Goal: Task Accomplishment & Management: Manage account settings

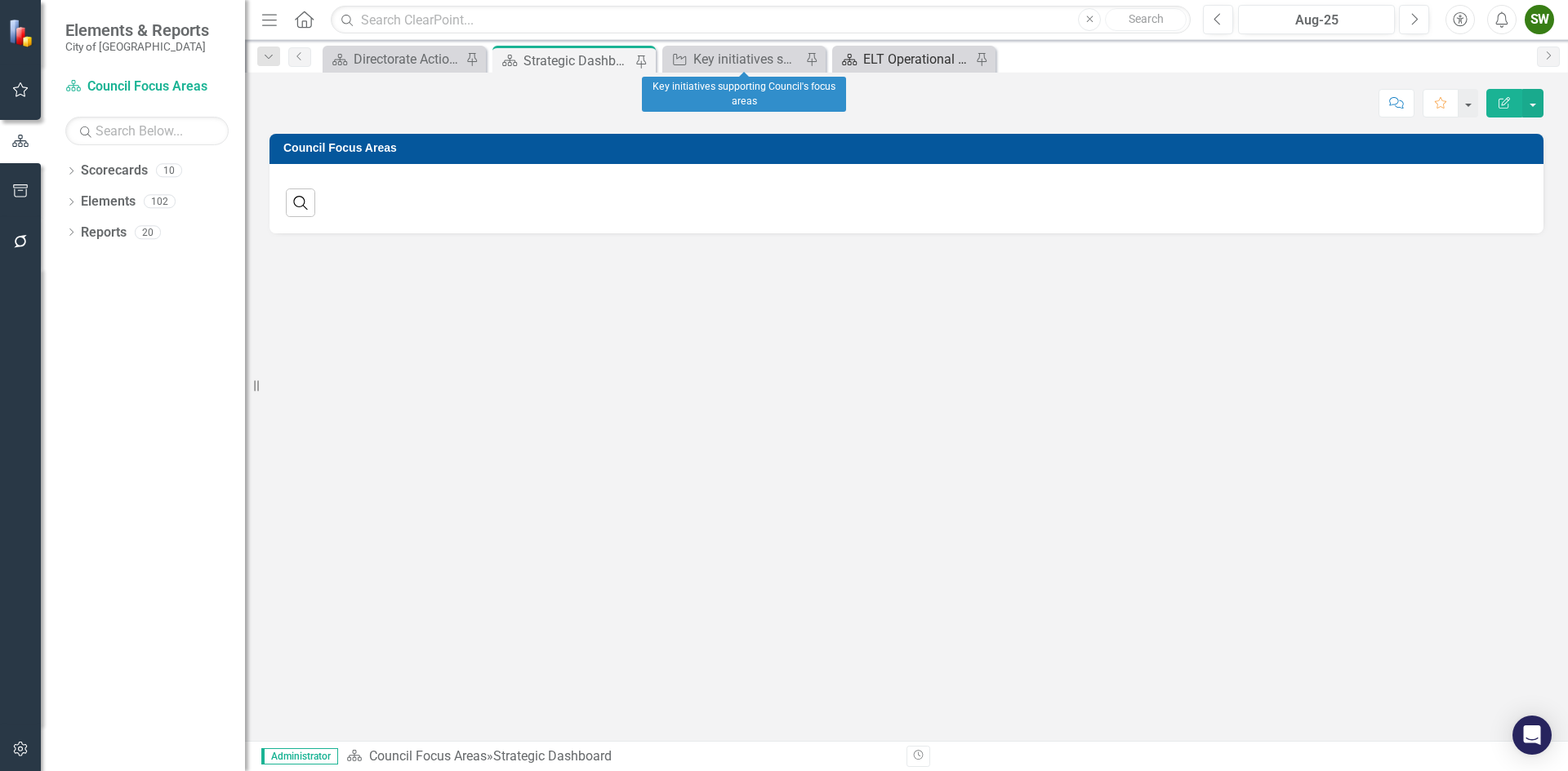
click at [897, 57] on div "ELT Operational Plan" at bounding box center [917, 59] width 108 height 20
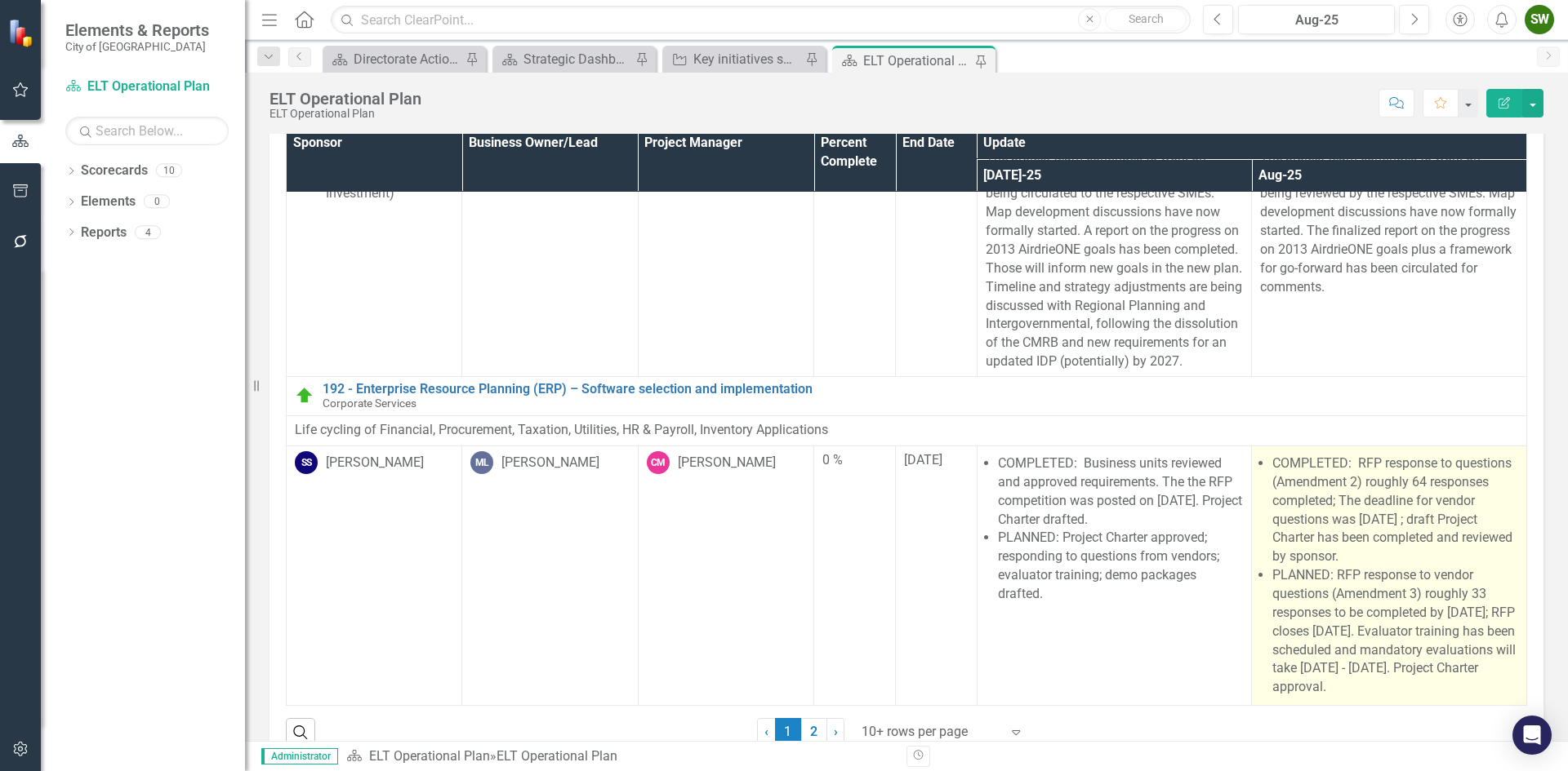
scroll to position [87, 0]
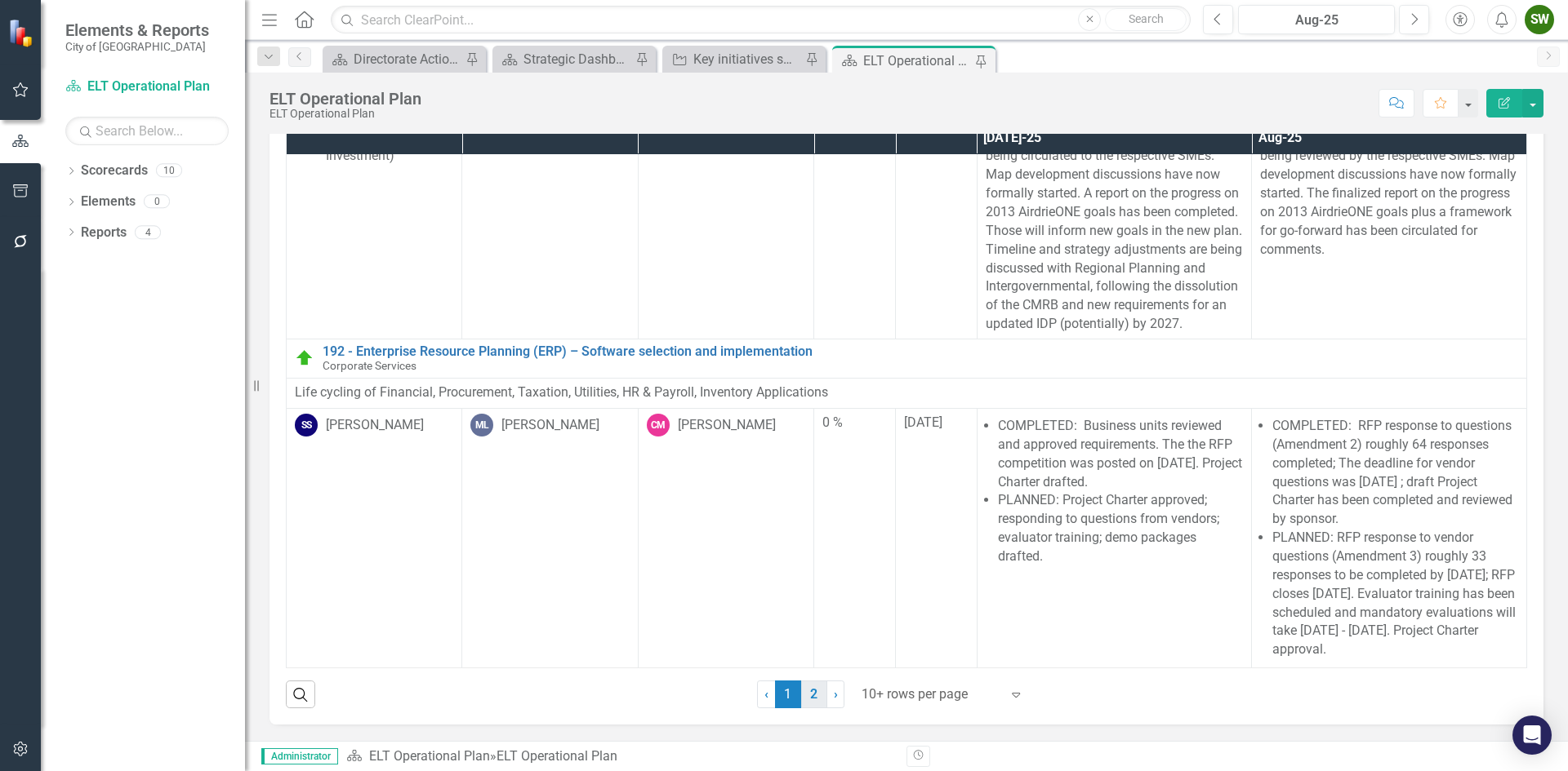
click at [807, 699] on link "2" at bounding box center [813, 695] width 26 height 28
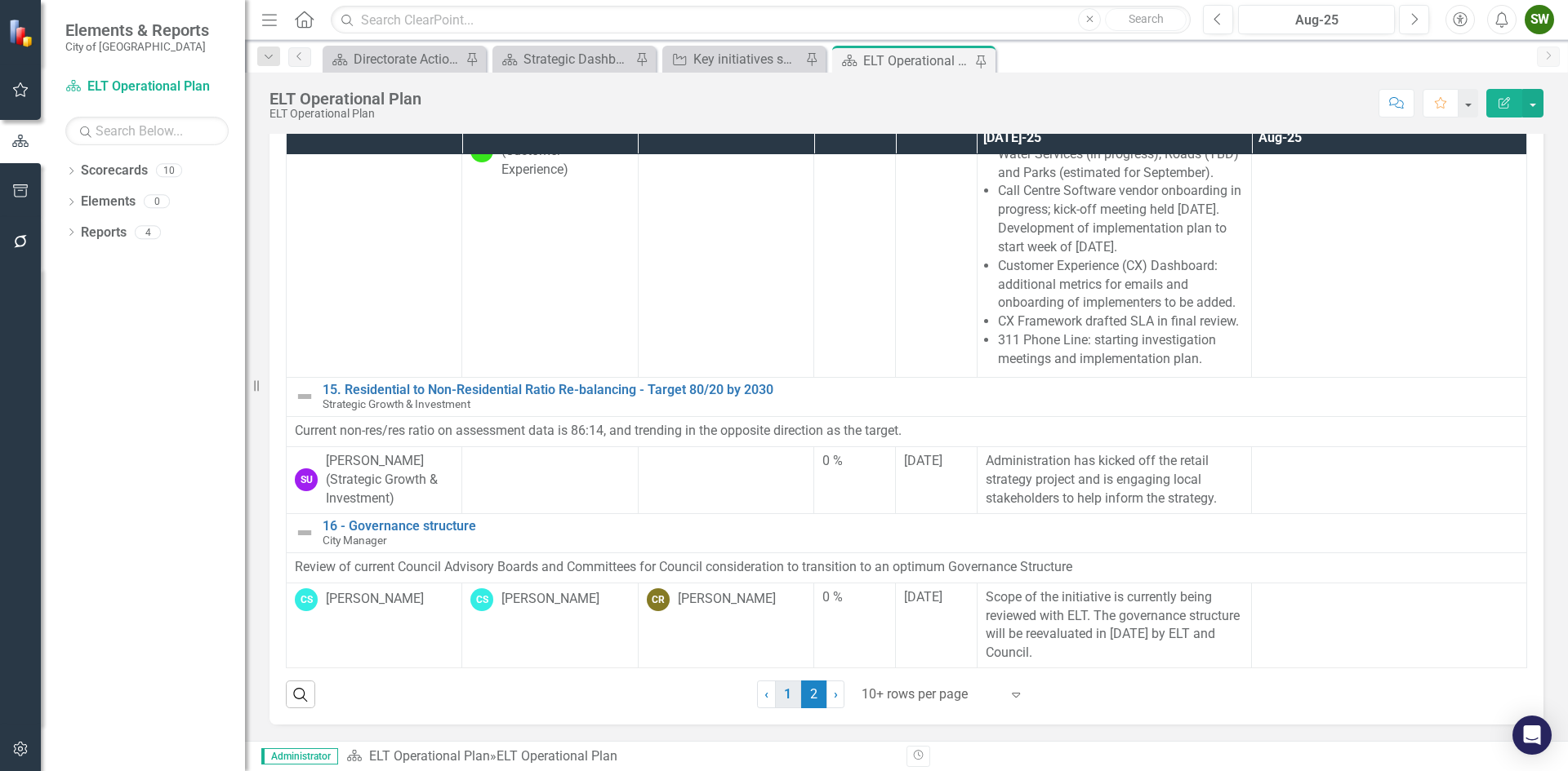
click at [777, 695] on link "1" at bounding box center [788, 695] width 26 height 28
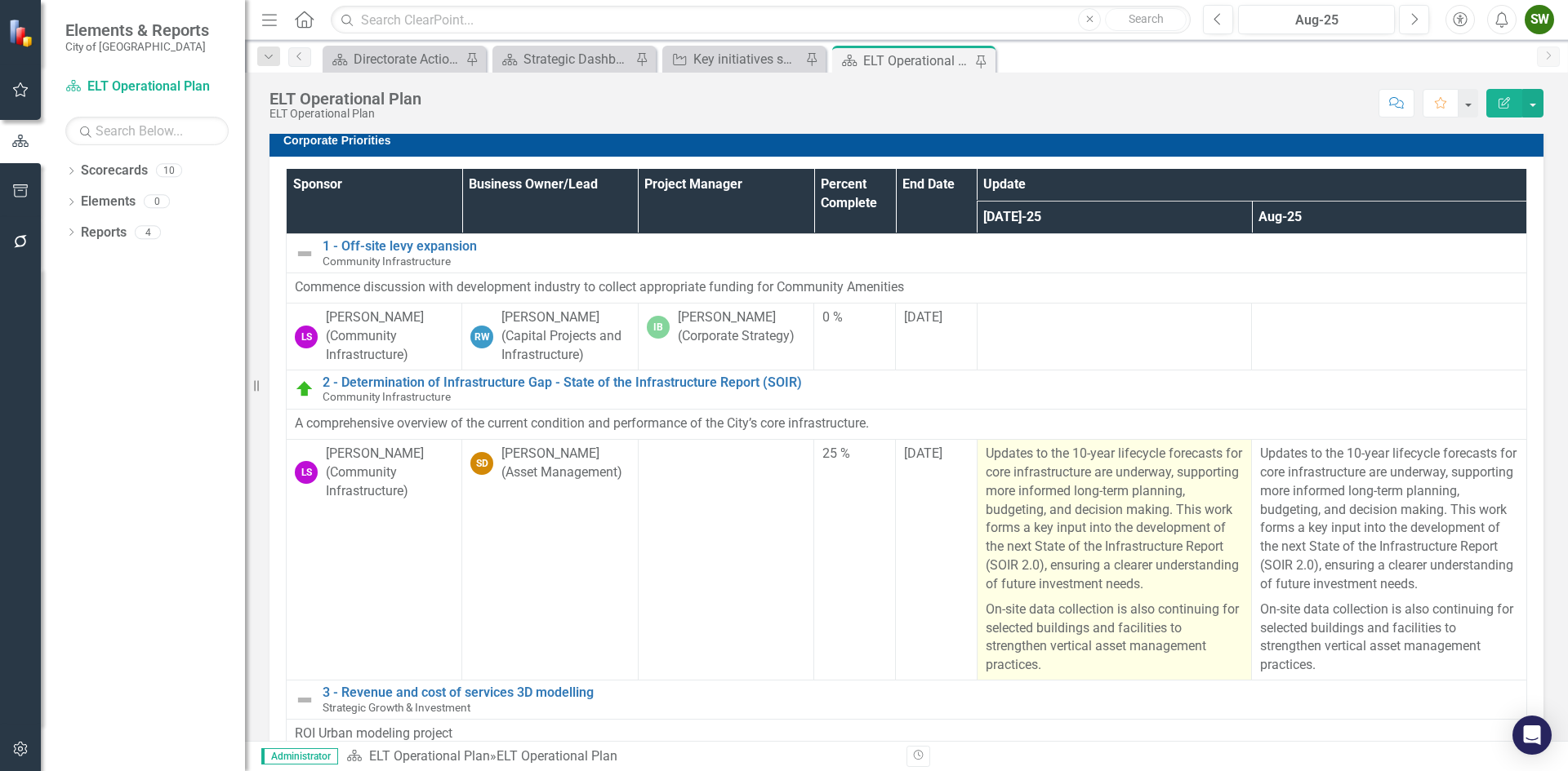
scroll to position [0, 0]
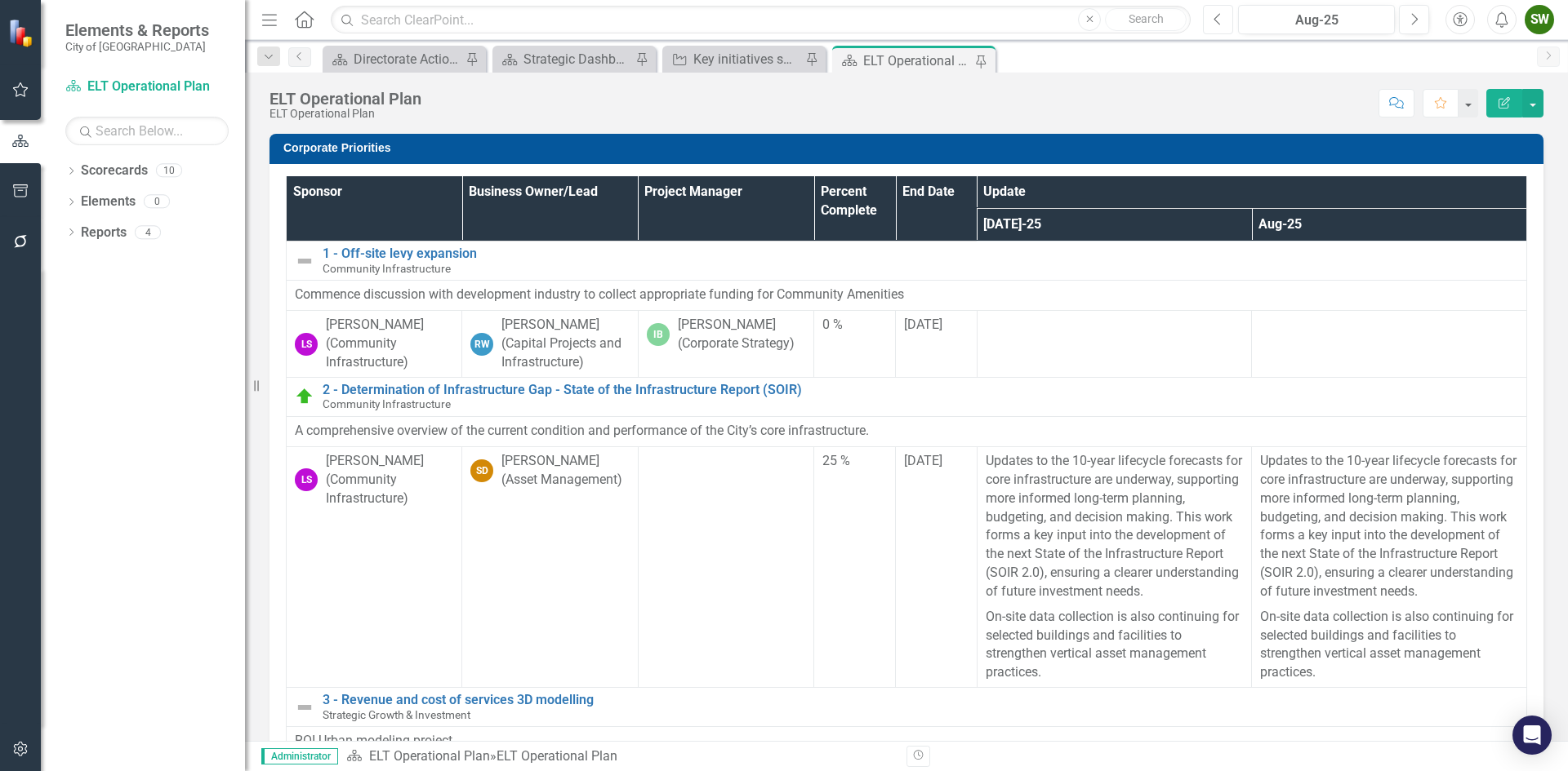
click at [1223, 18] on icon "Previous" at bounding box center [1218, 19] width 9 height 15
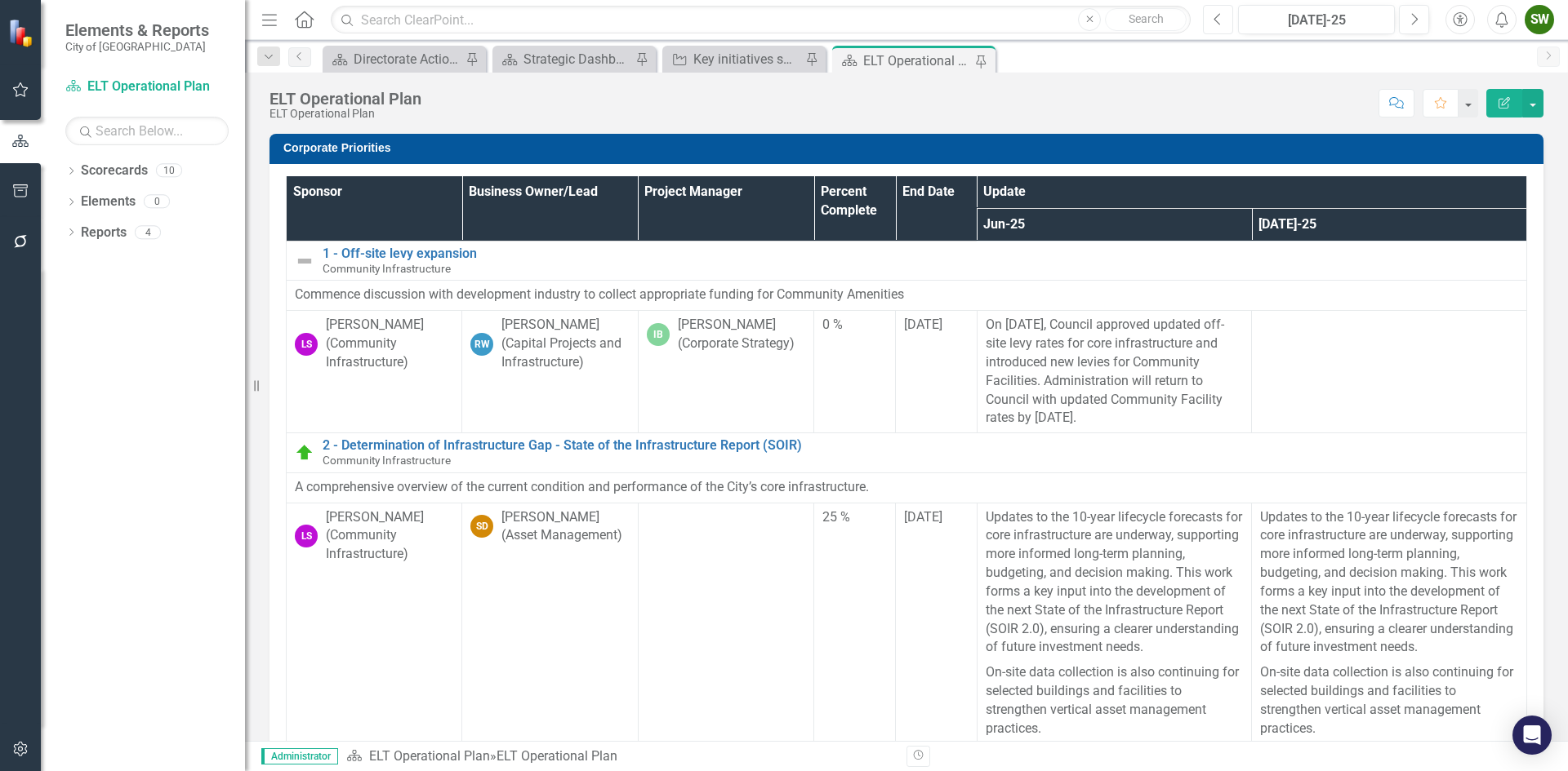
click at [1216, 21] on icon "button" at bounding box center [1217, 18] width 6 height 11
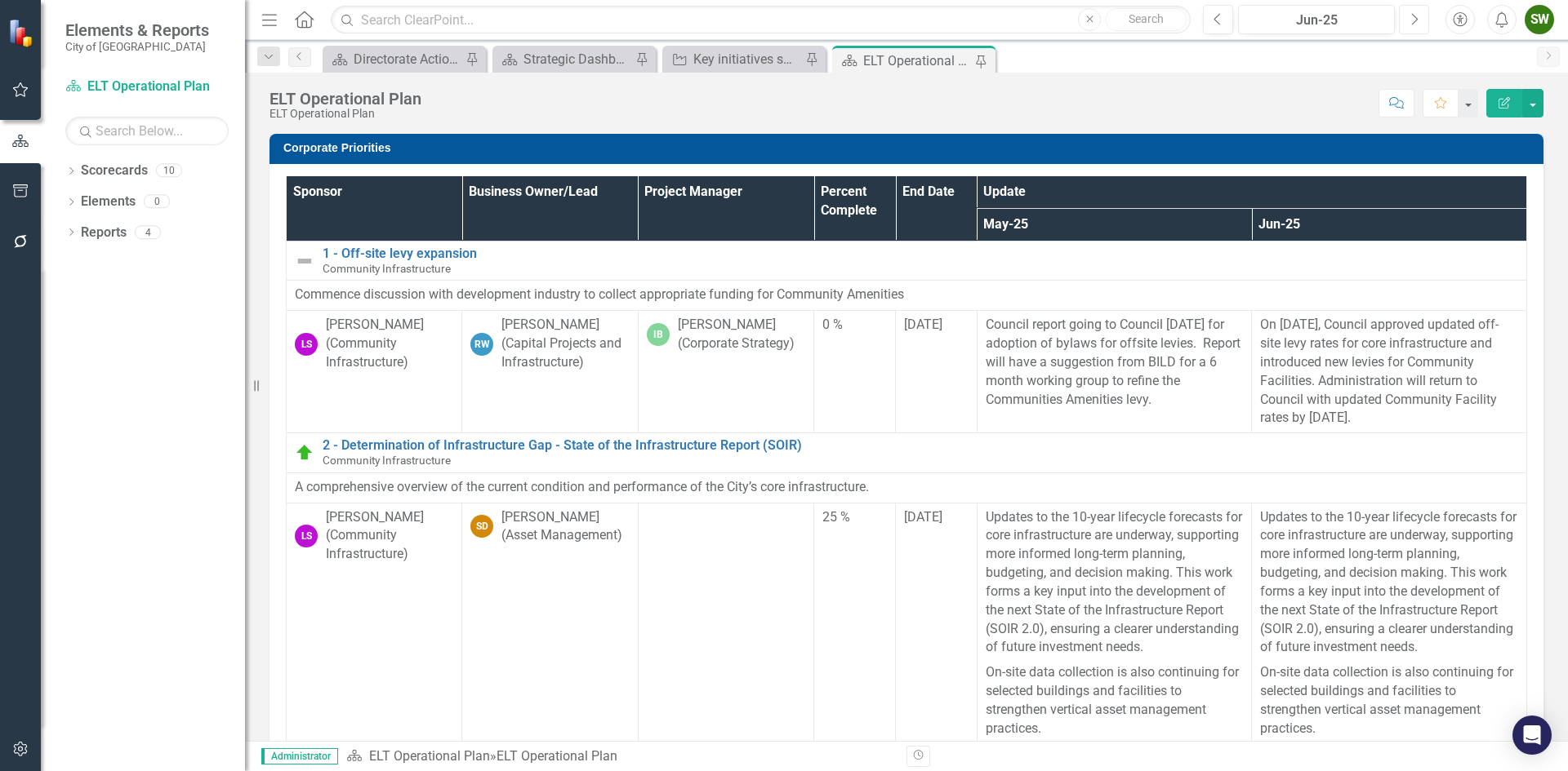
click at [1415, 17] on icon "button" at bounding box center [1414, 18] width 6 height 11
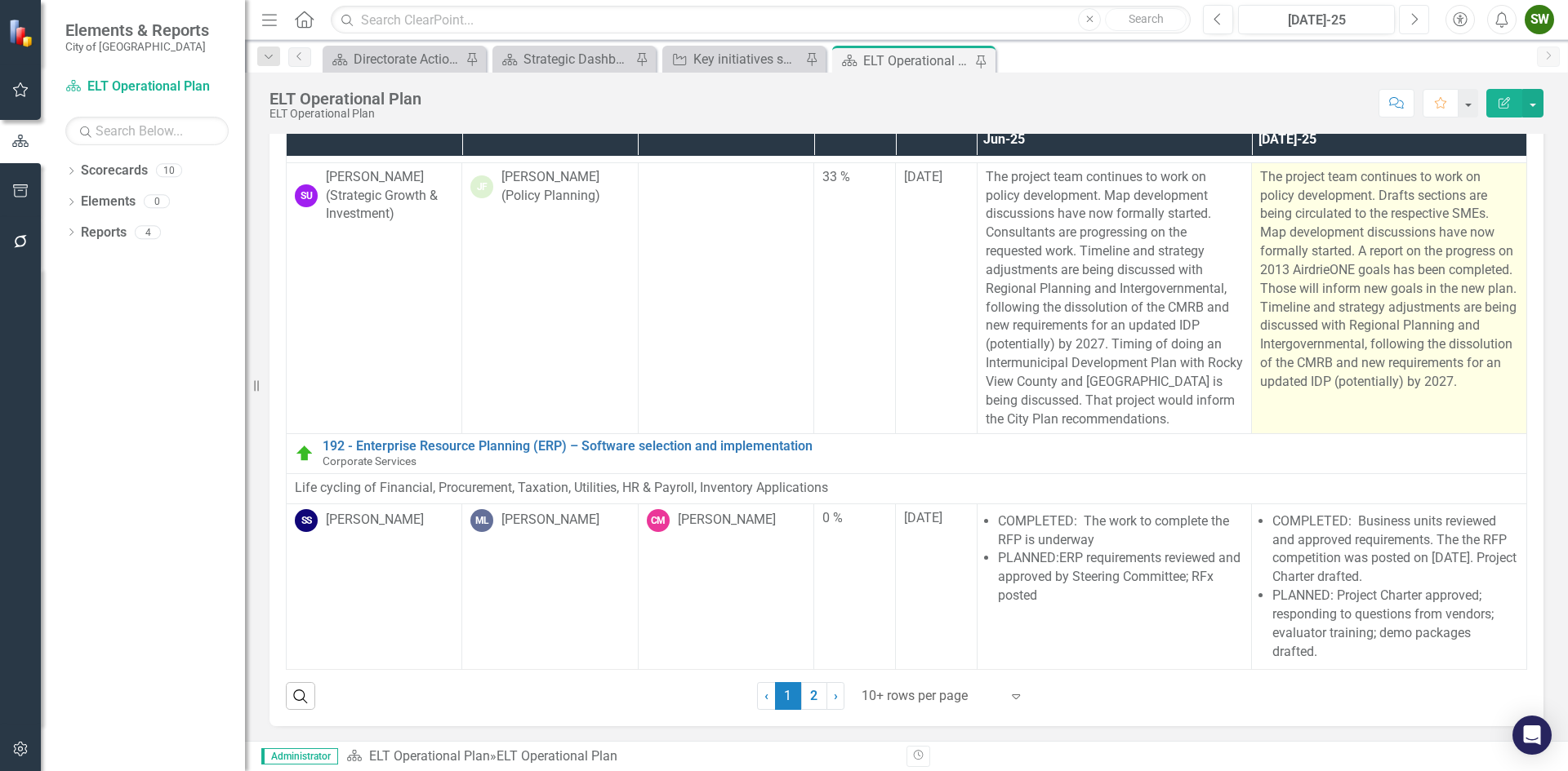
scroll to position [87, 0]
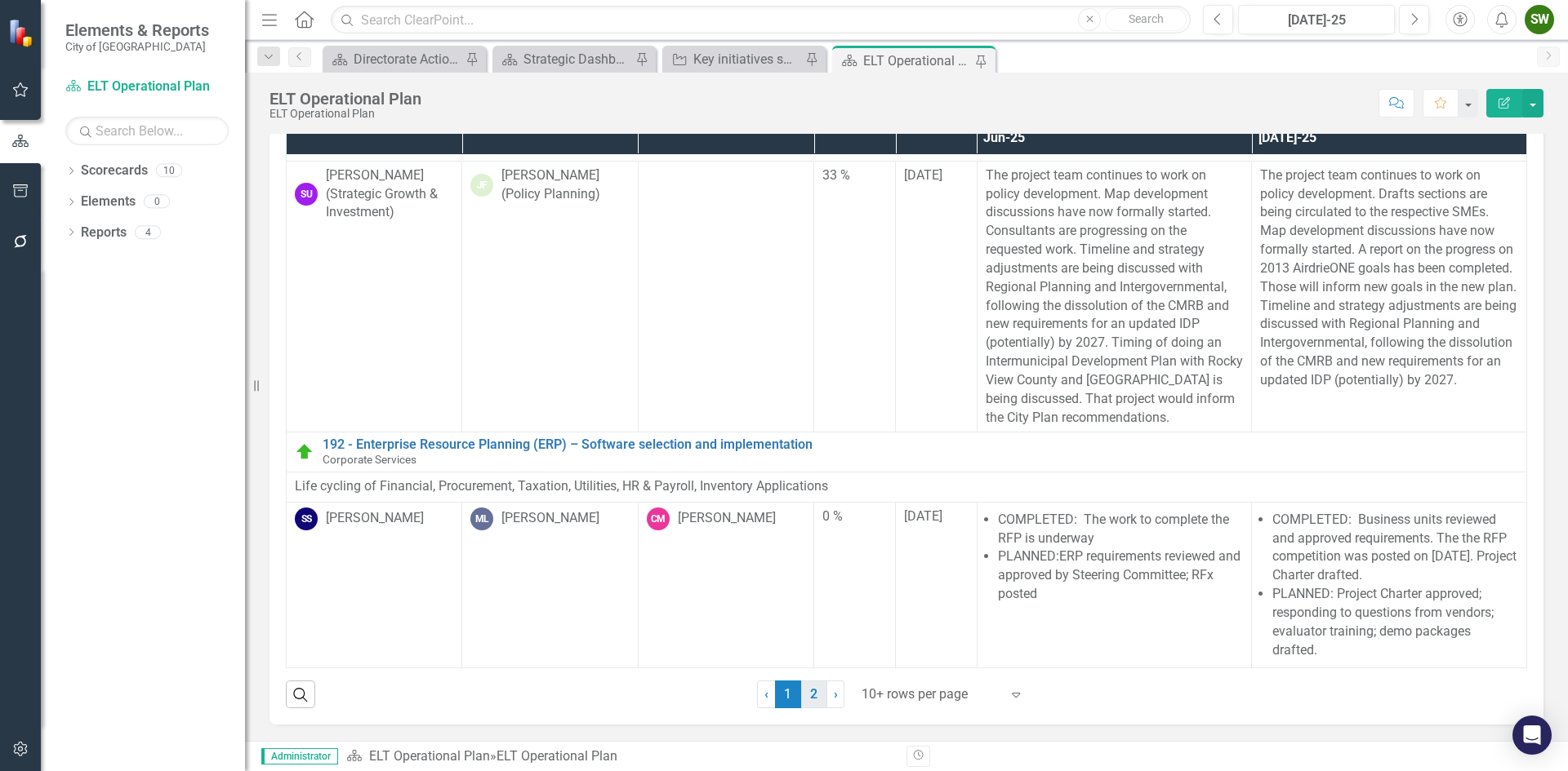
click at [806, 696] on link "2" at bounding box center [813, 695] width 26 height 28
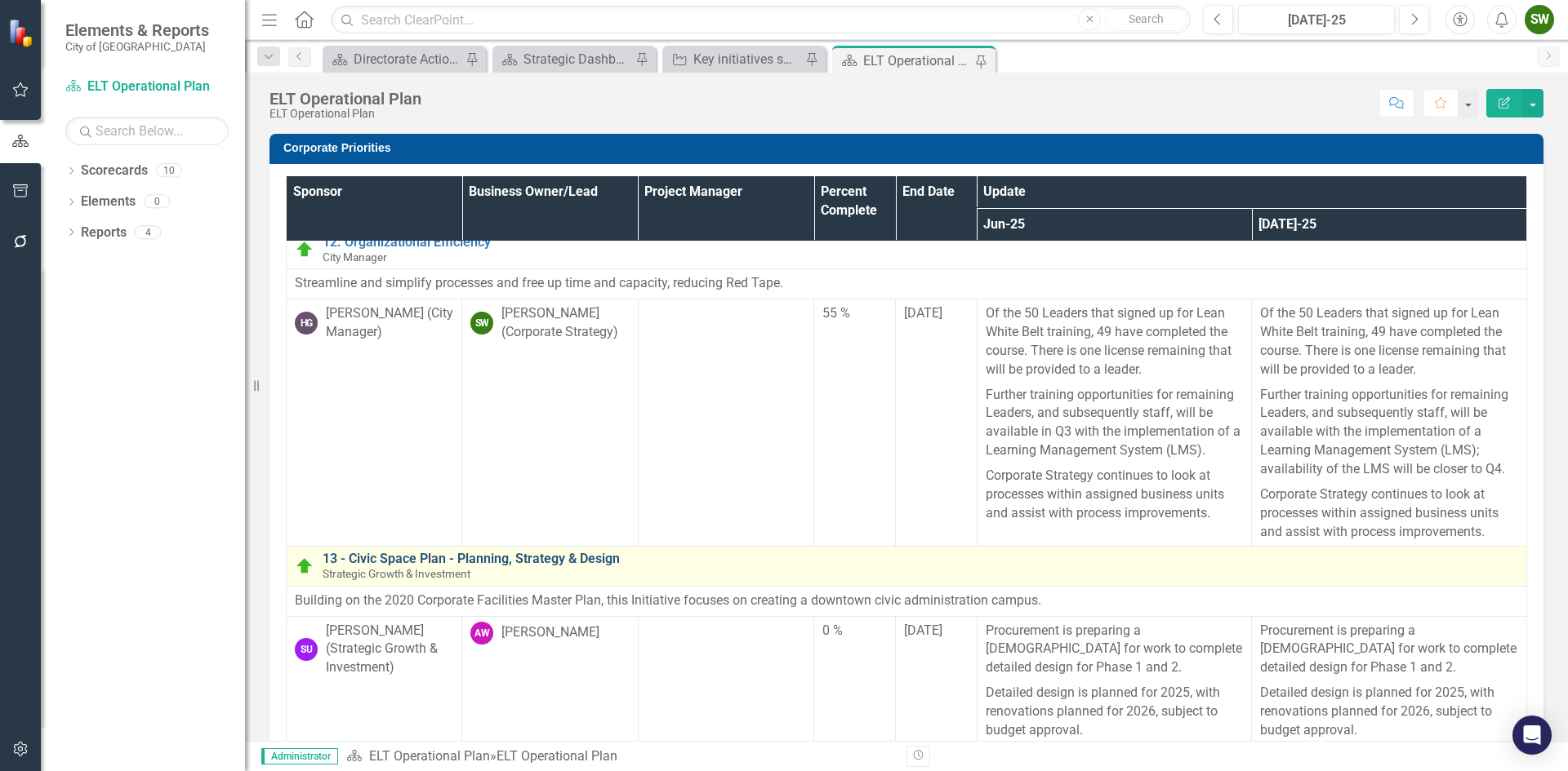
scroll to position [0, 0]
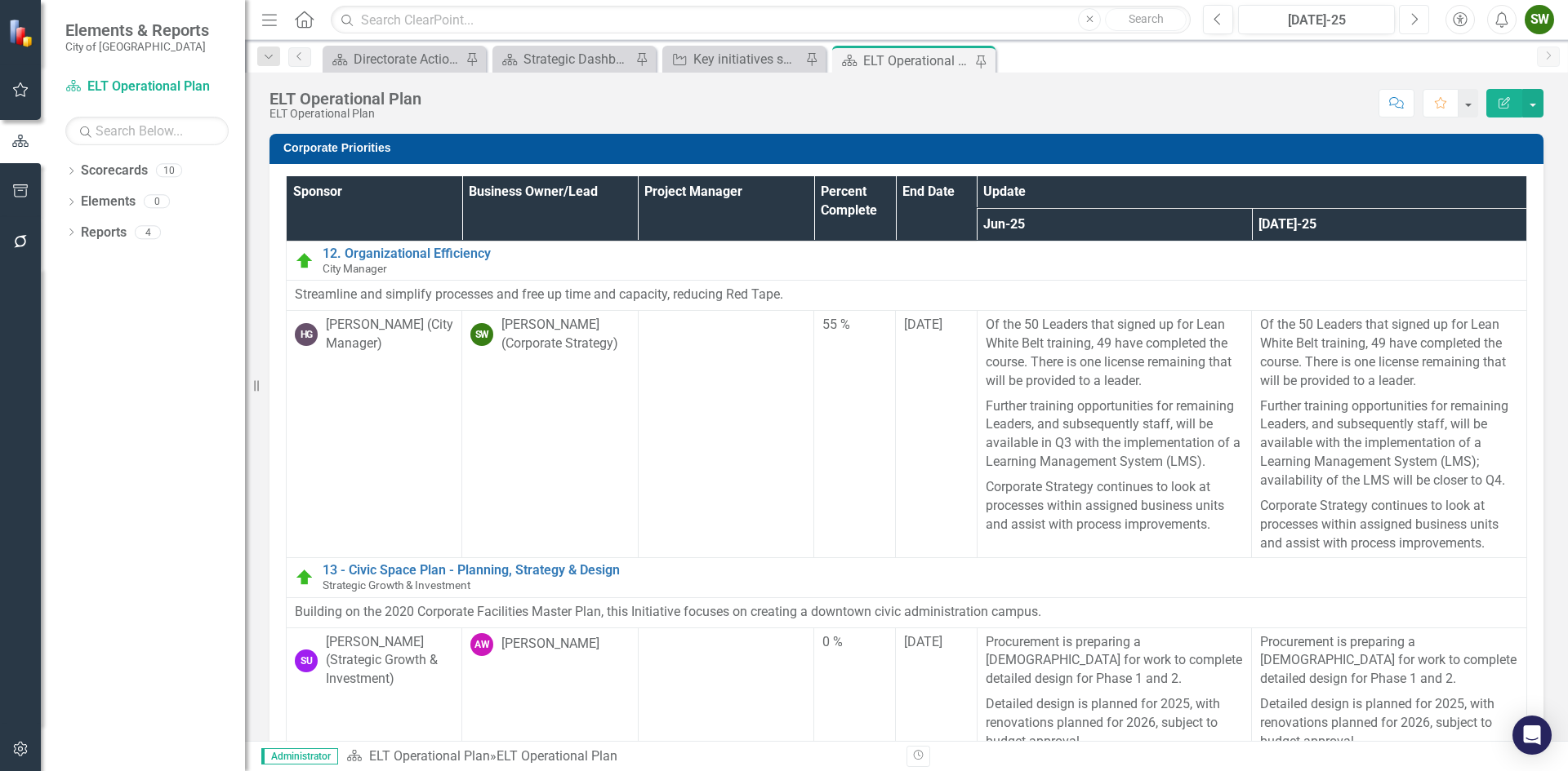
click at [1417, 20] on icon "Next" at bounding box center [1414, 19] width 9 height 15
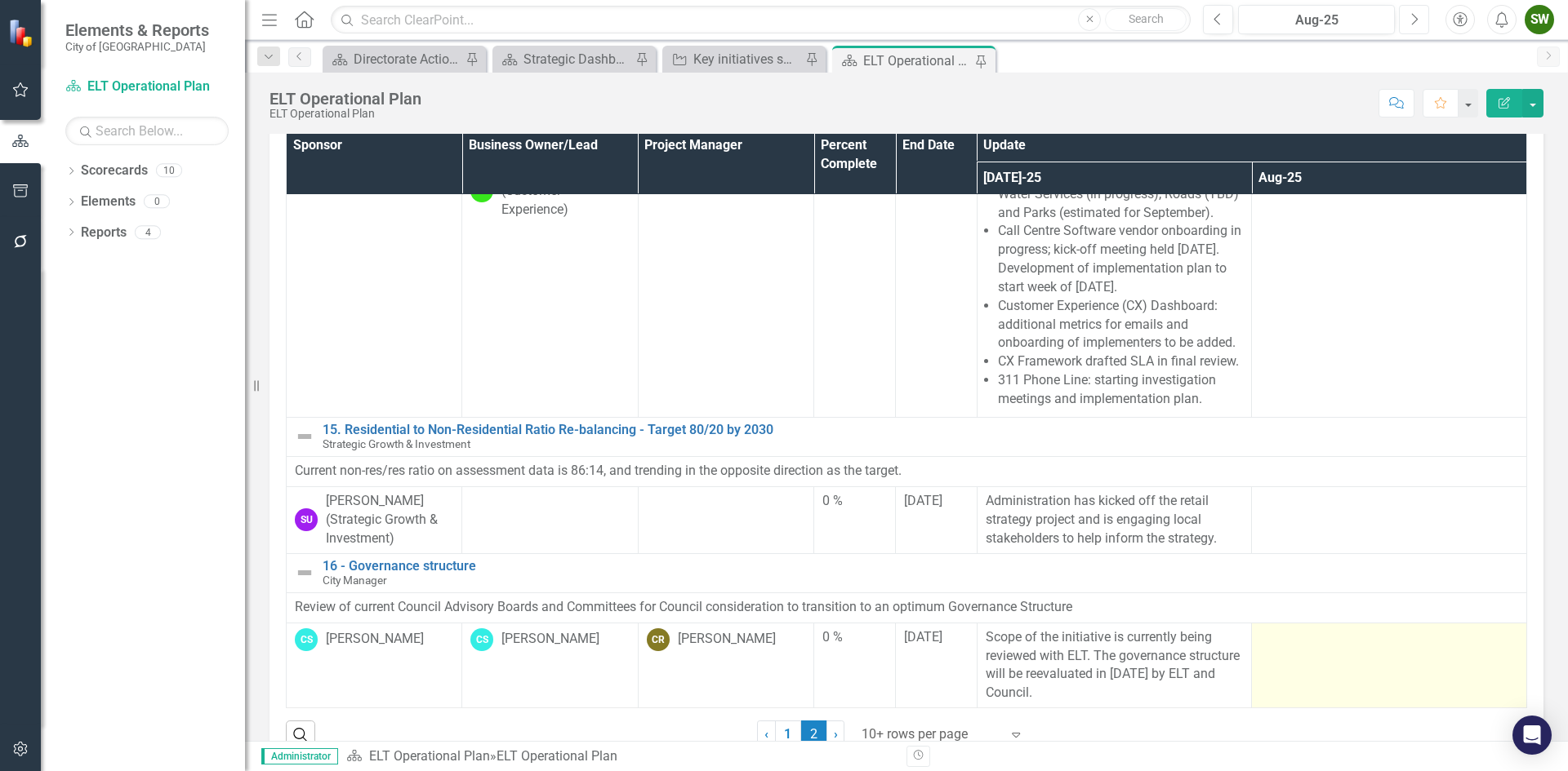
scroll to position [87, 0]
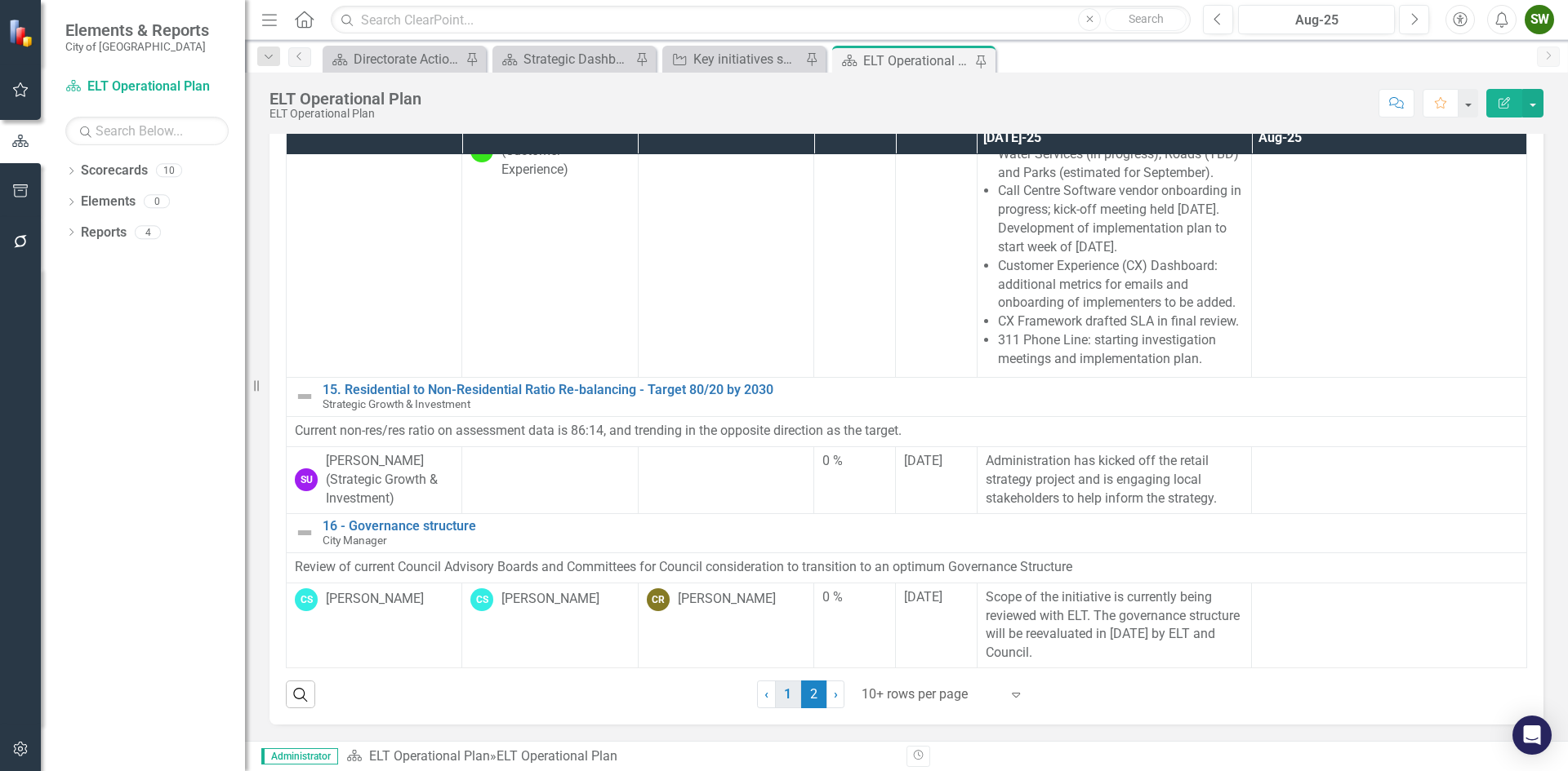
click at [777, 698] on link "1" at bounding box center [788, 695] width 26 height 28
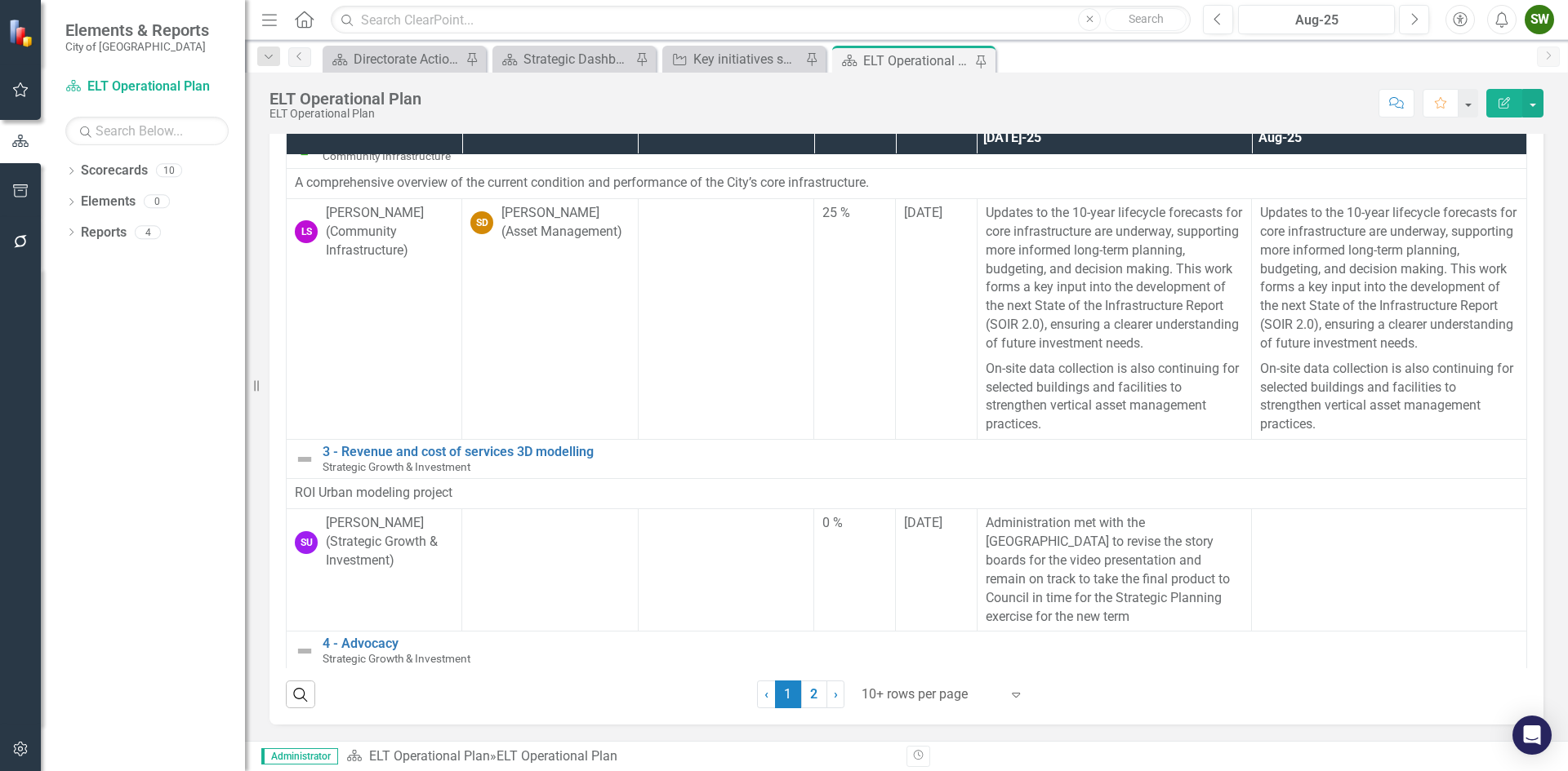
scroll to position [0, 0]
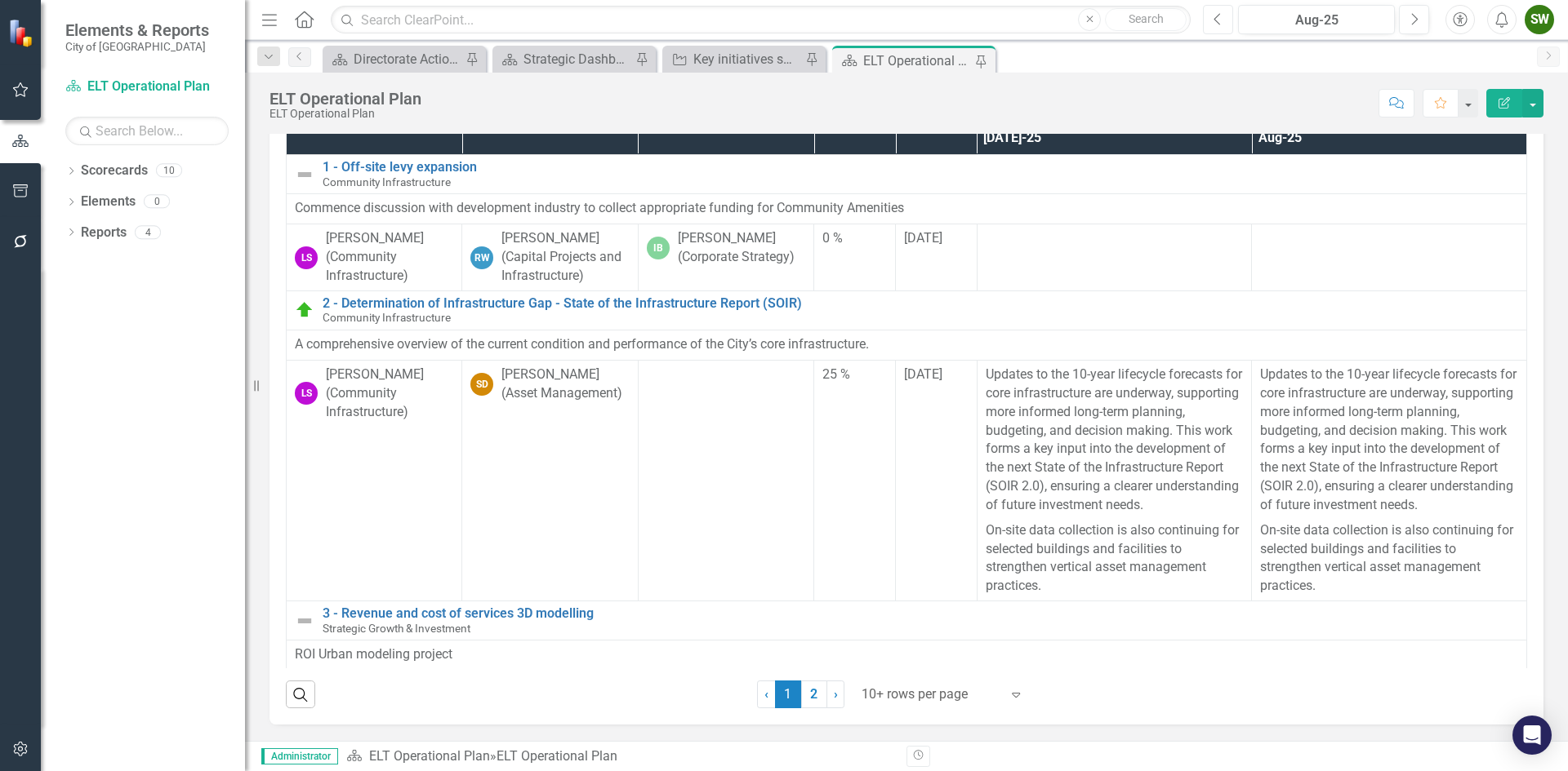
click at [1221, 18] on icon "Previous" at bounding box center [1218, 19] width 9 height 15
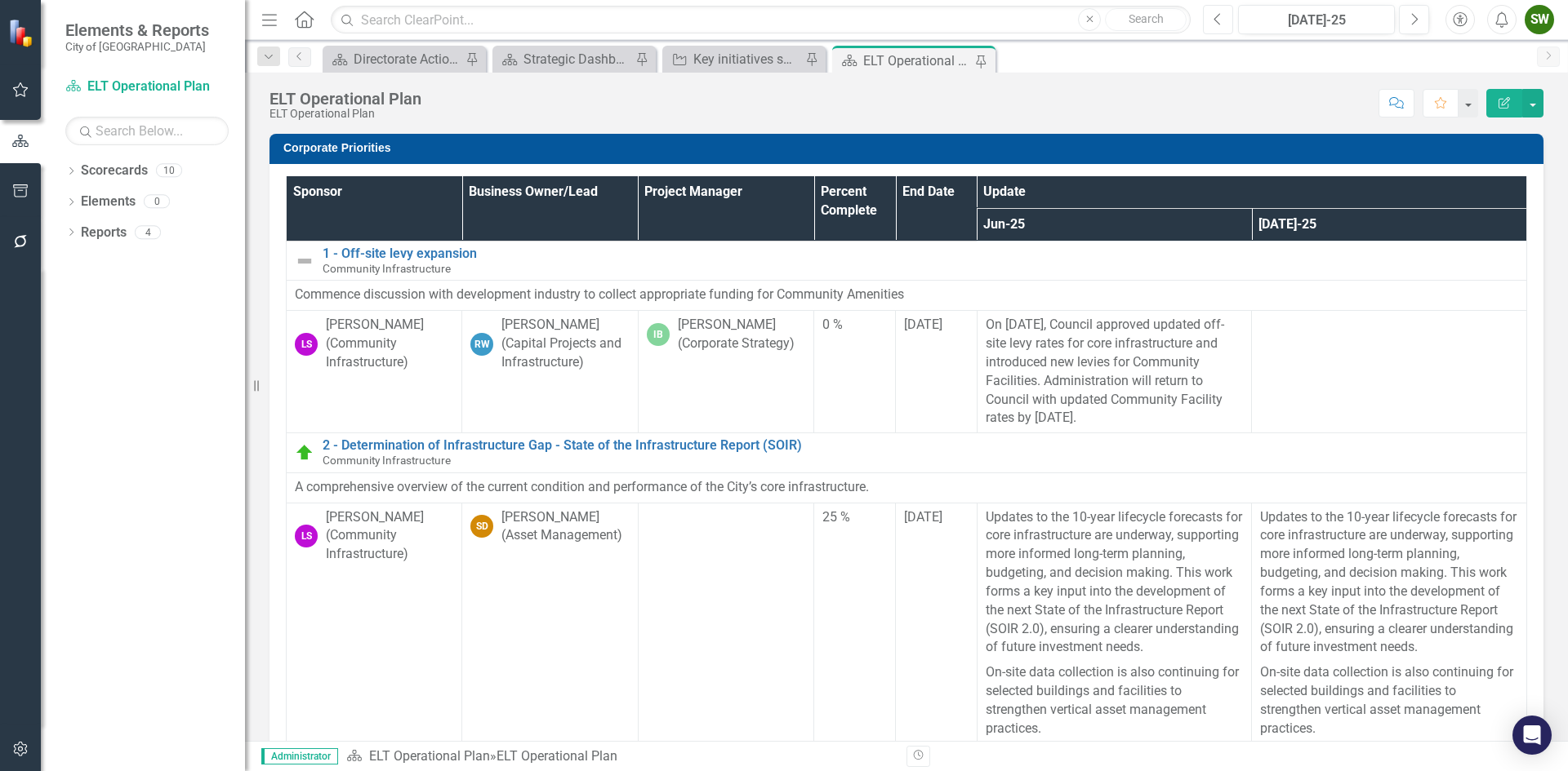
click at [1218, 22] on icon "Previous" at bounding box center [1218, 19] width 9 height 15
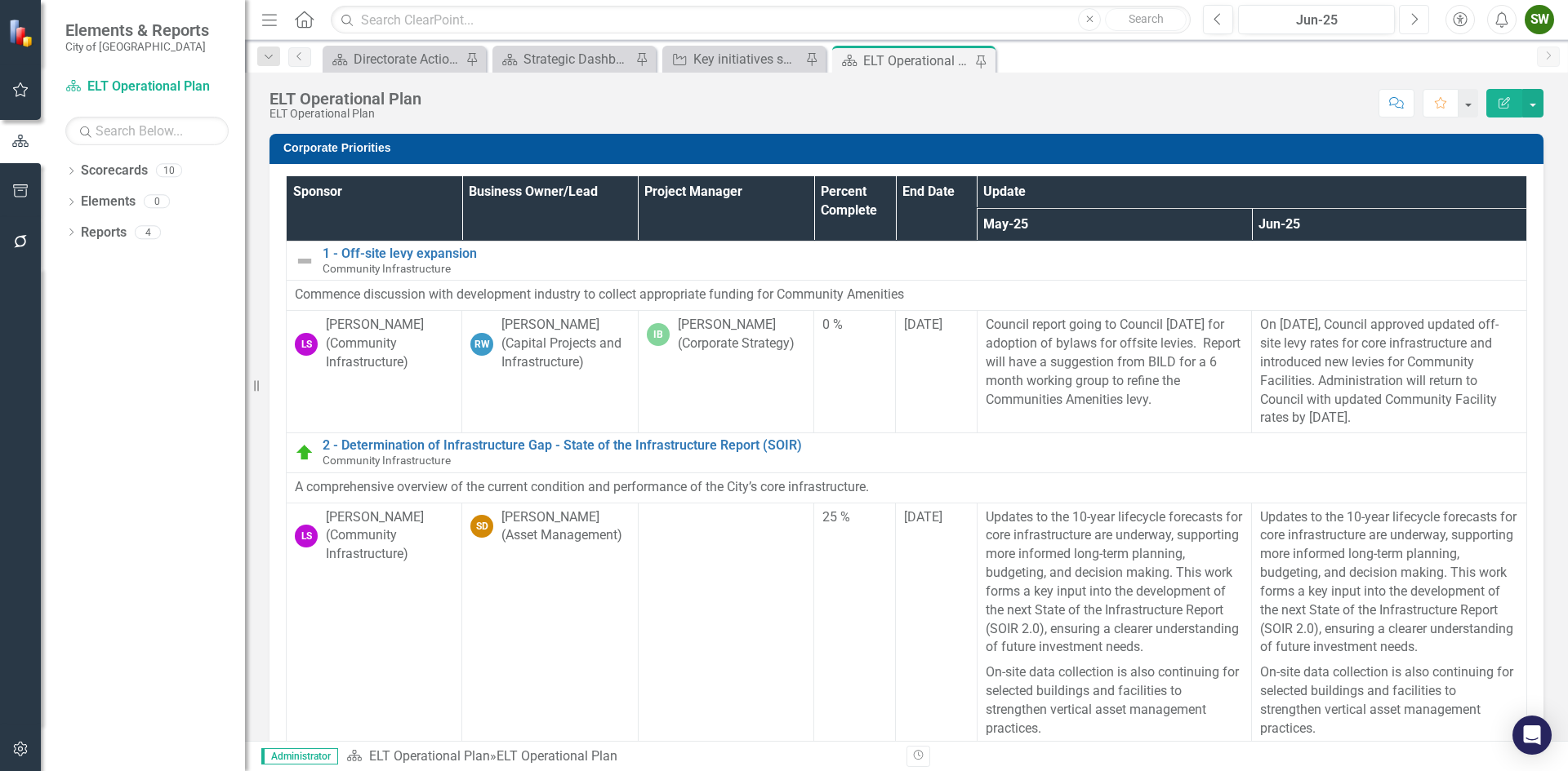
click at [1410, 20] on icon "Next" at bounding box center [1414, 19] width 9 height 15
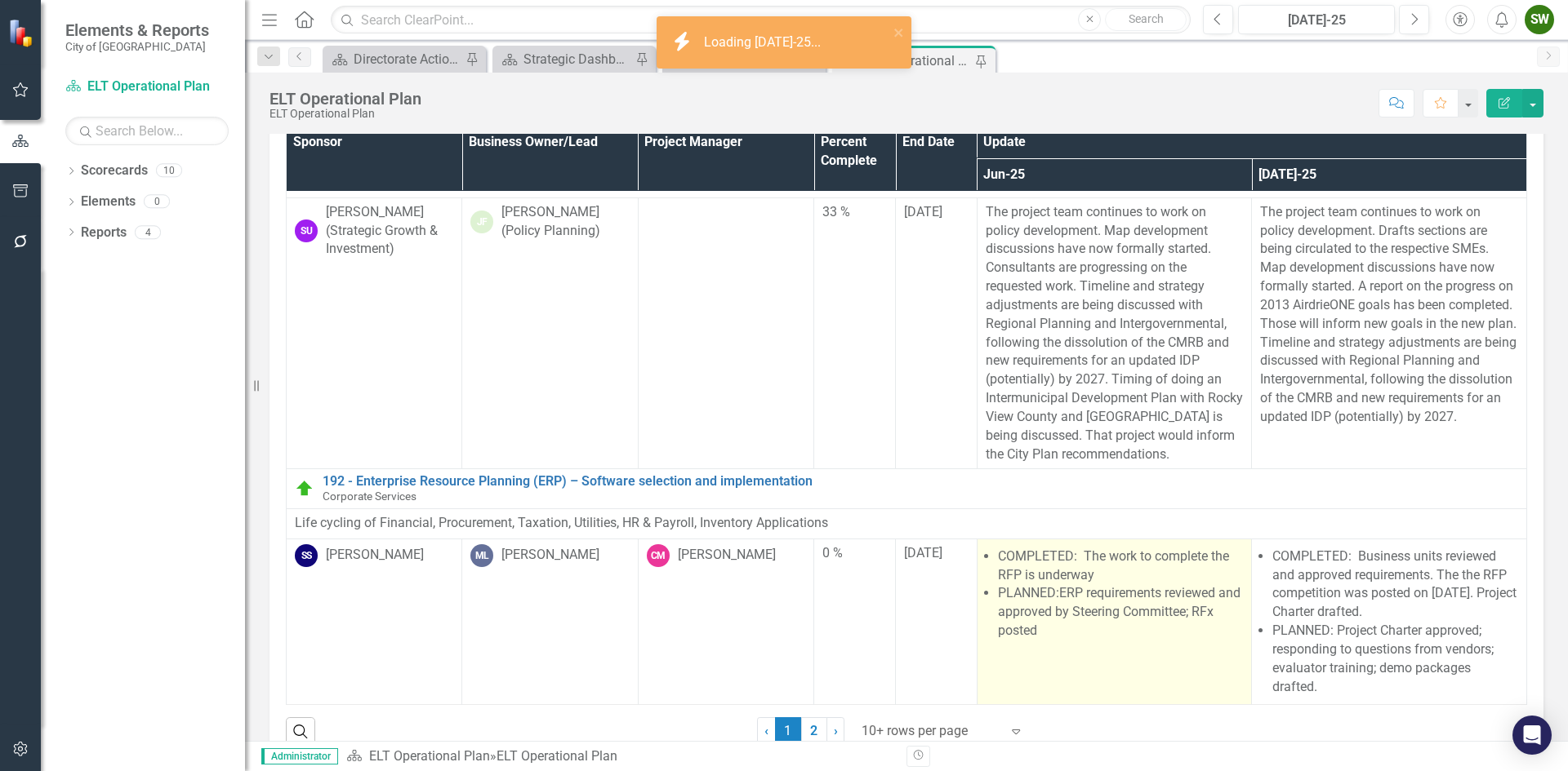
scroll to position [87, 0]
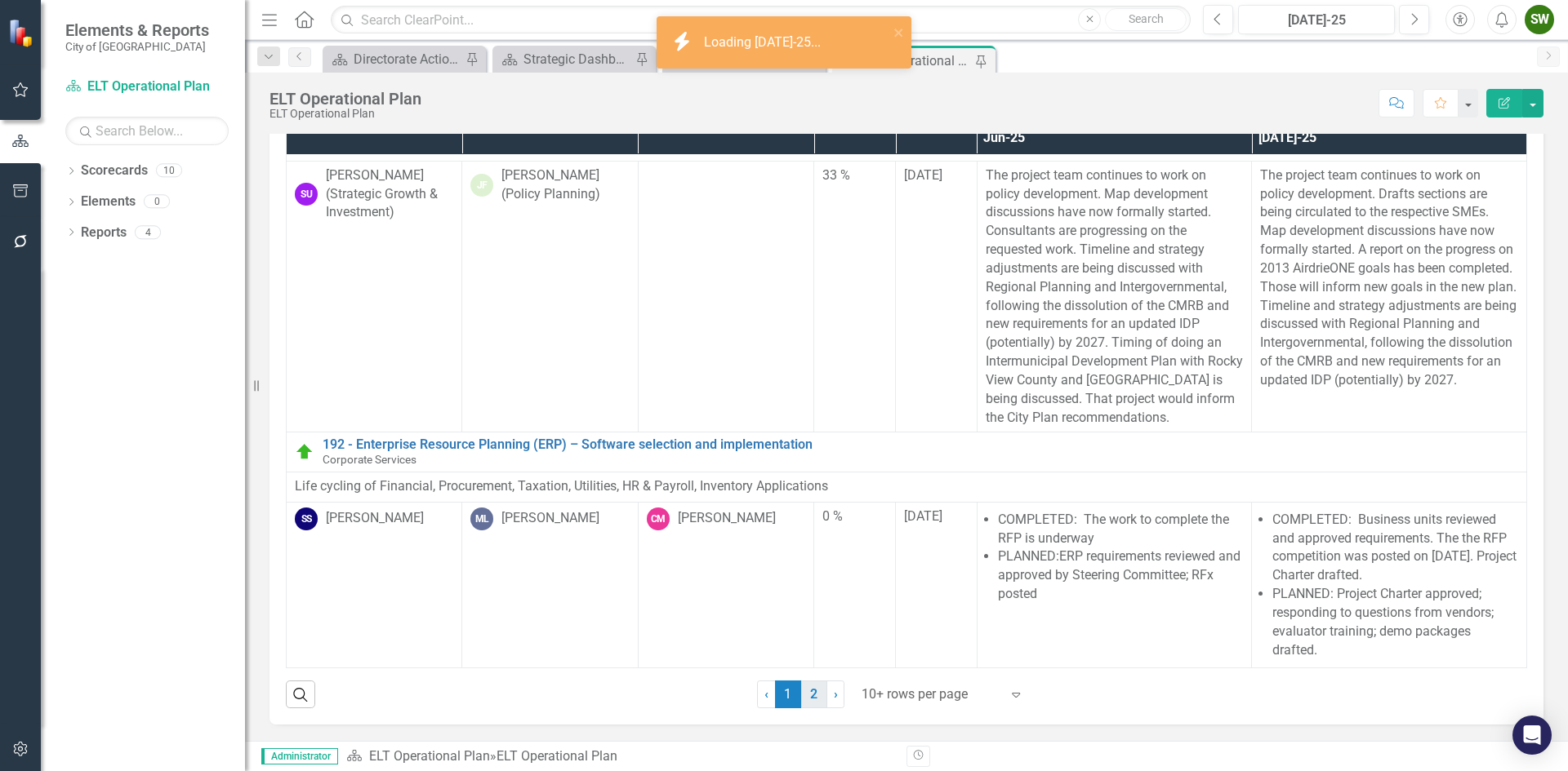
click at [810, 691] on link "2" at bounding box center [813, 695] width 26 height 28
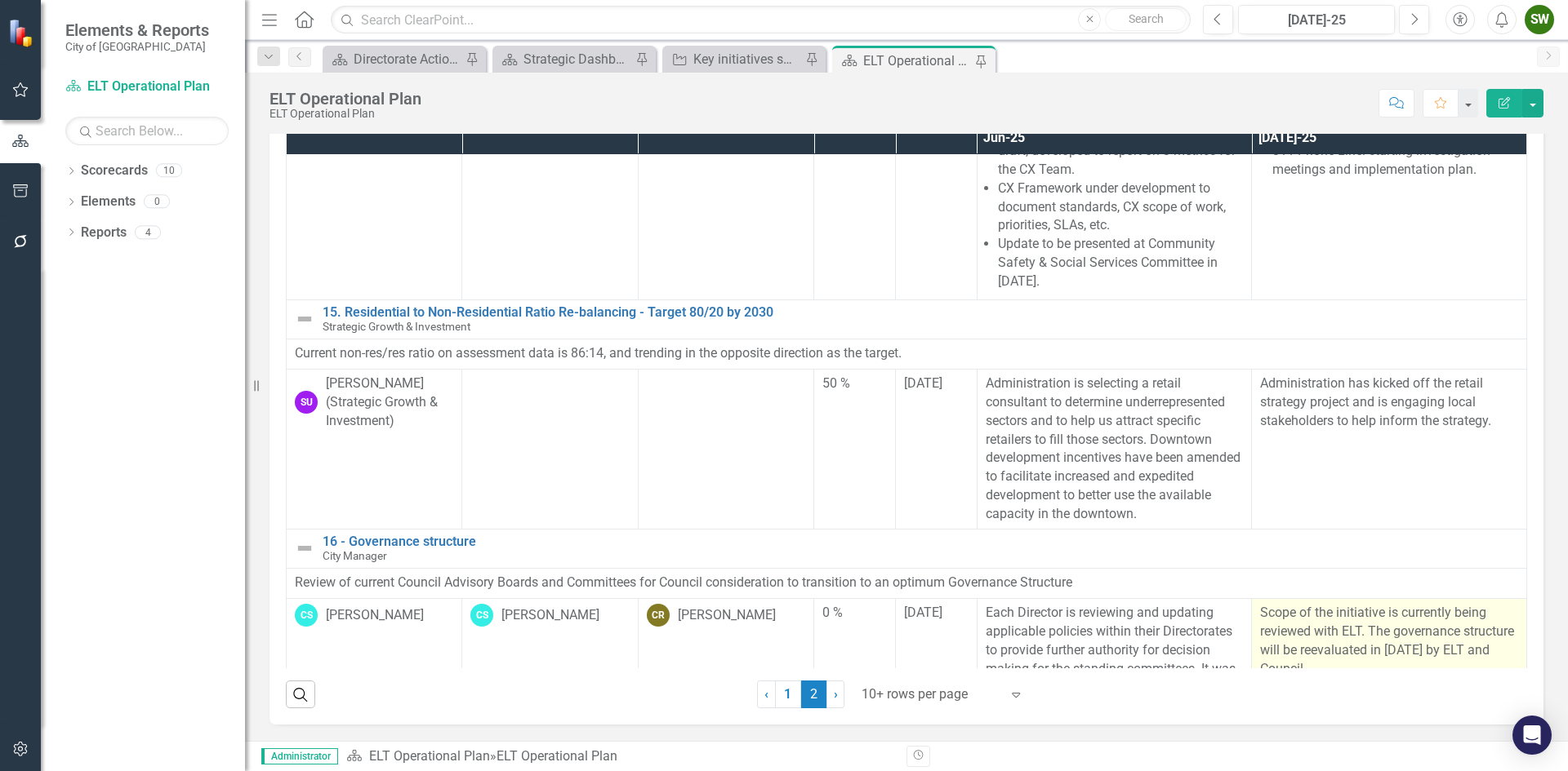
scroll to position [901, 0]
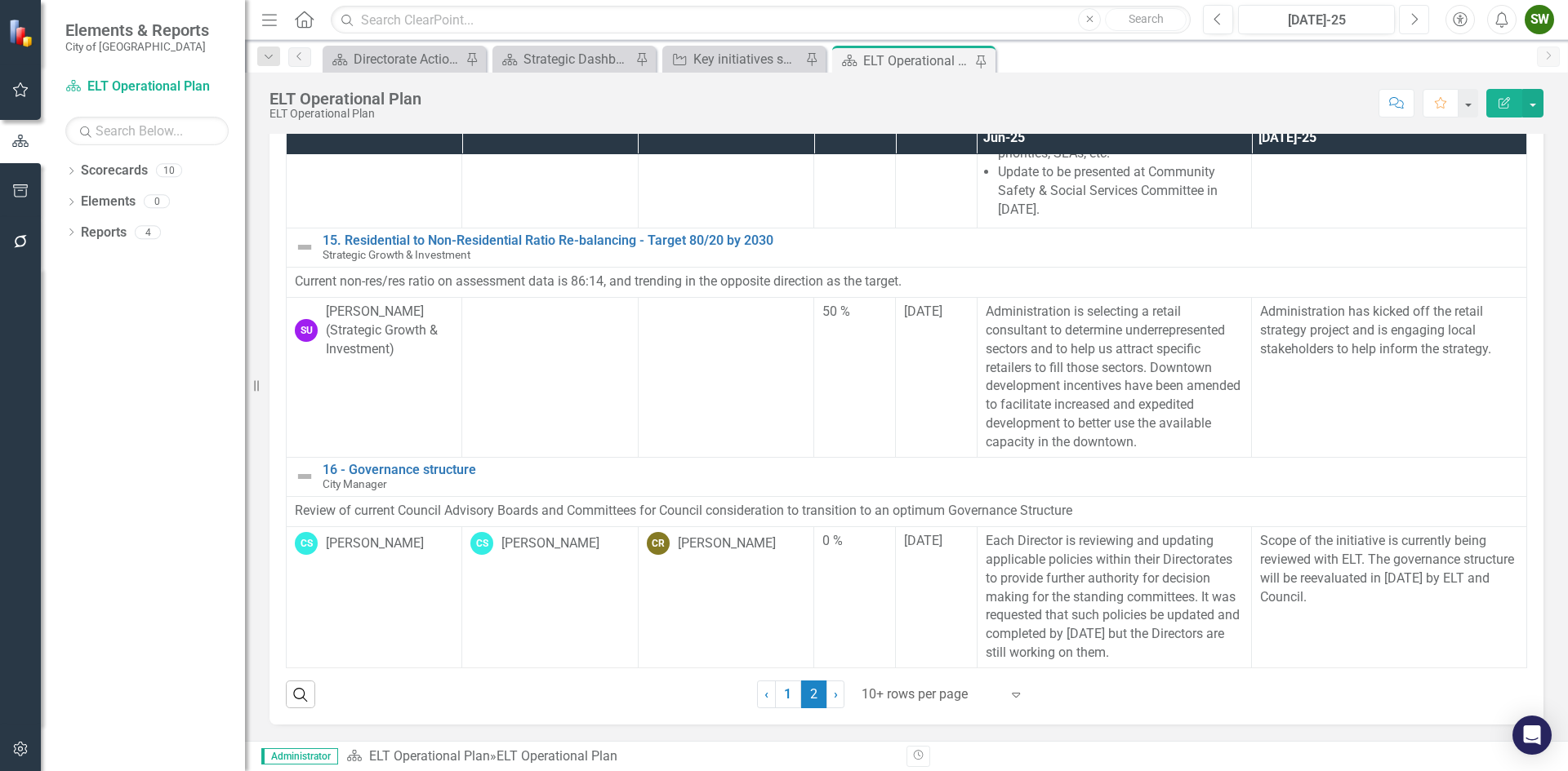
click at [1413, 24] on icon "Next" at bounding box center [1414, 19] width 9 height 15
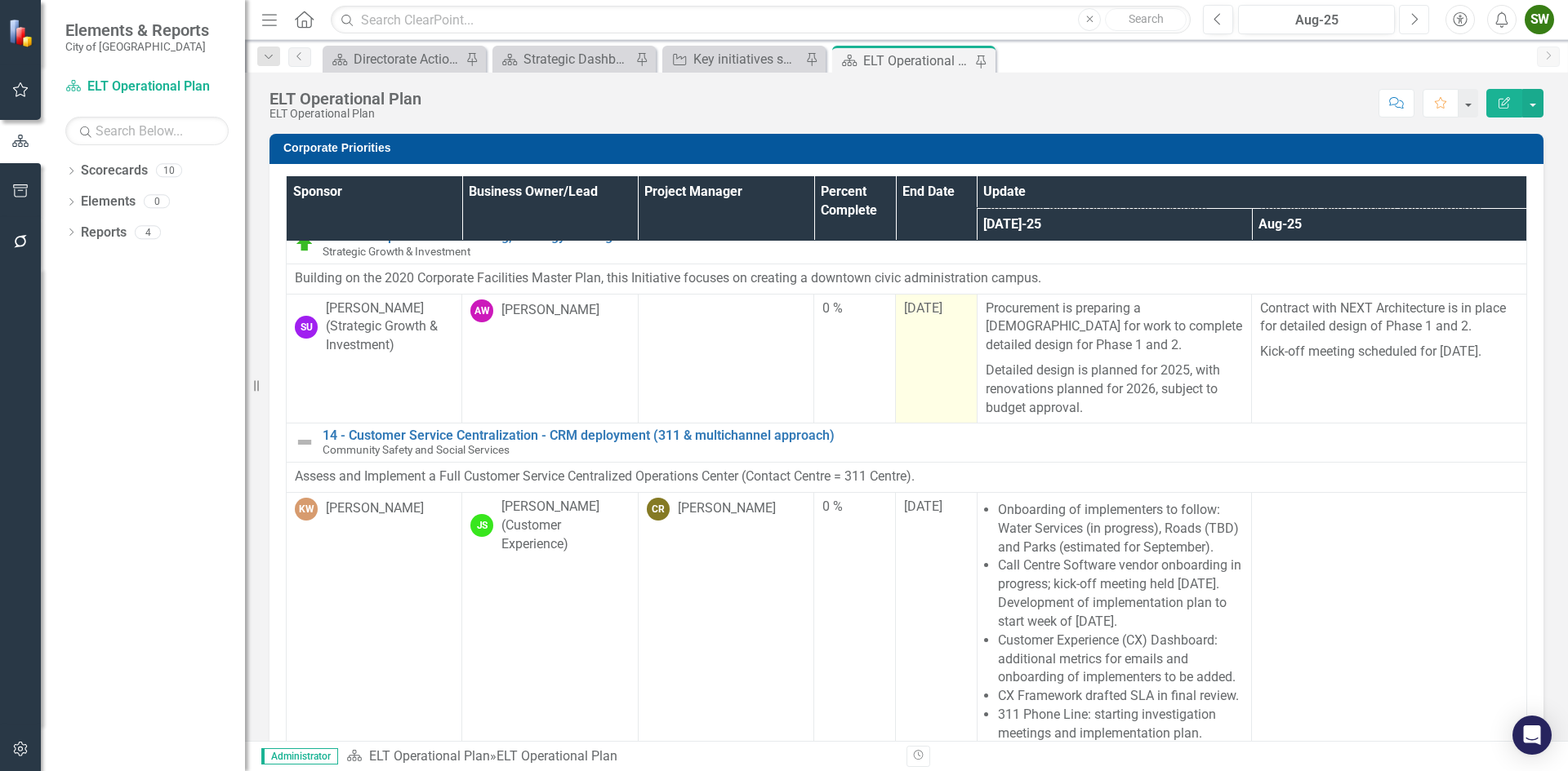
scroll to position [326, 0]
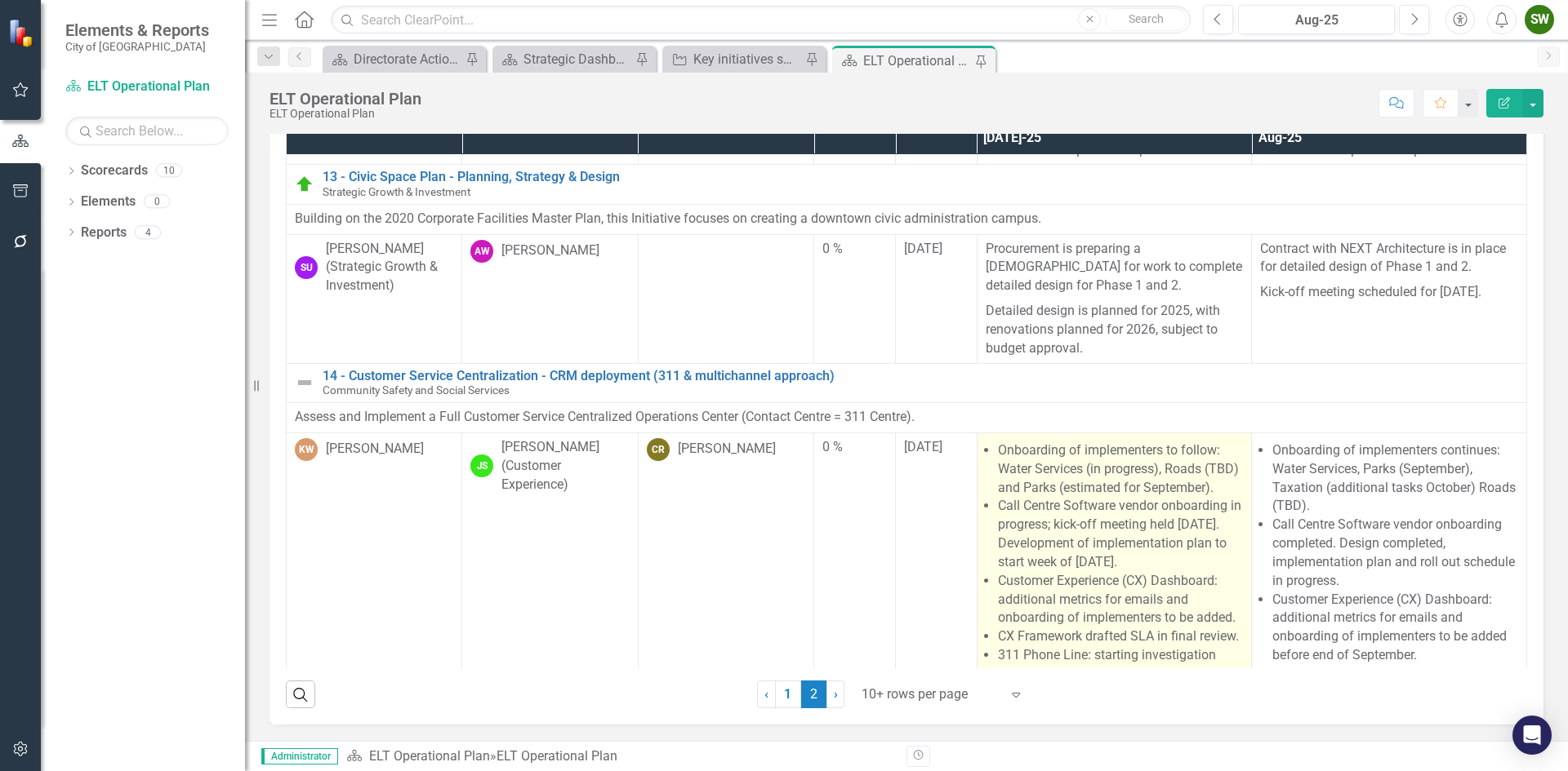
scroll to position [389, 0]
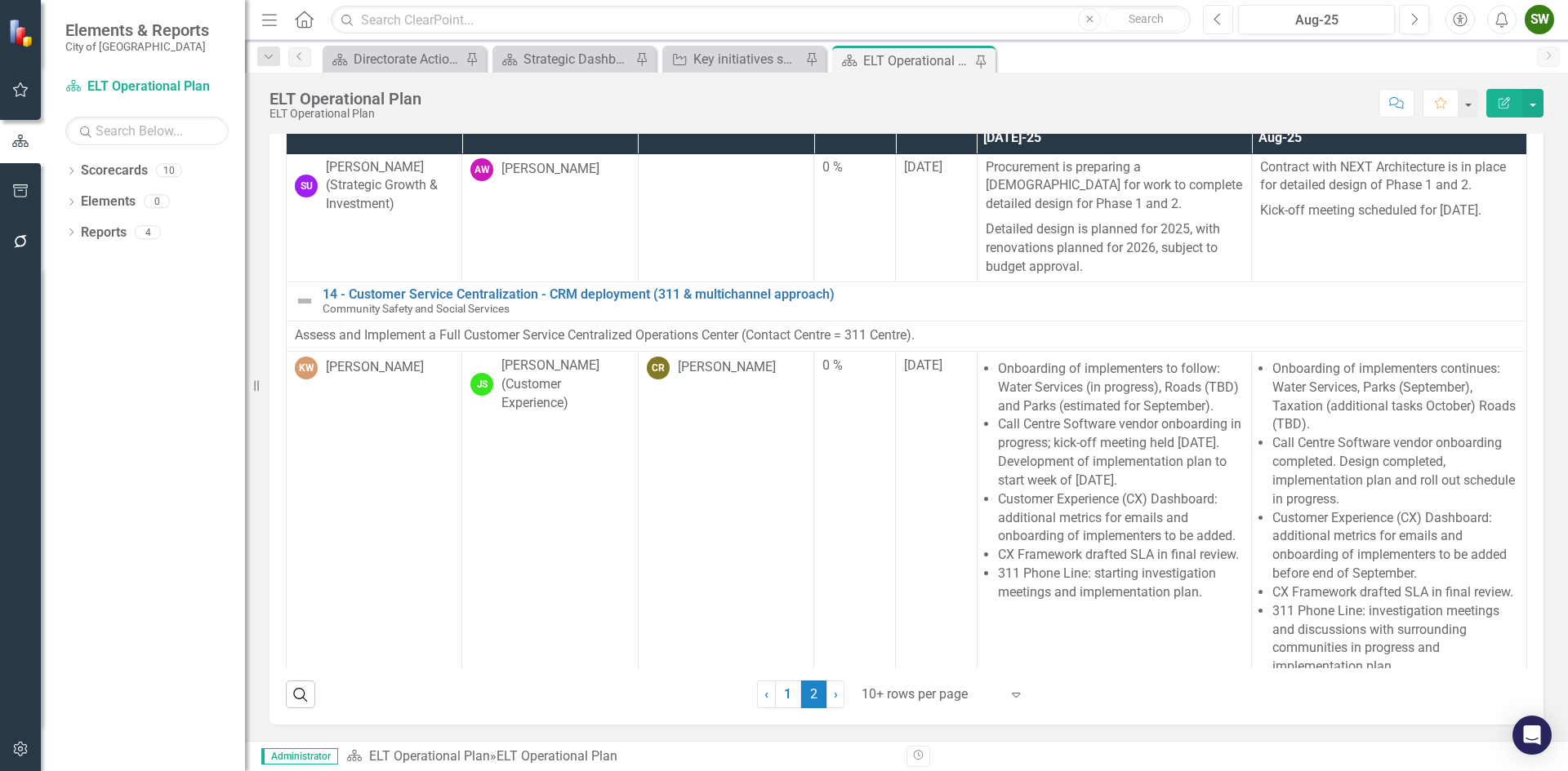
click at [1222, 18] on icon "Previous" at bounding box center [1218, 19] width 9 height 15
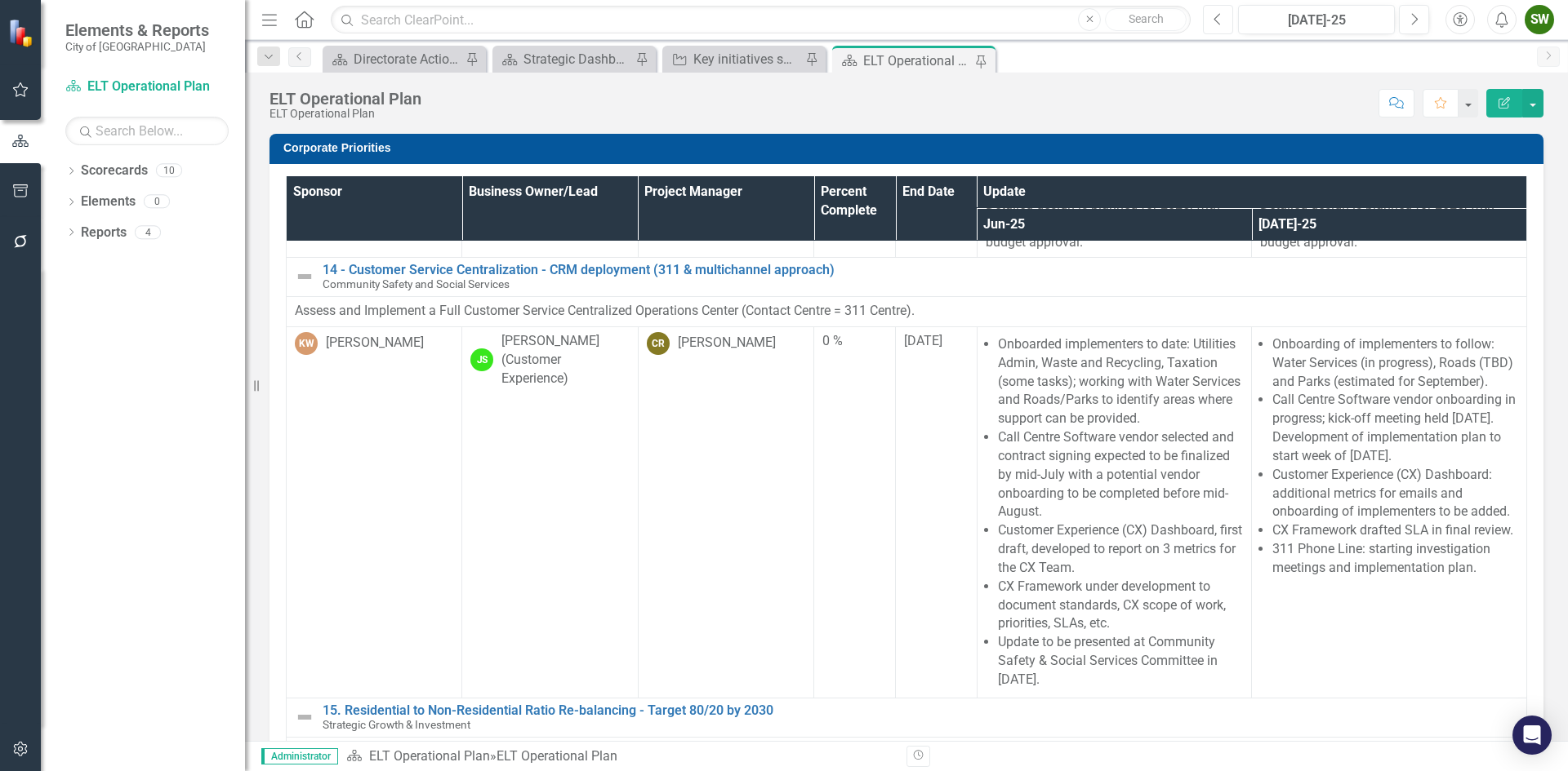
scroll to position [408, 0]
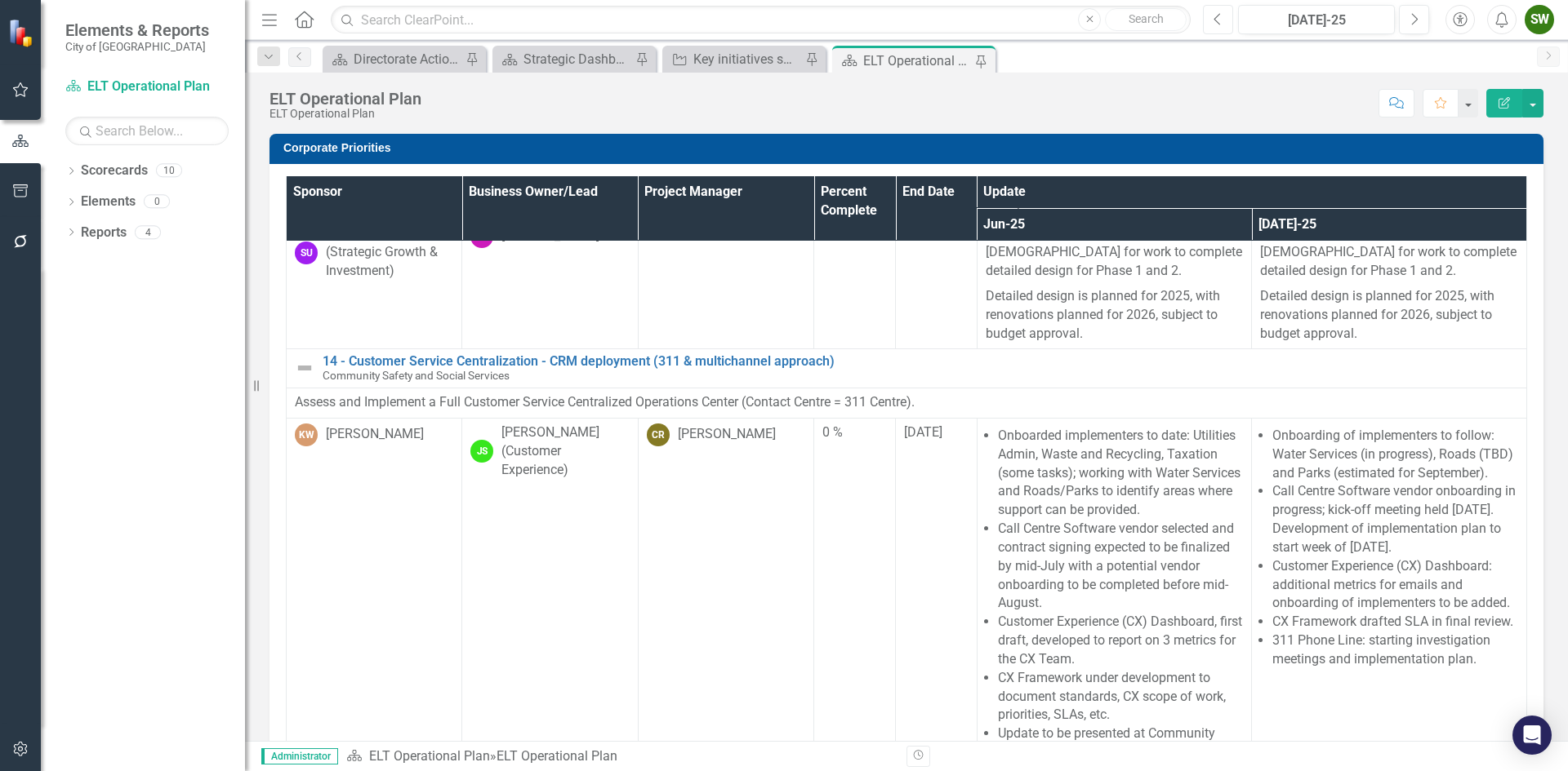
click at [1216, 18] on icon "button" at bounding box center [1217, 18] width 6 height 11
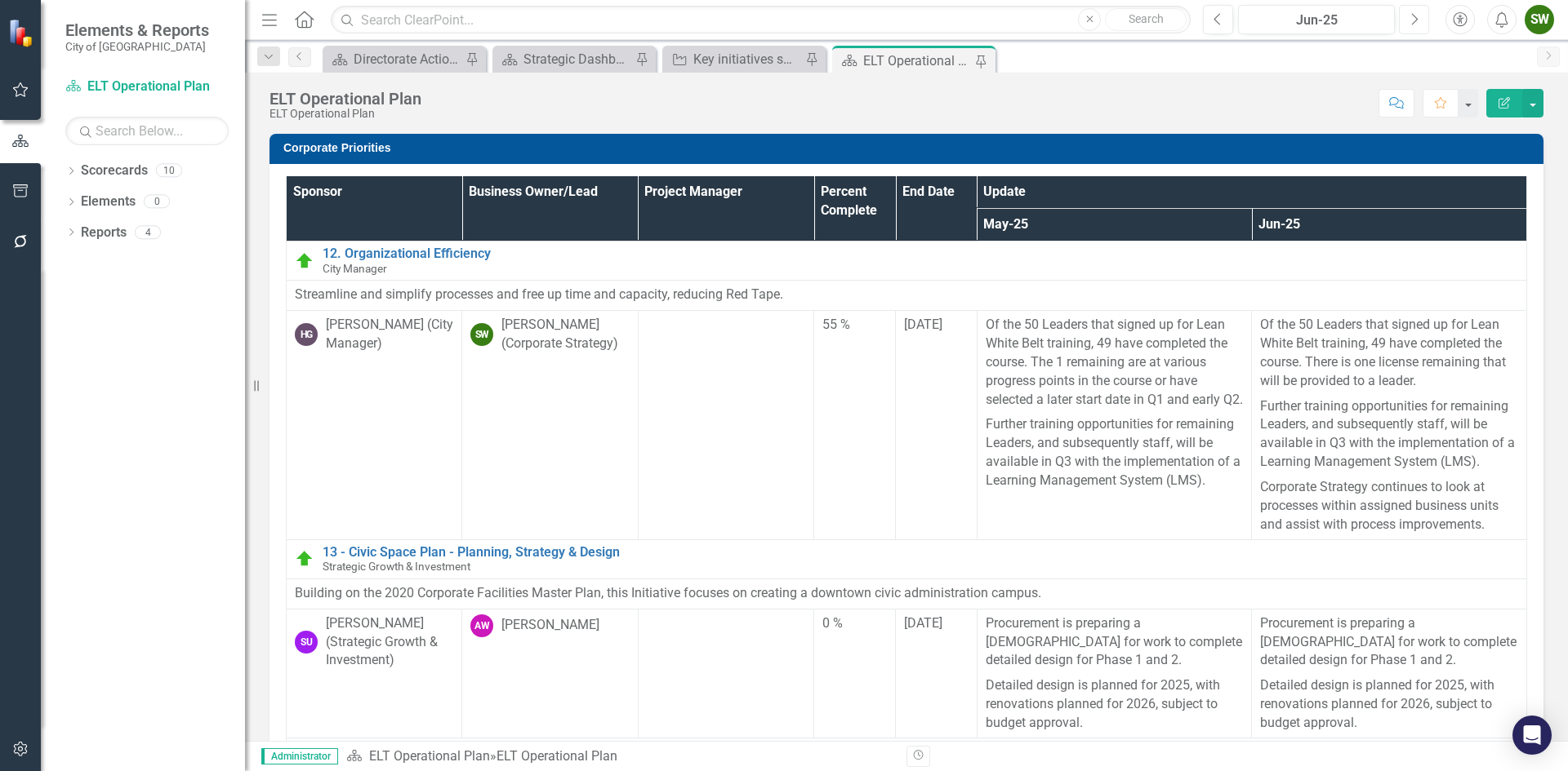
click at [1415, 24] on icon "Next" at bounding box center [1414, 19] width 9 height 15
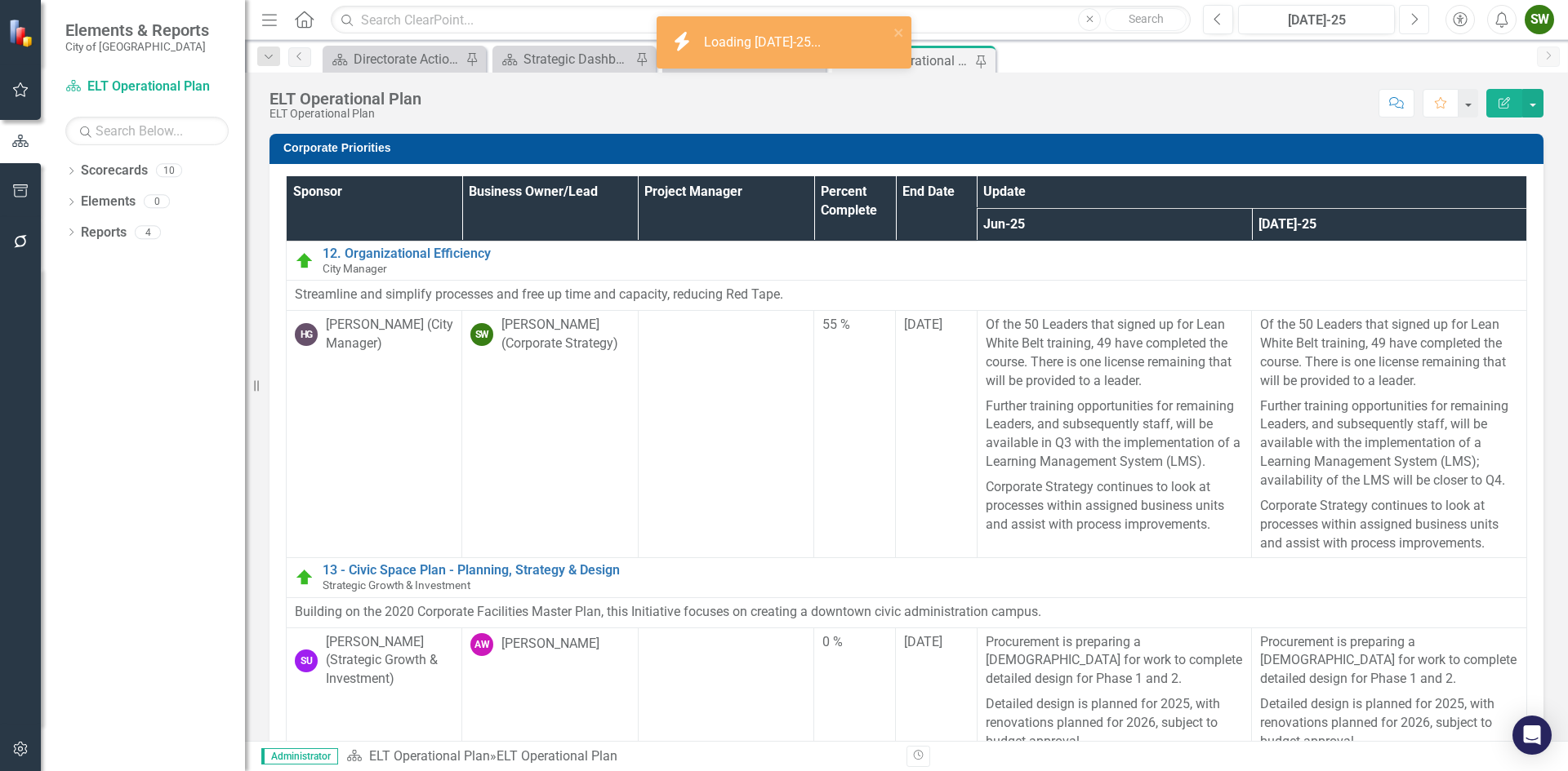
click at [1415, 24] on icon "Next" at bounding box center [1414, 19] width 9 height 15
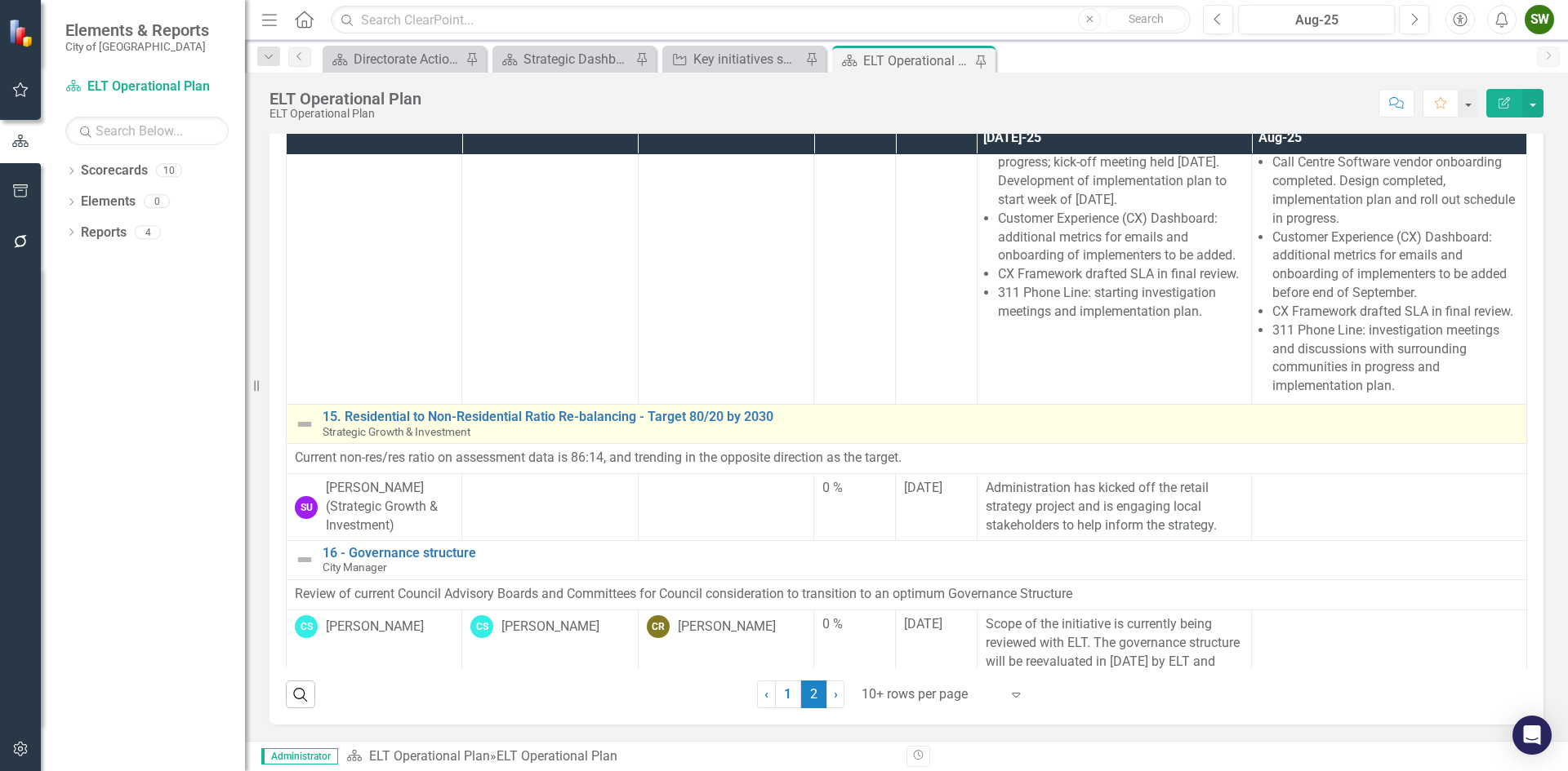
scroll to position [715, 0]
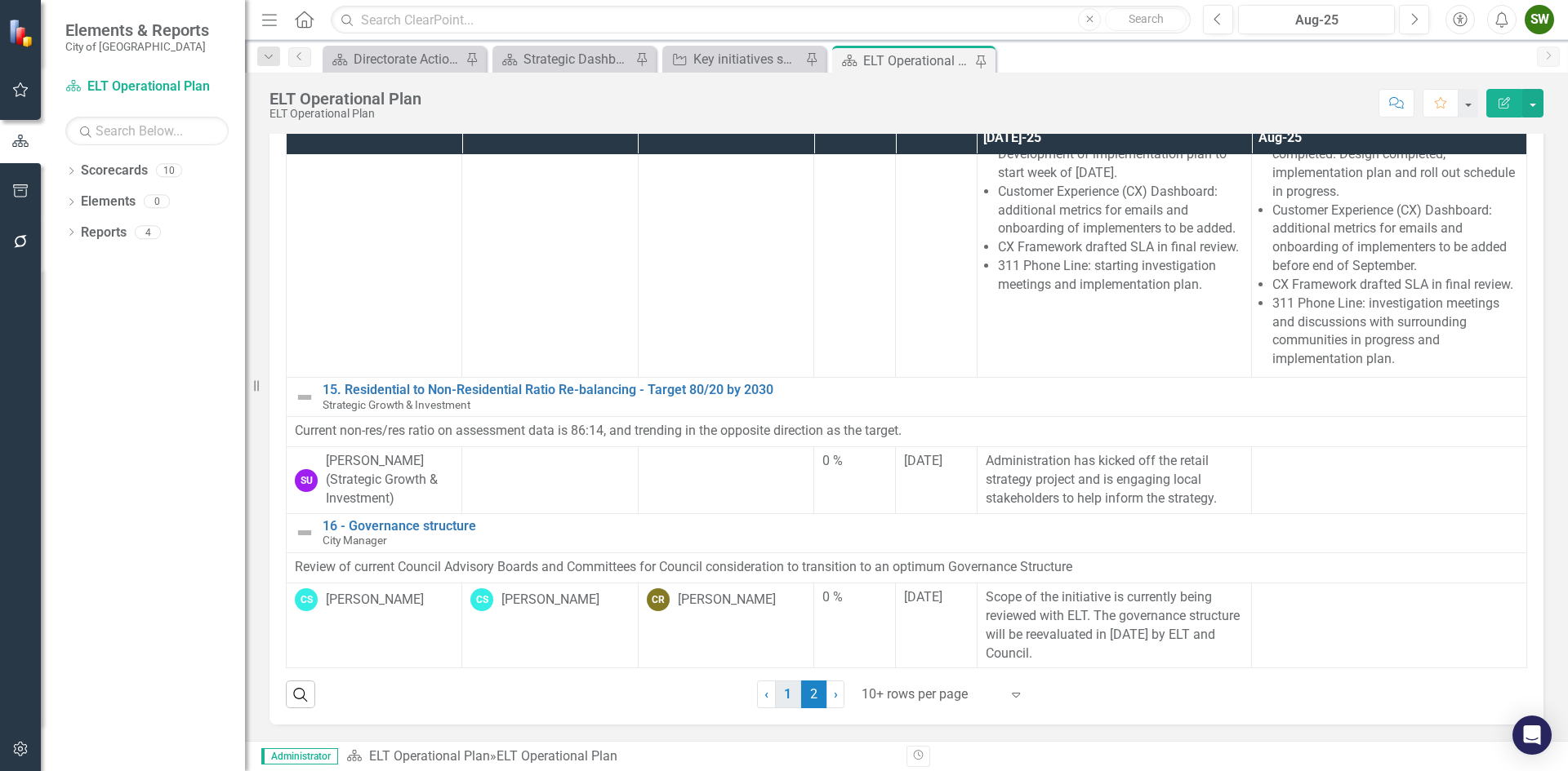
click at [787, 699] on link "1" at bounding box center [788, 695] width 26 height 28
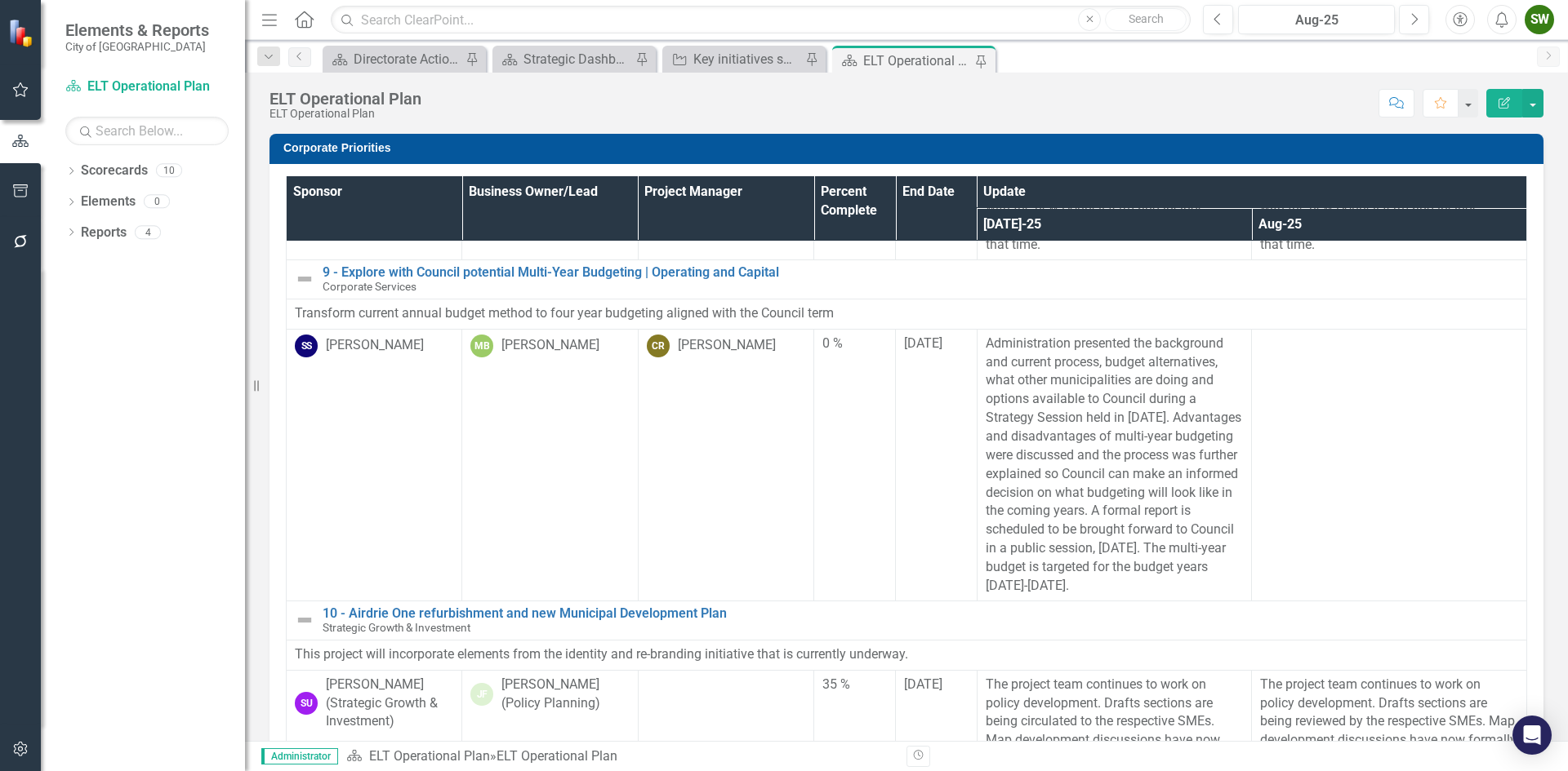
scroll to position [1551, 0]
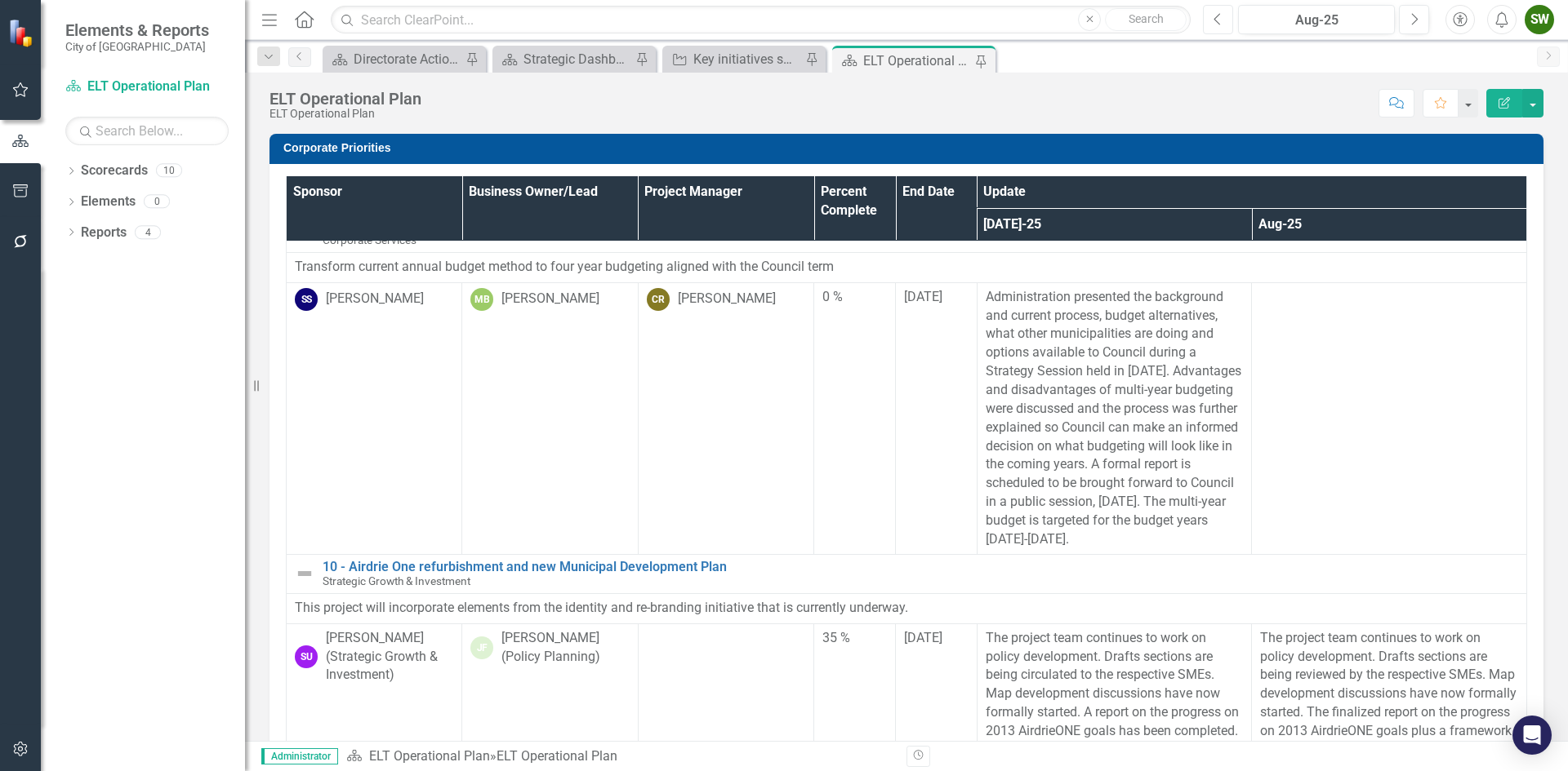
click at [1223, 18] on button "Previous" at bounding box center [1217, 19] width 30 height 29
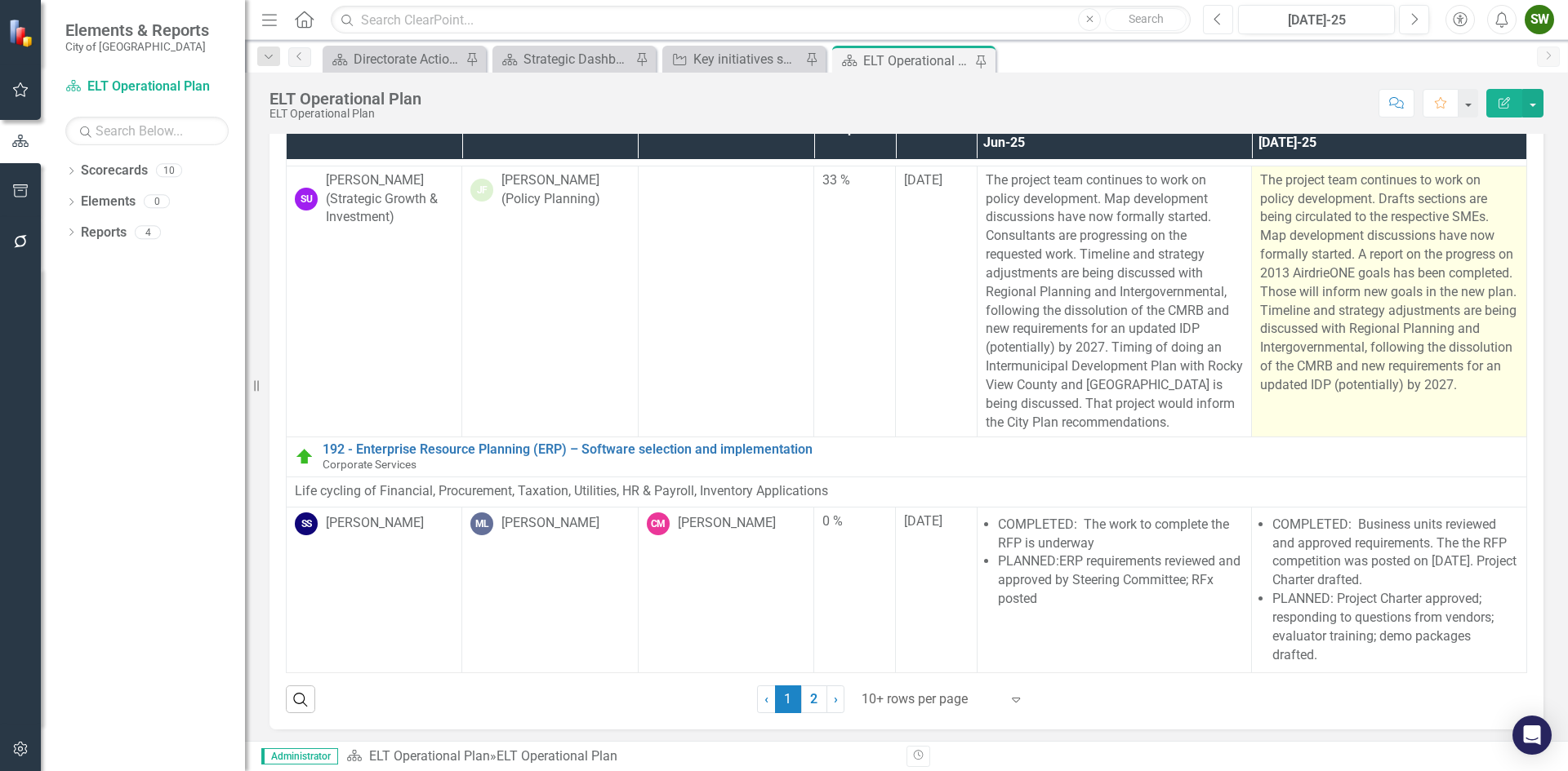
scroll to position [87, 0]
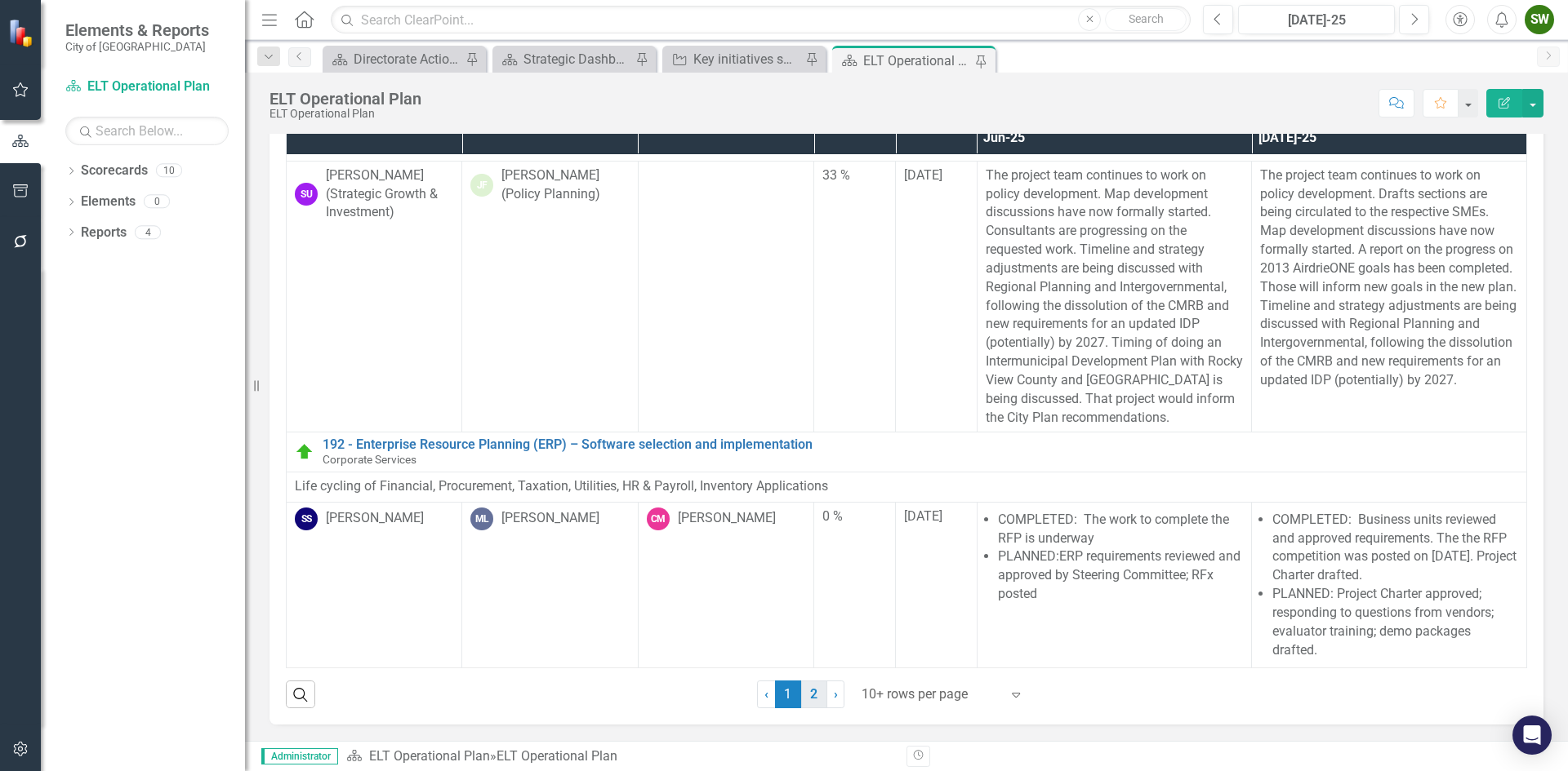
click at [807, 692] on link "2" at bounding box center [813, 695] width 26 height 28
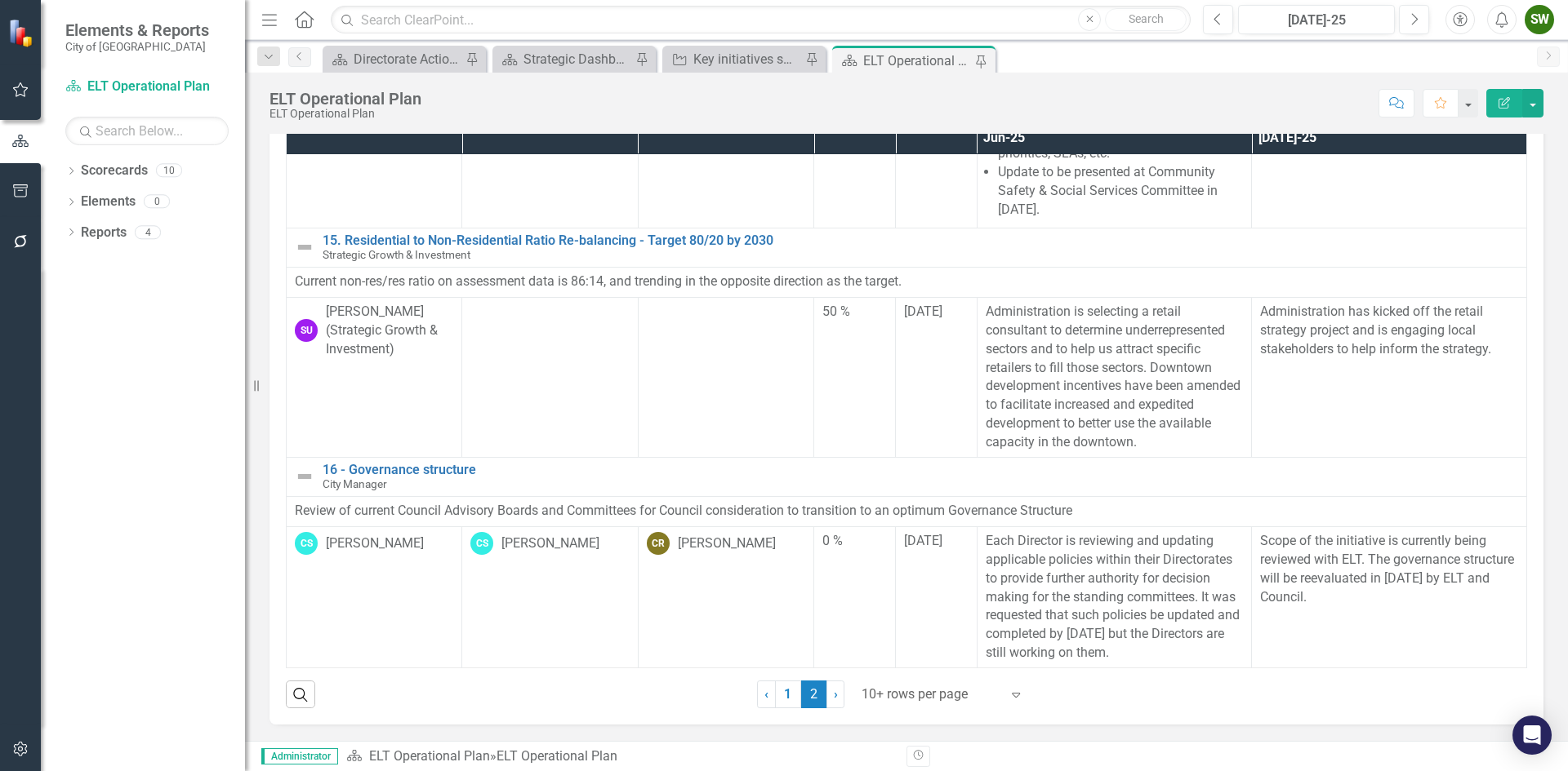
scroll to position [0, 0]
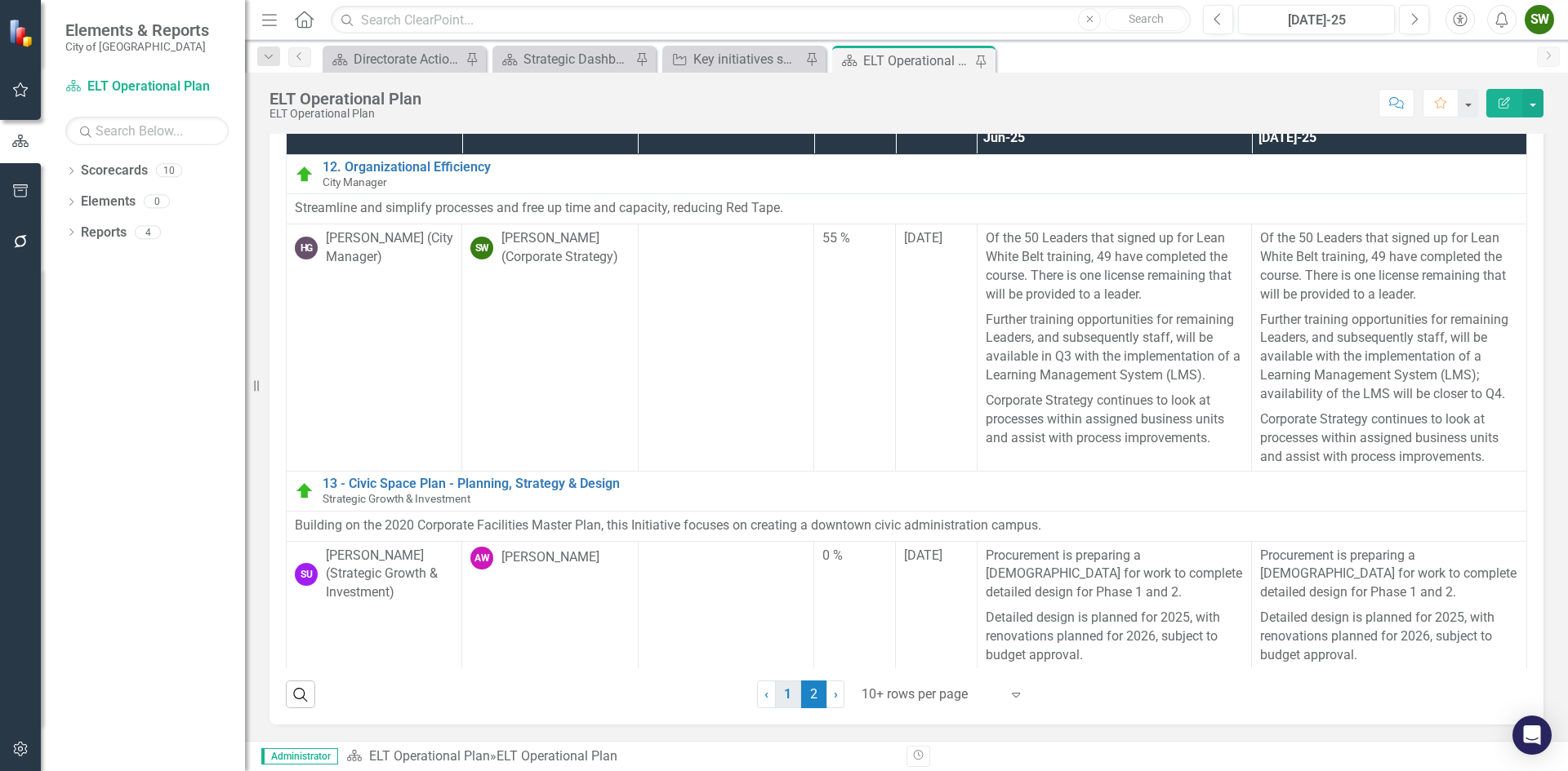
click at [783, 699] on link "1" at bounding box center [788, 695] width 26 height 28
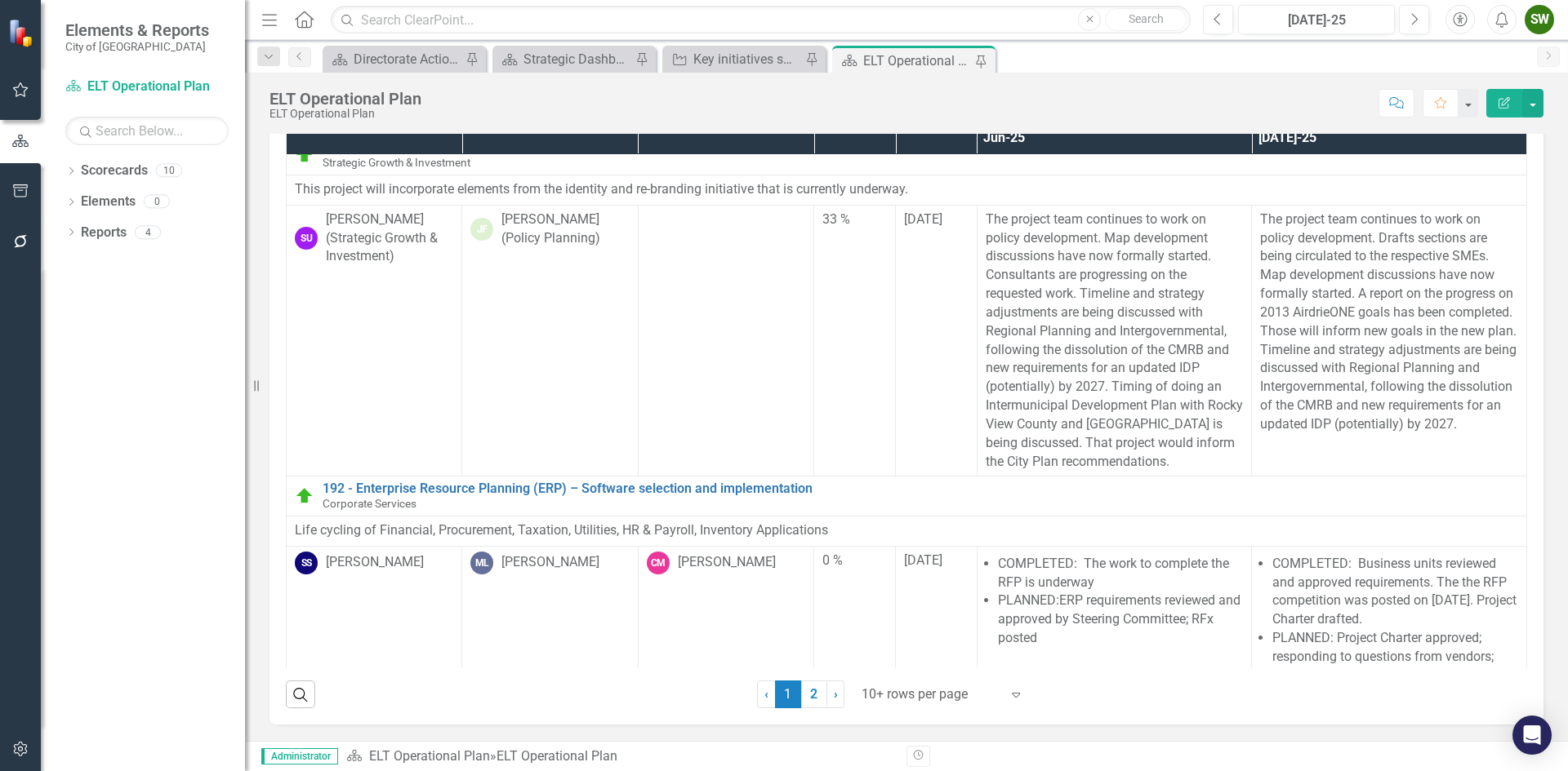
scroll to position [2109, 0]
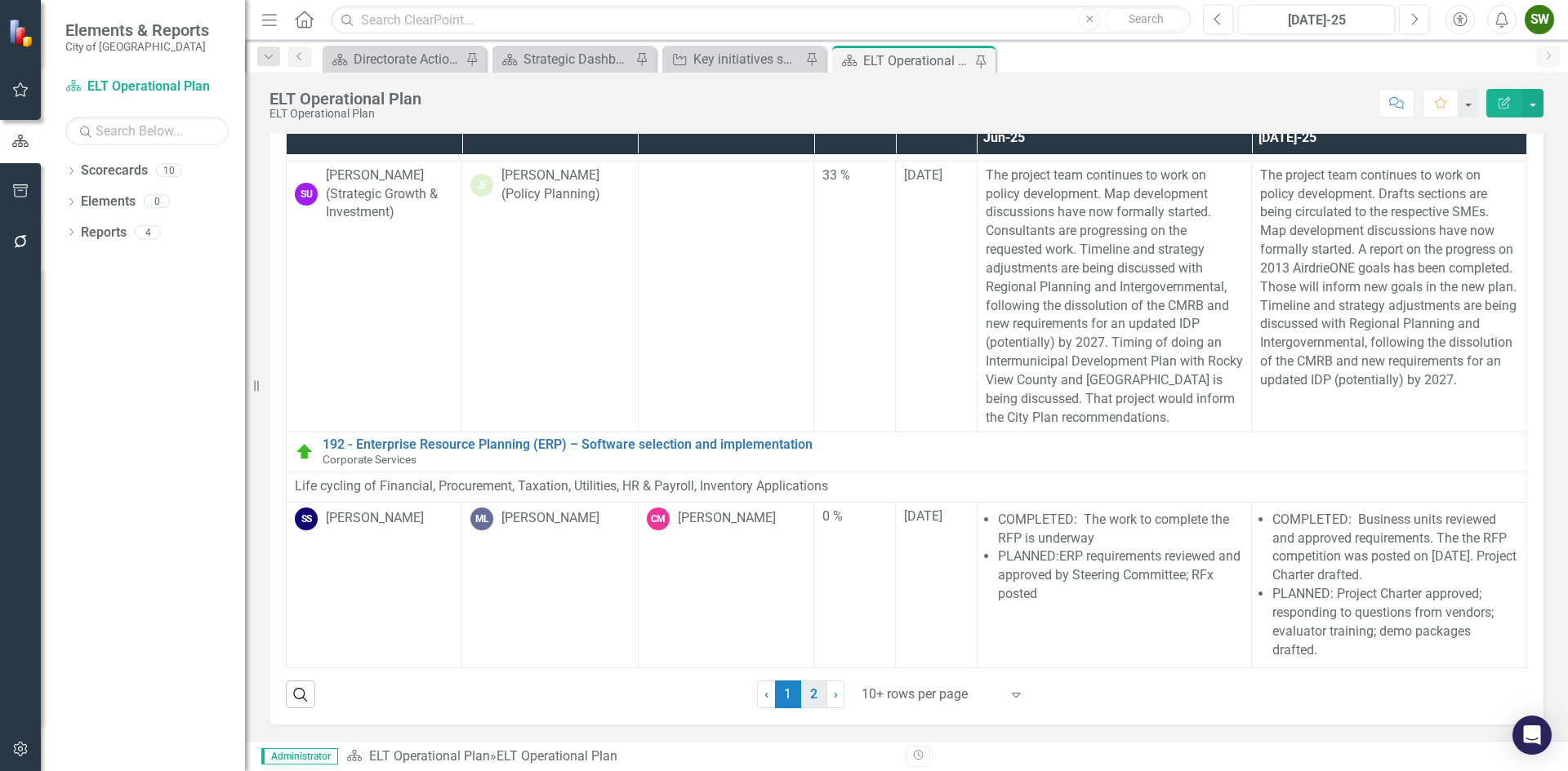
click at [808, 696] on link "2" at bounding box center [813, 695] width 26 height 28
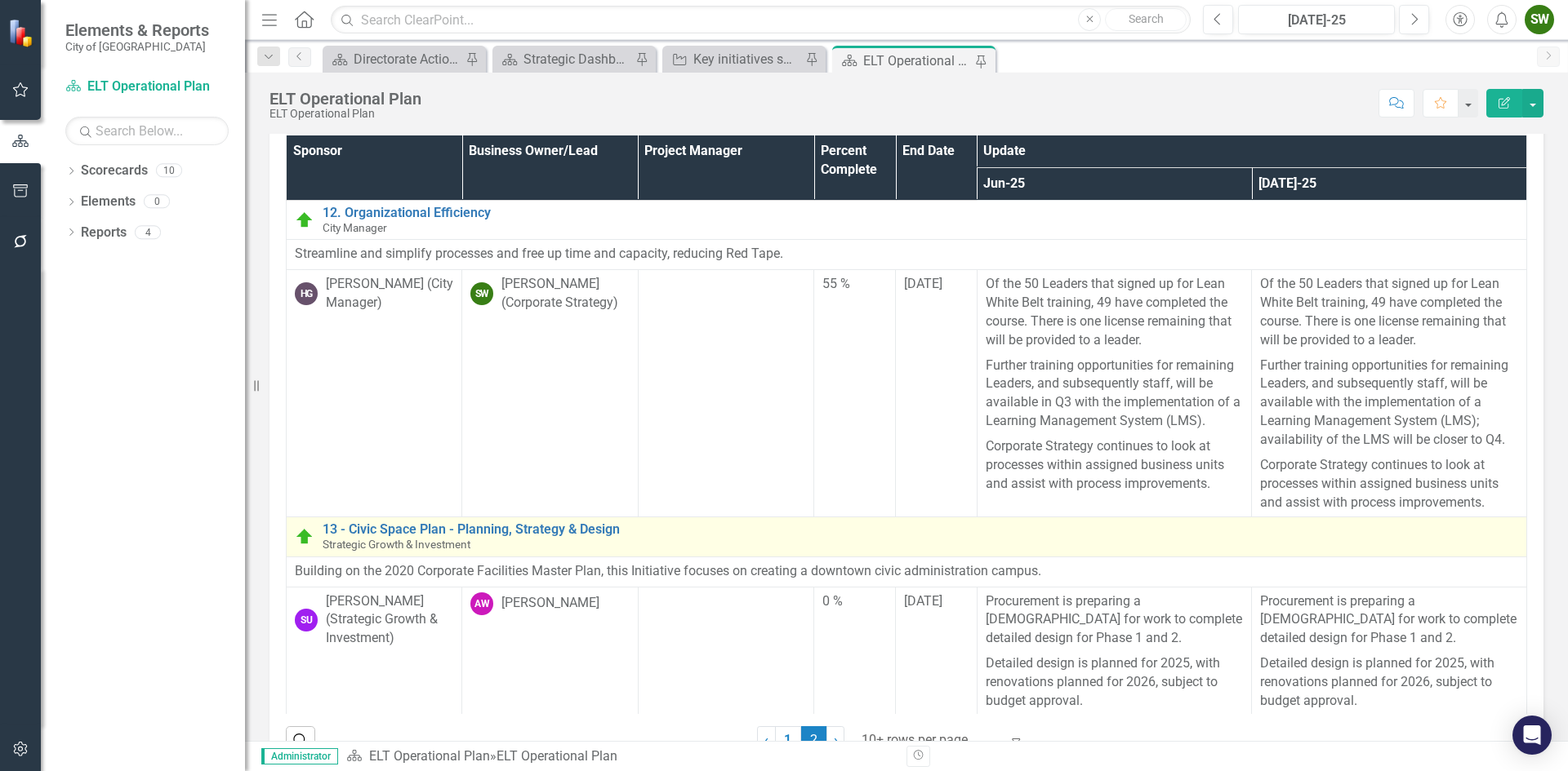
scroll to position [0, 0]
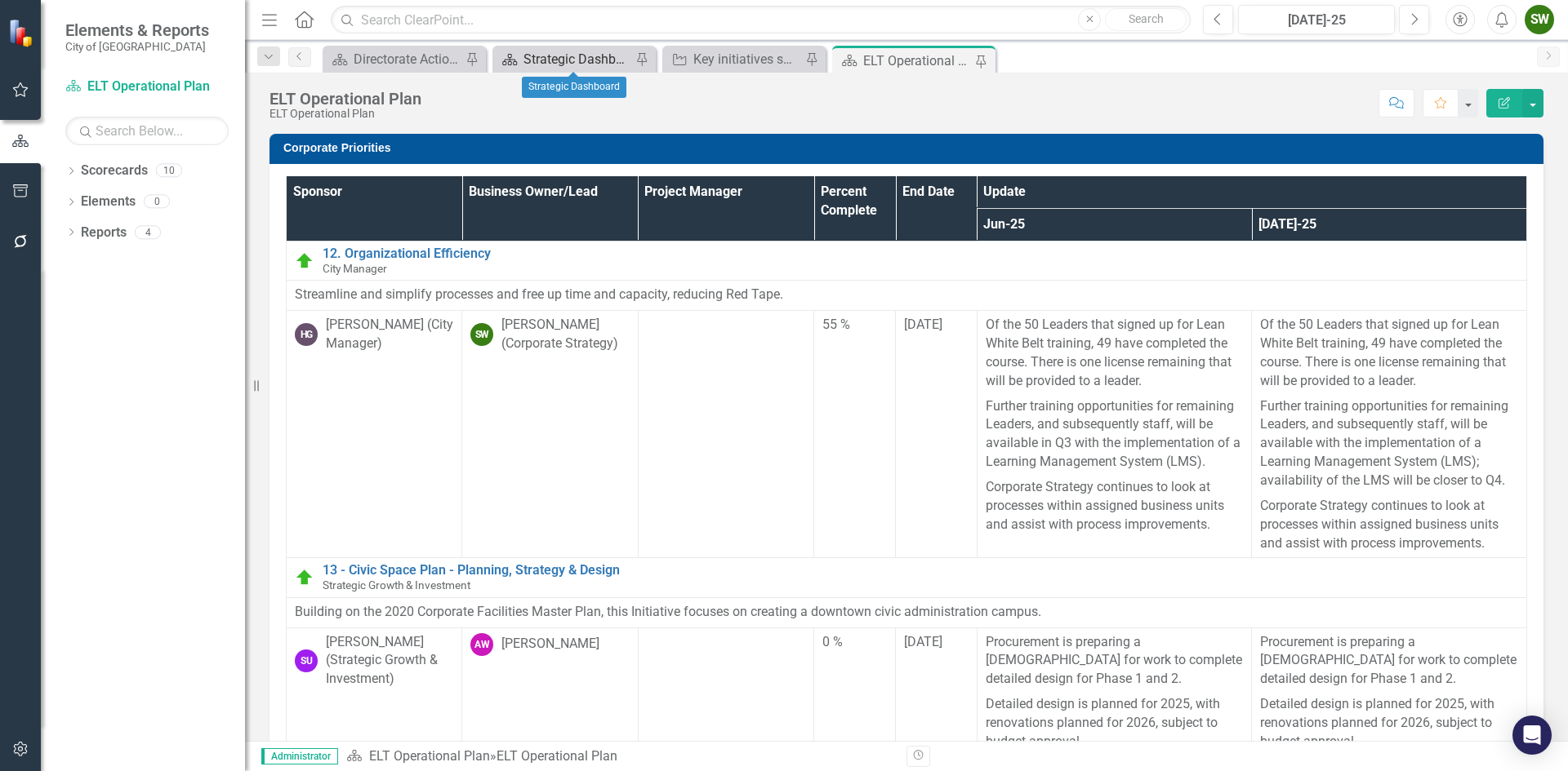
click at [564, 51] on div "Strategic Dashboard" at bounding box center [577, 59] width 108 height 20
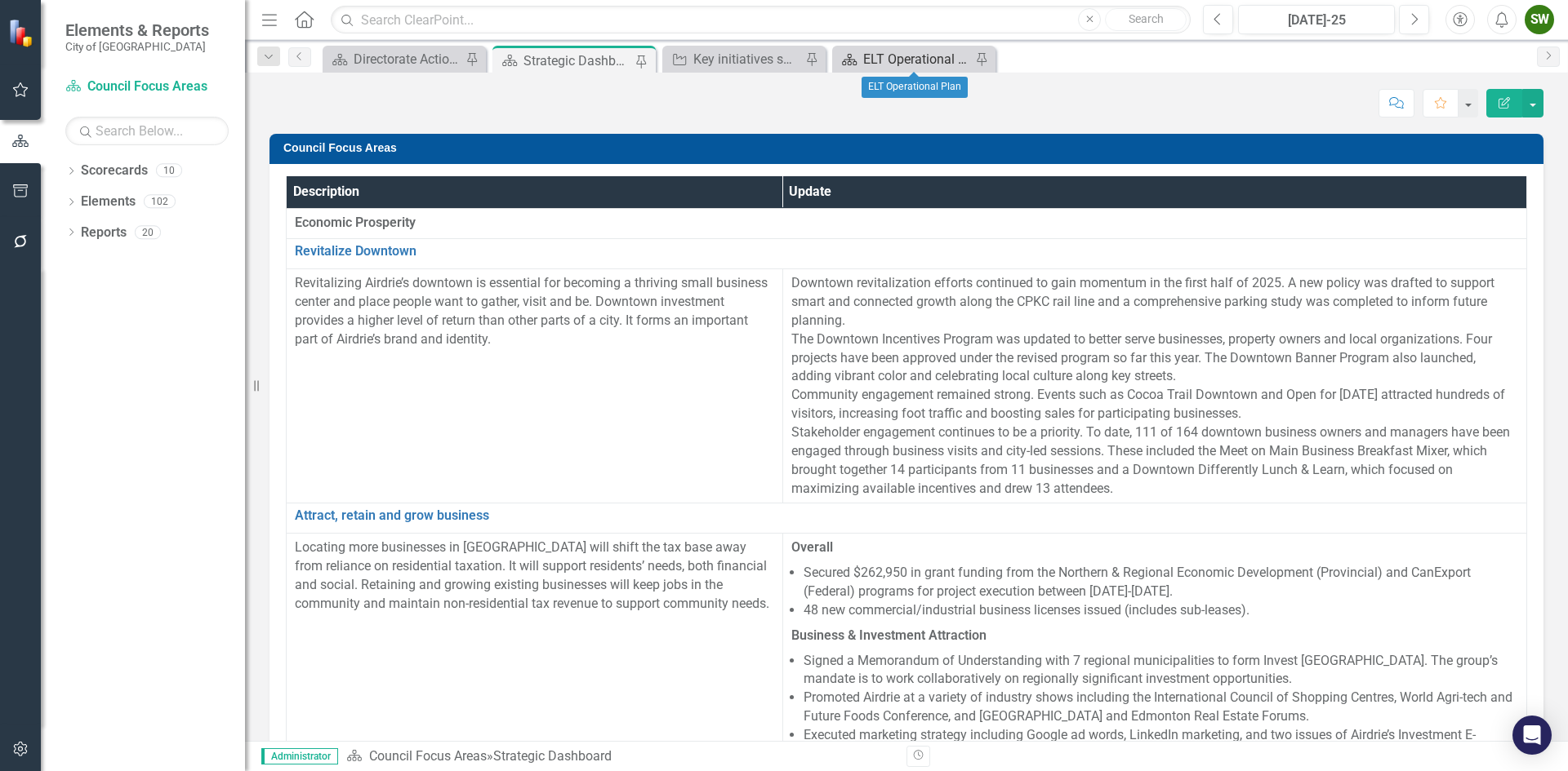
click at [900, 54] on div "ELT Operational Plan" at bounding box center [917, 59] width 108 height 20
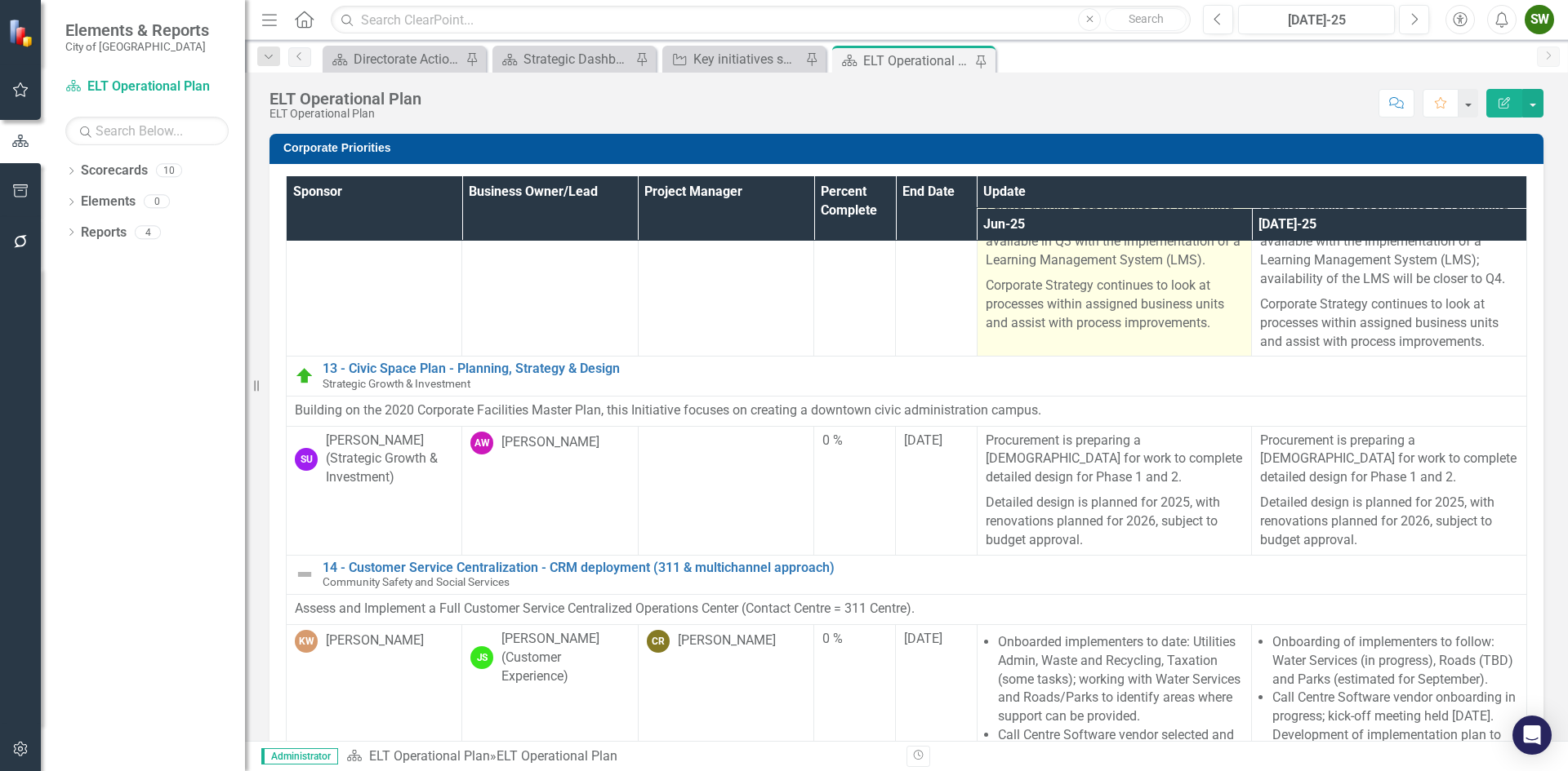
scroll to position [245, 0]
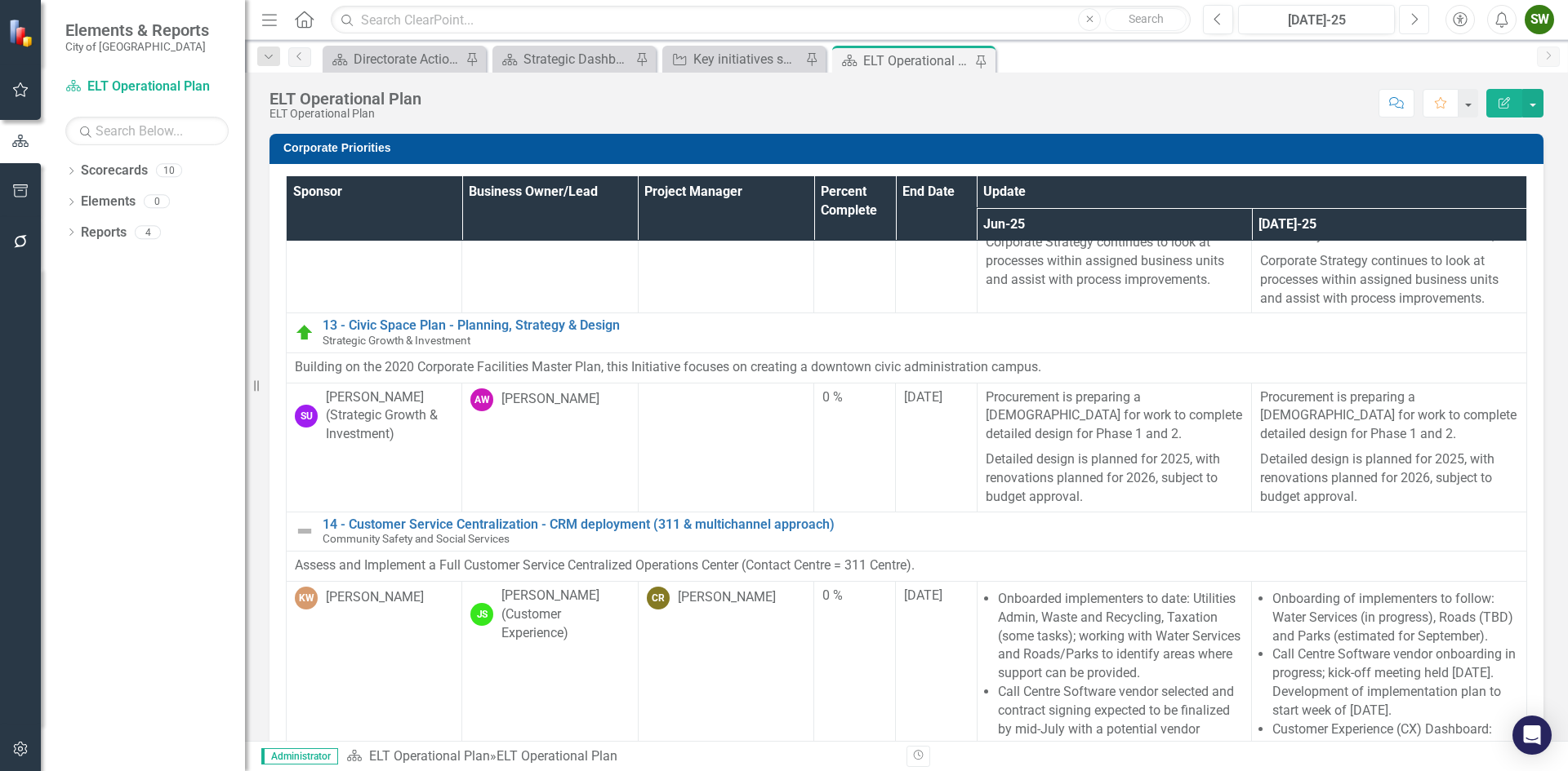
click at [1413, 22] on icon "Next" at bounding box center [1414, 19] width 9 height 15
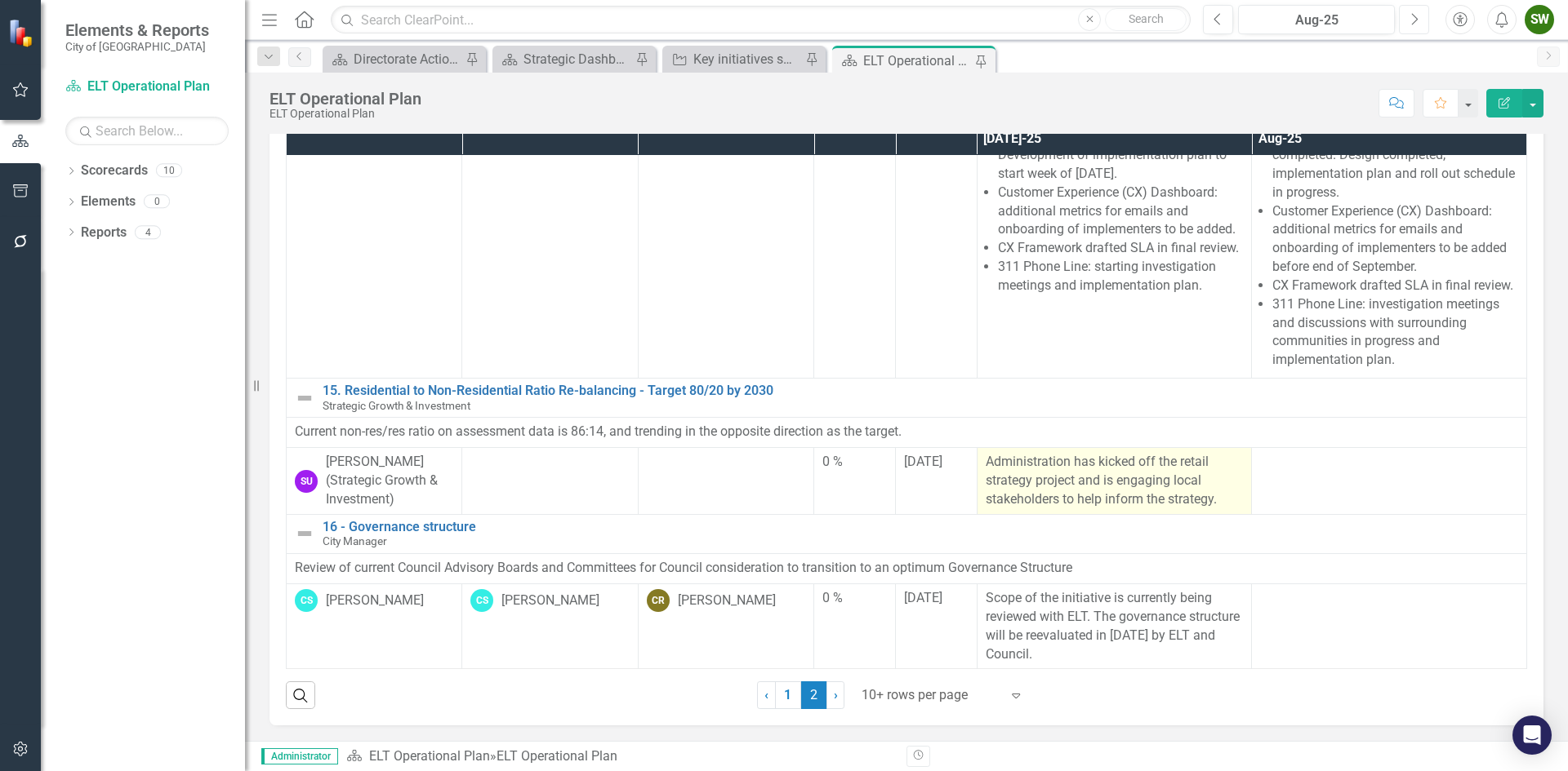
scroll to position [87, 0]
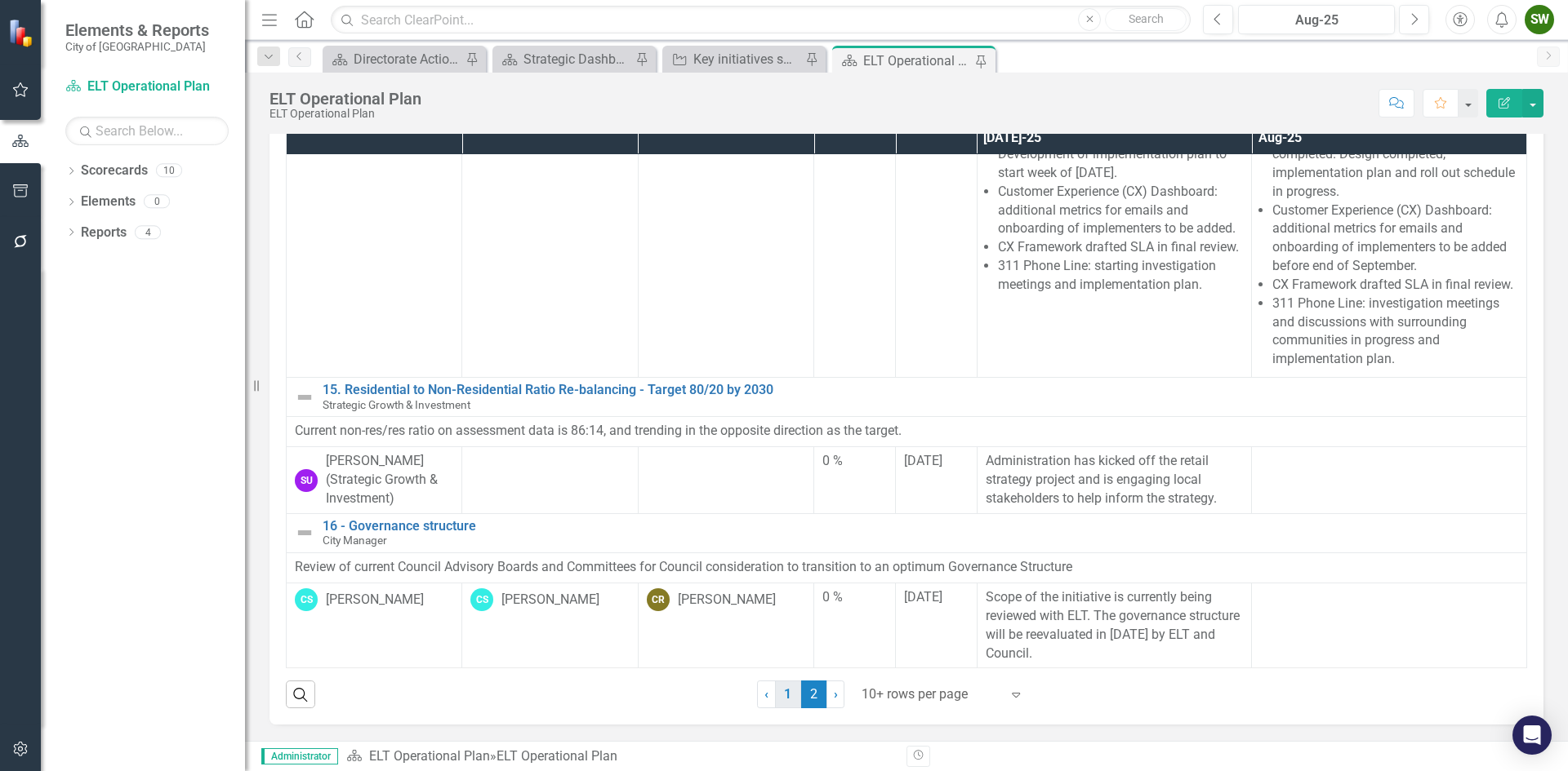
click at [785, 693] on link "1" at bounding box center [788, 695] width 26 height 28
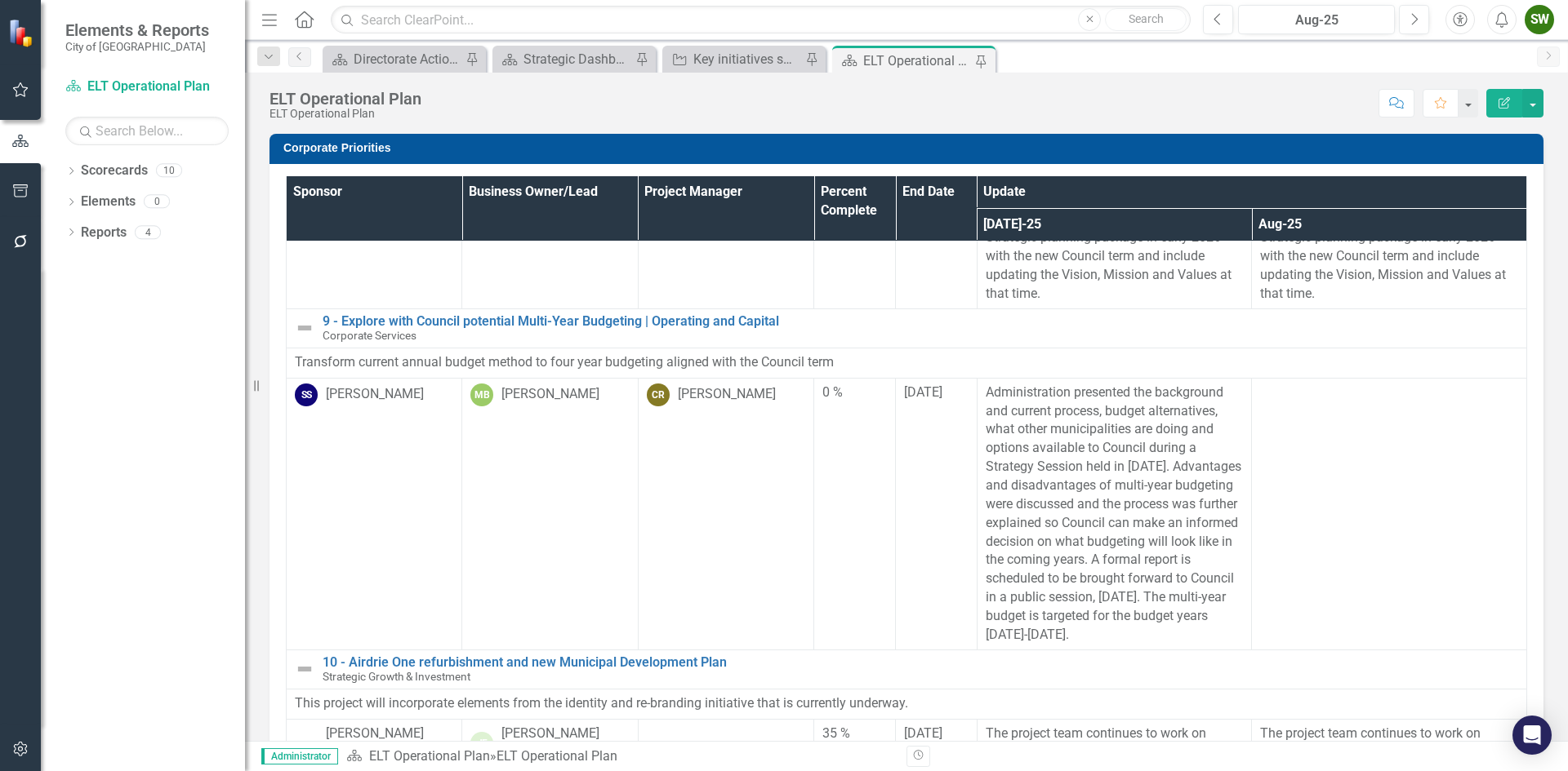
scroll to position [1469, 0]
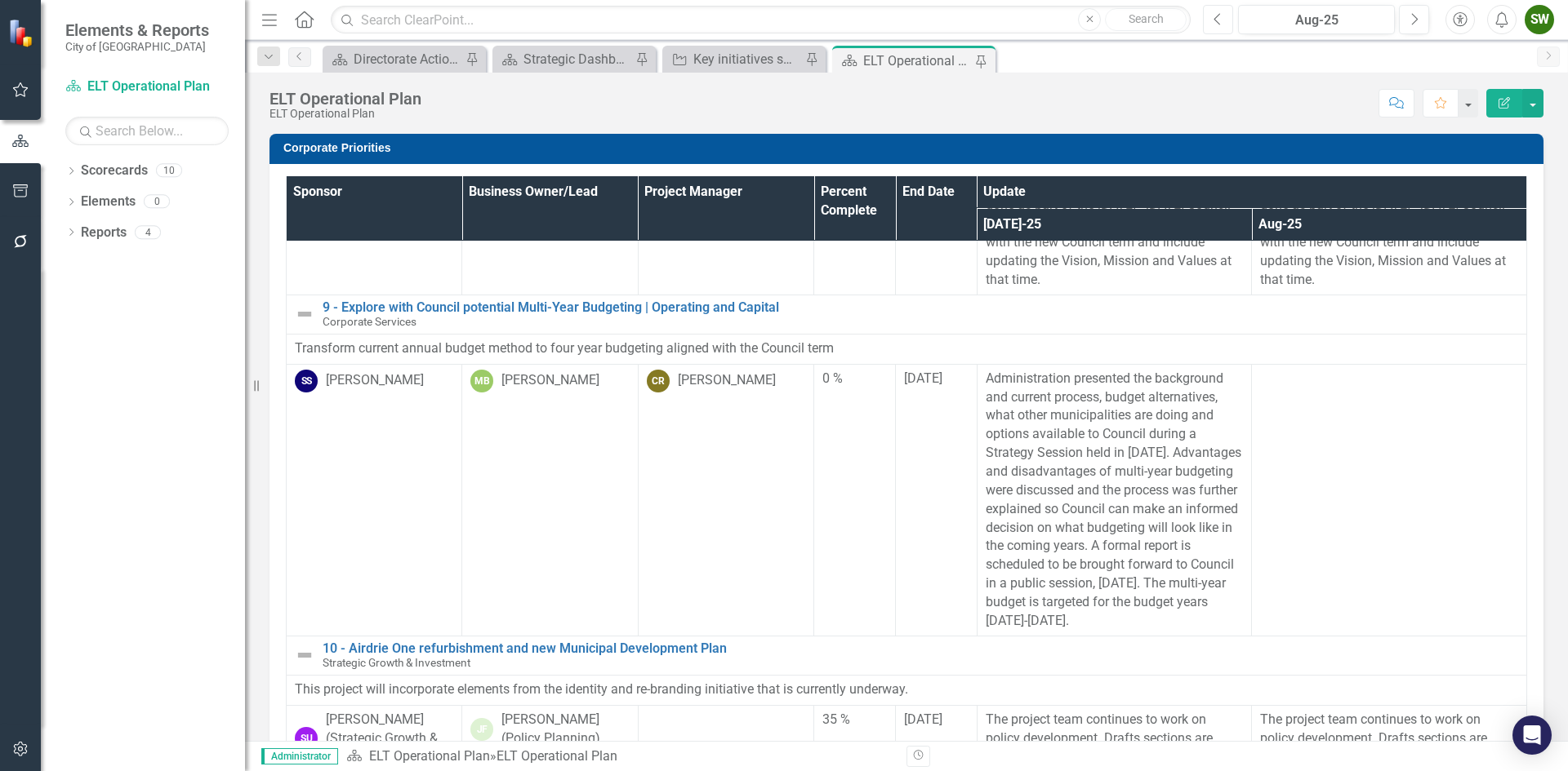
click at [1218, 18] on icon "Previous" at bounding box center [1218, 19] width 9 height 15
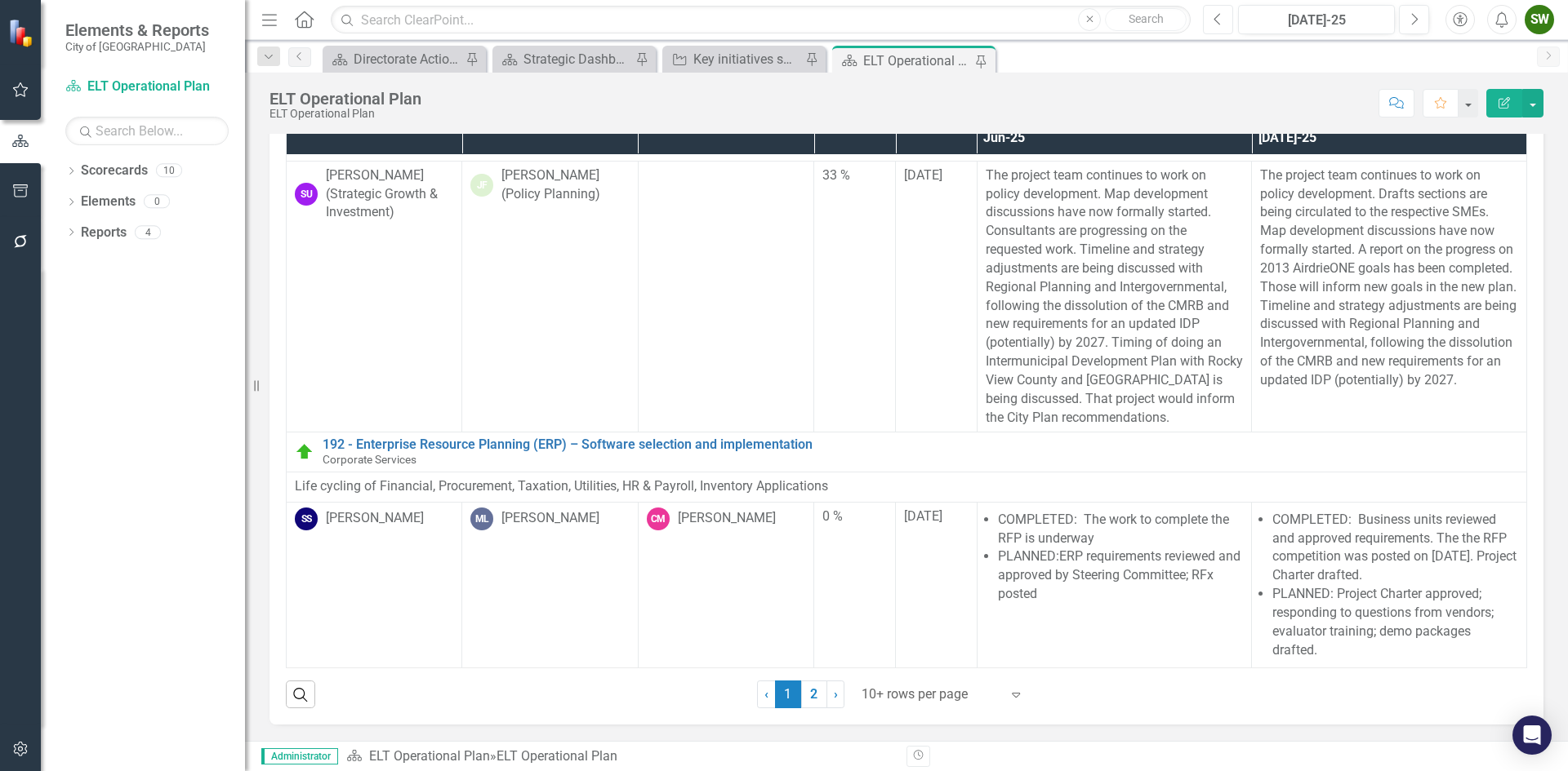
scroll to position [2109, 0]
click at [807, 694] on link "2" at bounding box center [813, 695] width 26 height 28
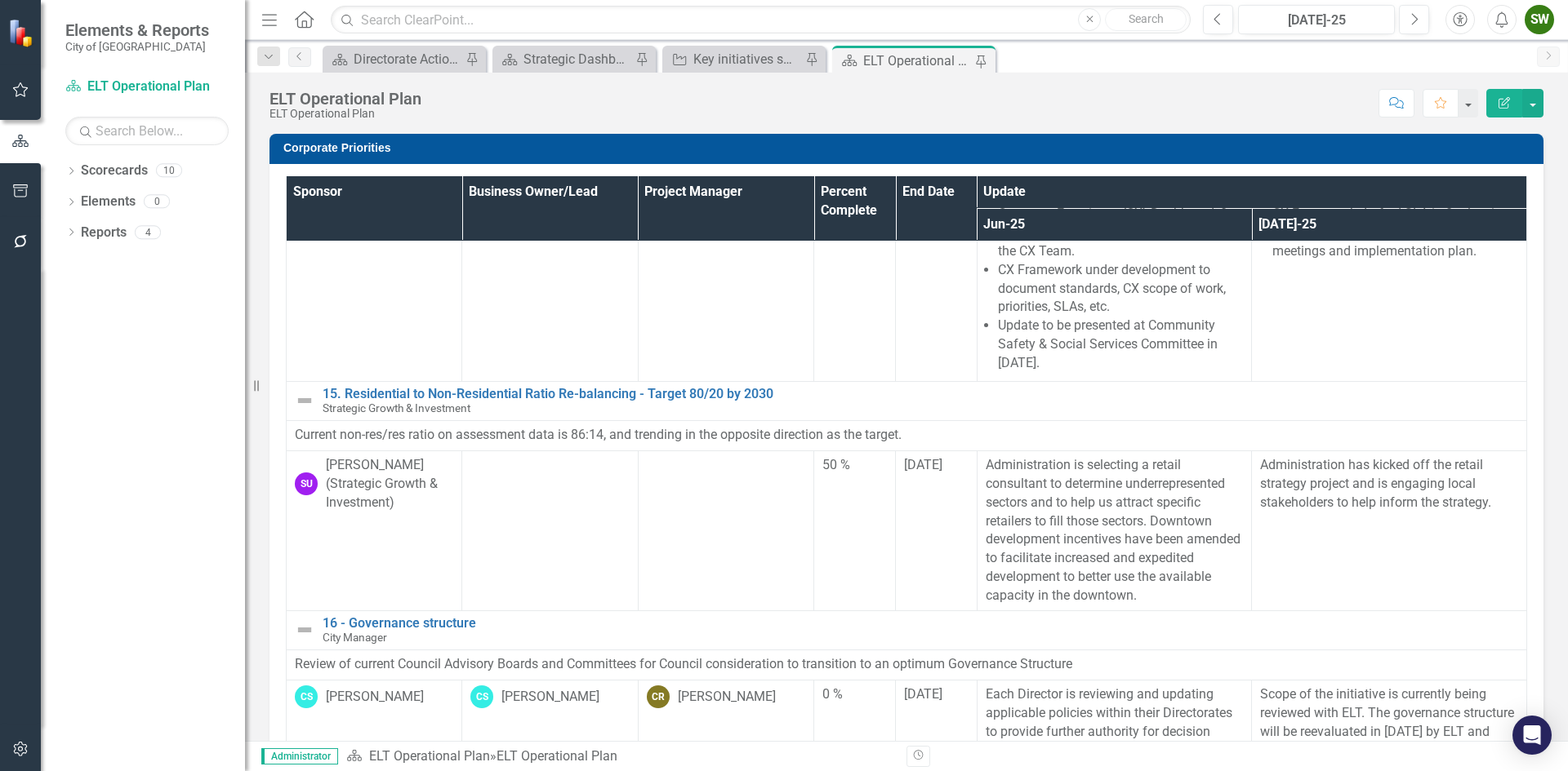
scroll to position [901, 0]
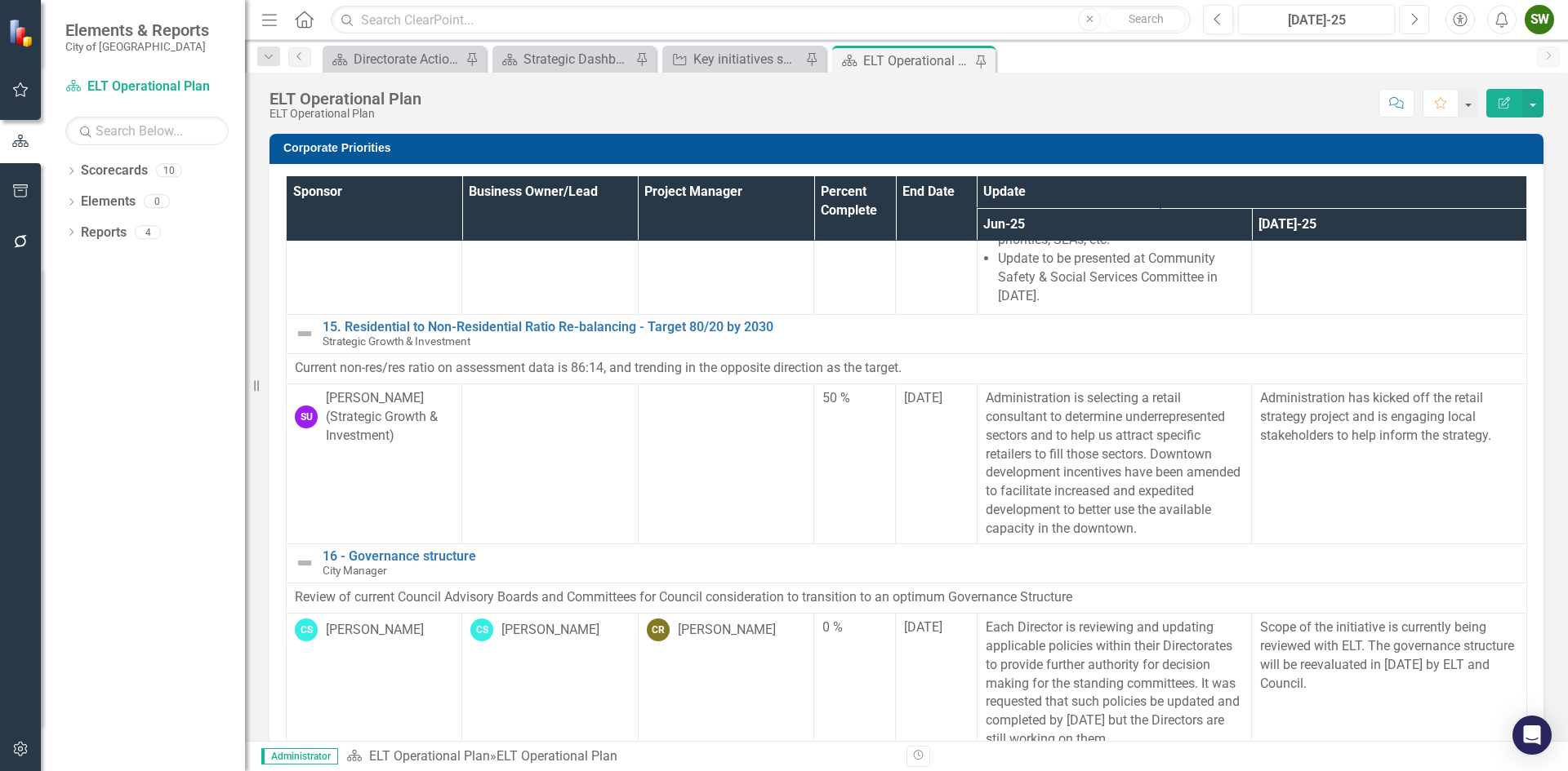
click at [1417, 18] on icon "button" at bounding box center [1414, 18] width 6 height 11
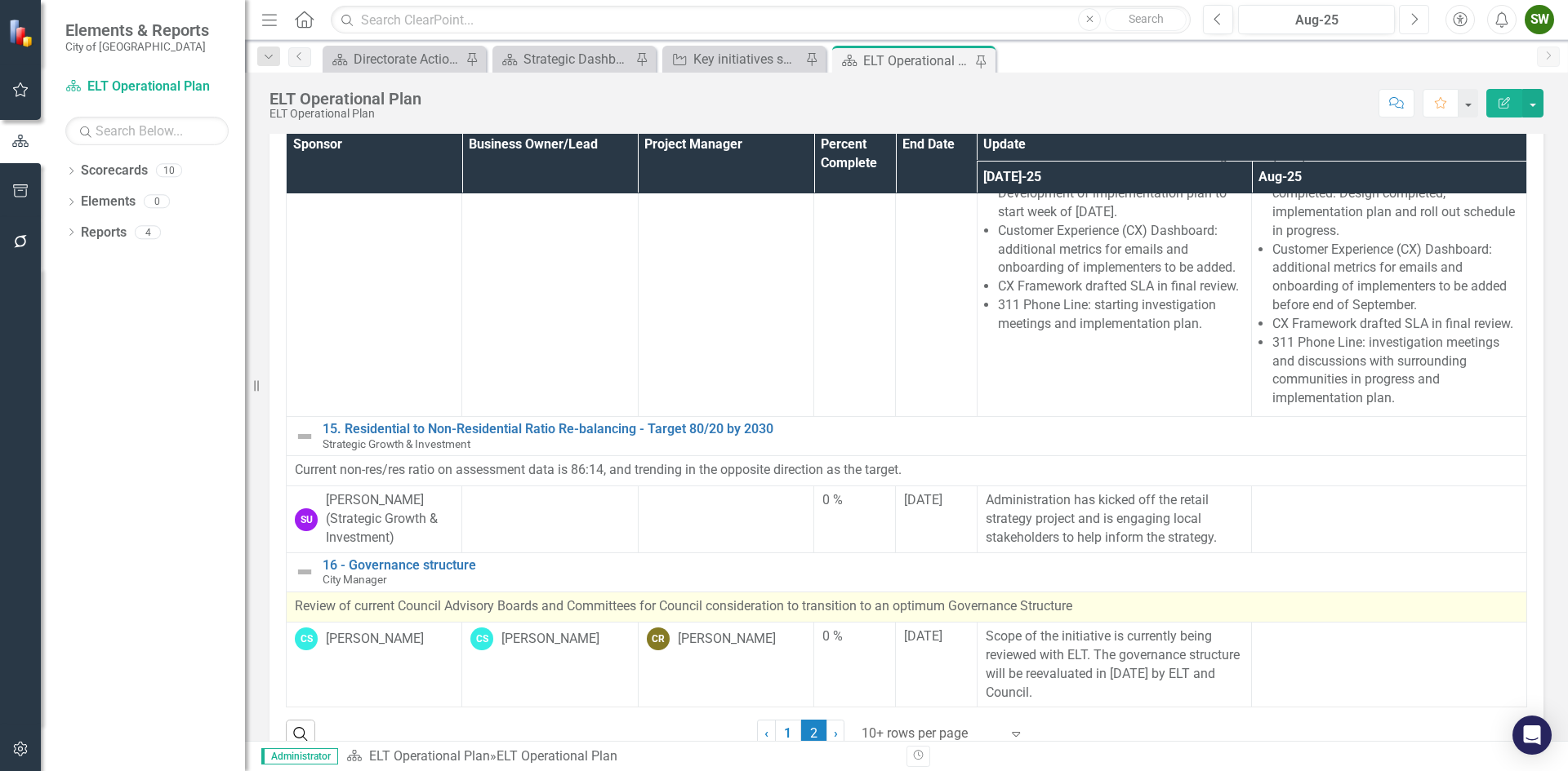
scroll to position [87, 0]
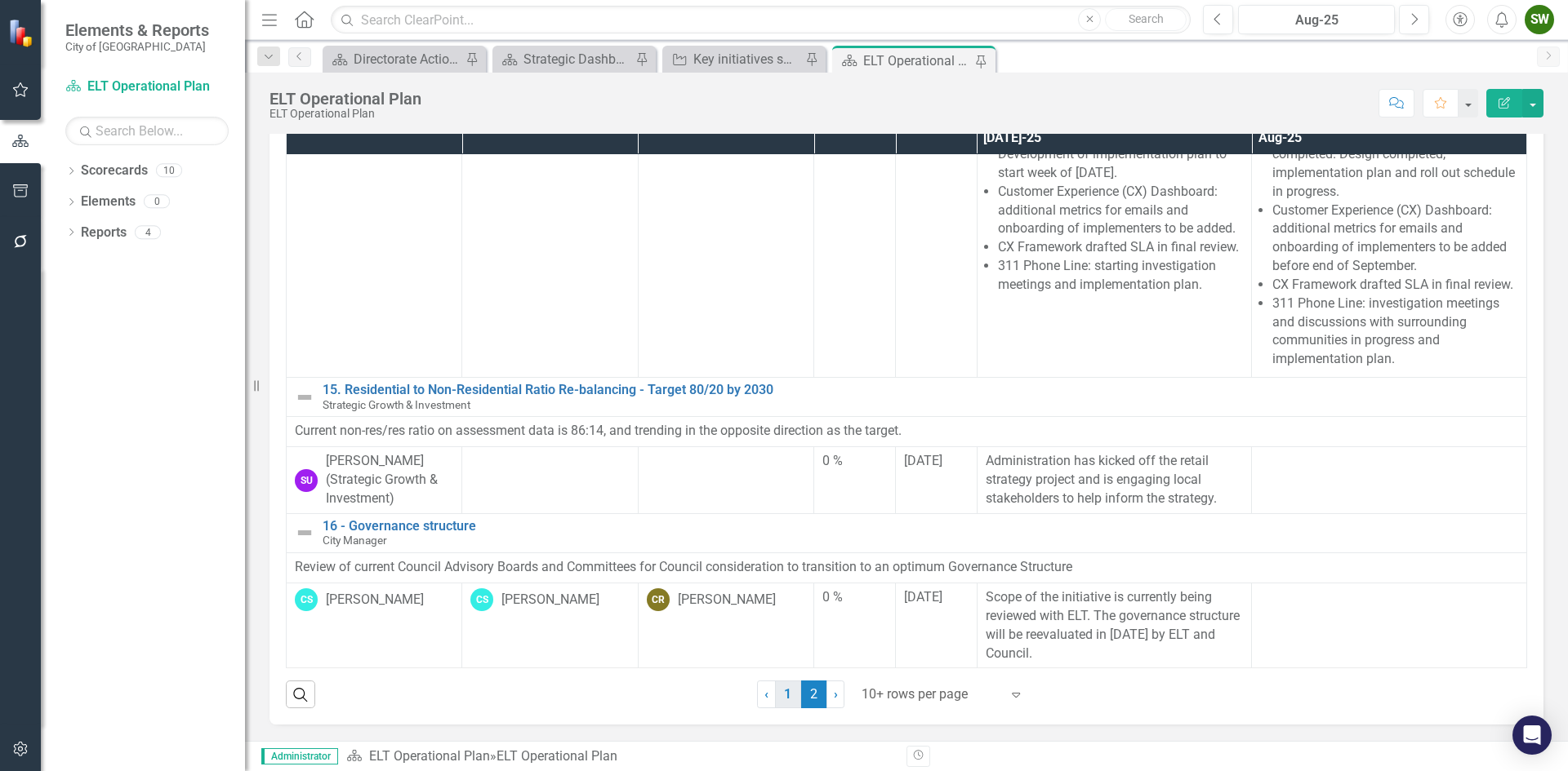
click at [781, 694] on link "1" at bounding box center [788, 695] width 26 height 28
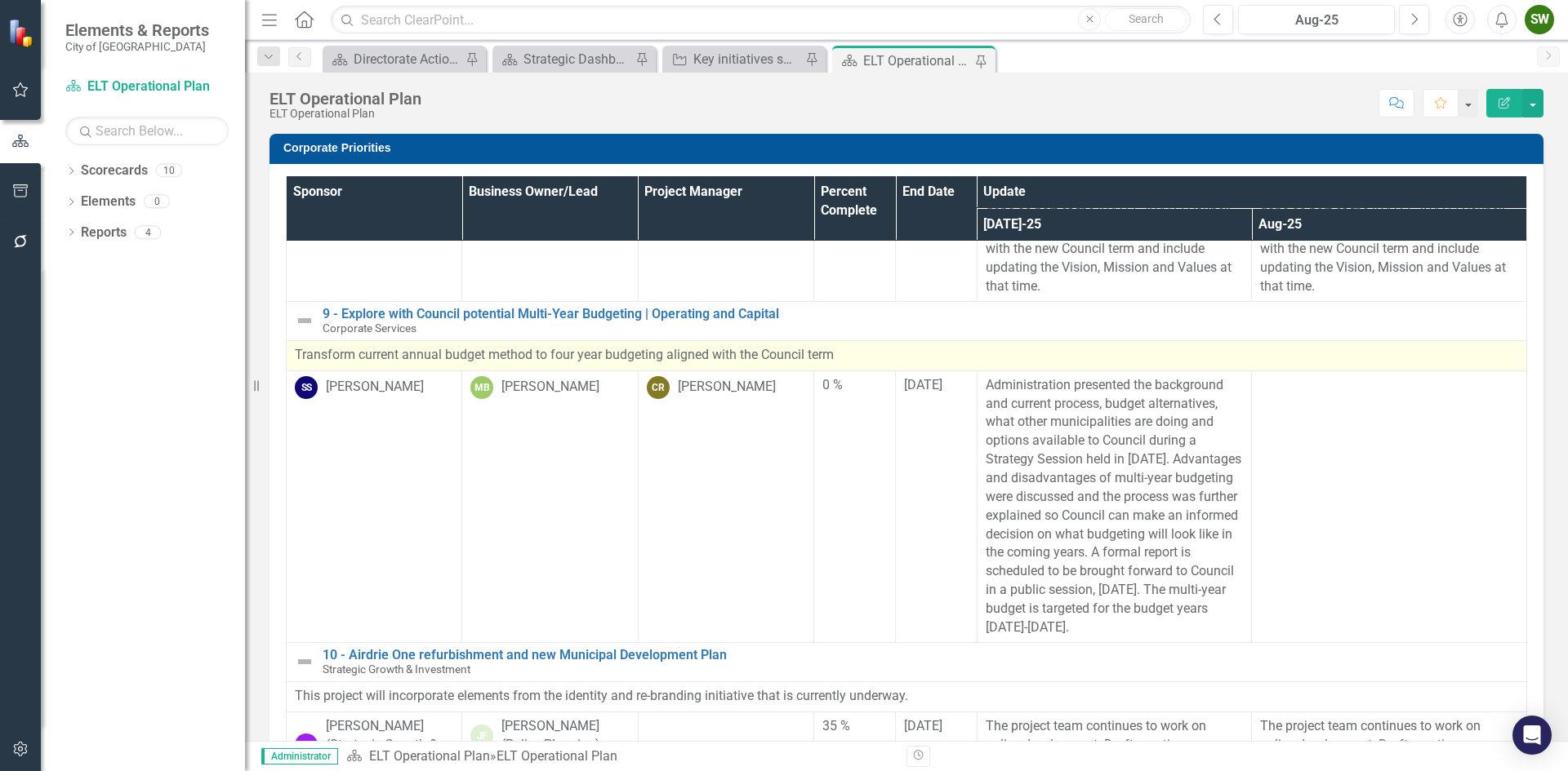
scroll to position [1469, 0]
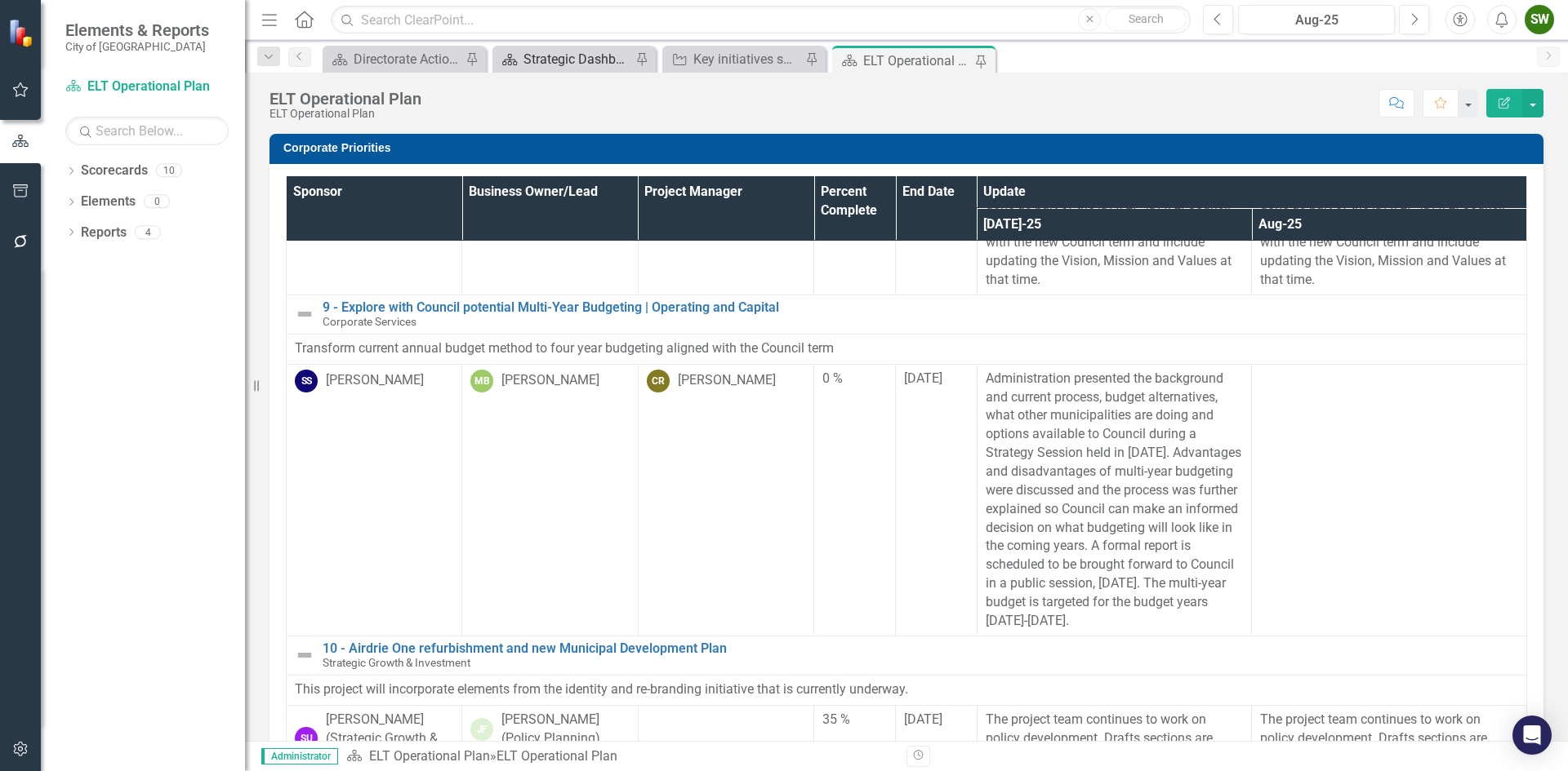
click at [560, 58] on div "Strategic Dashboard" at bounding box center [577, 59] width 108 height 20
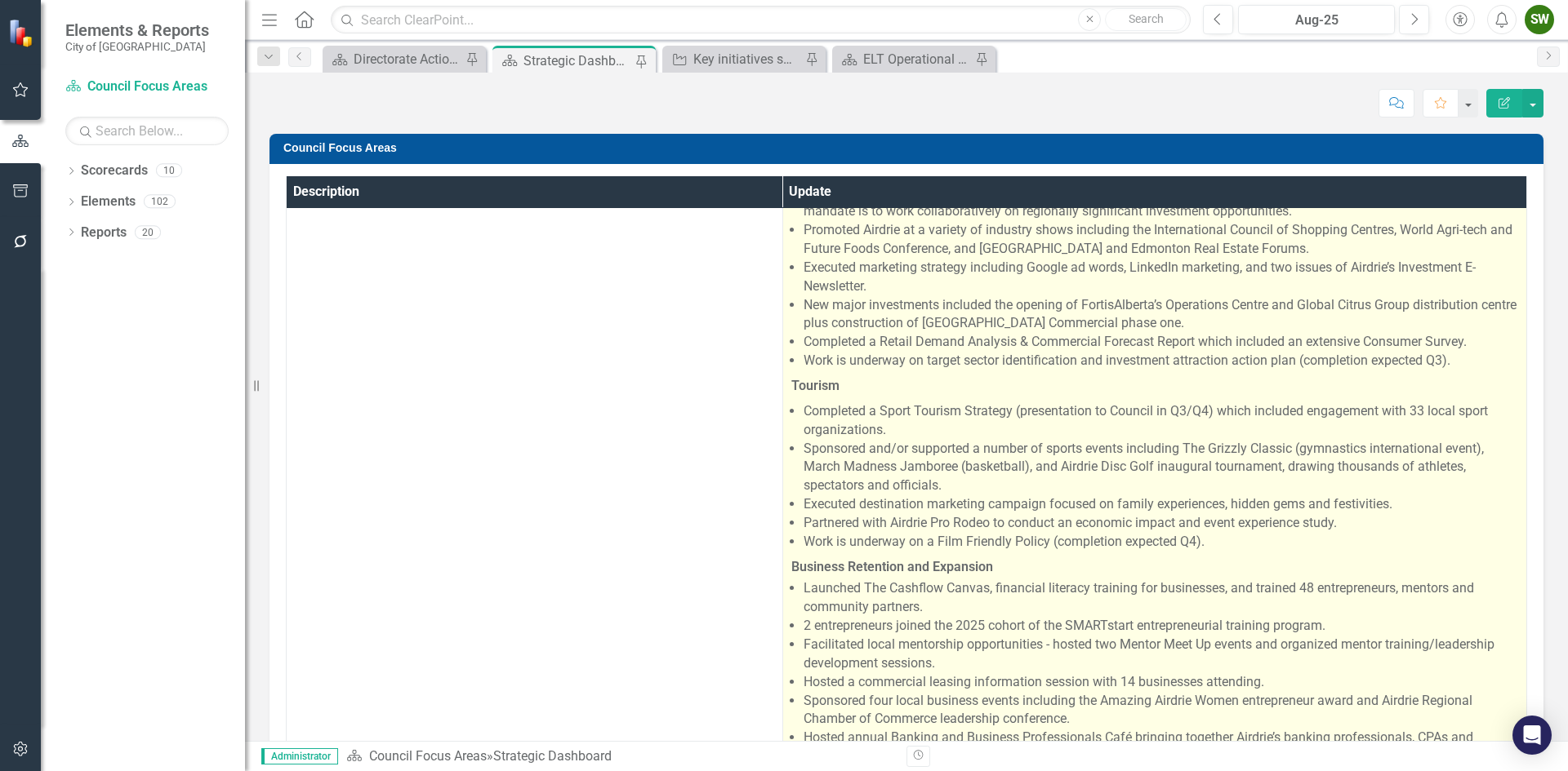
scroll to position [490, 0]
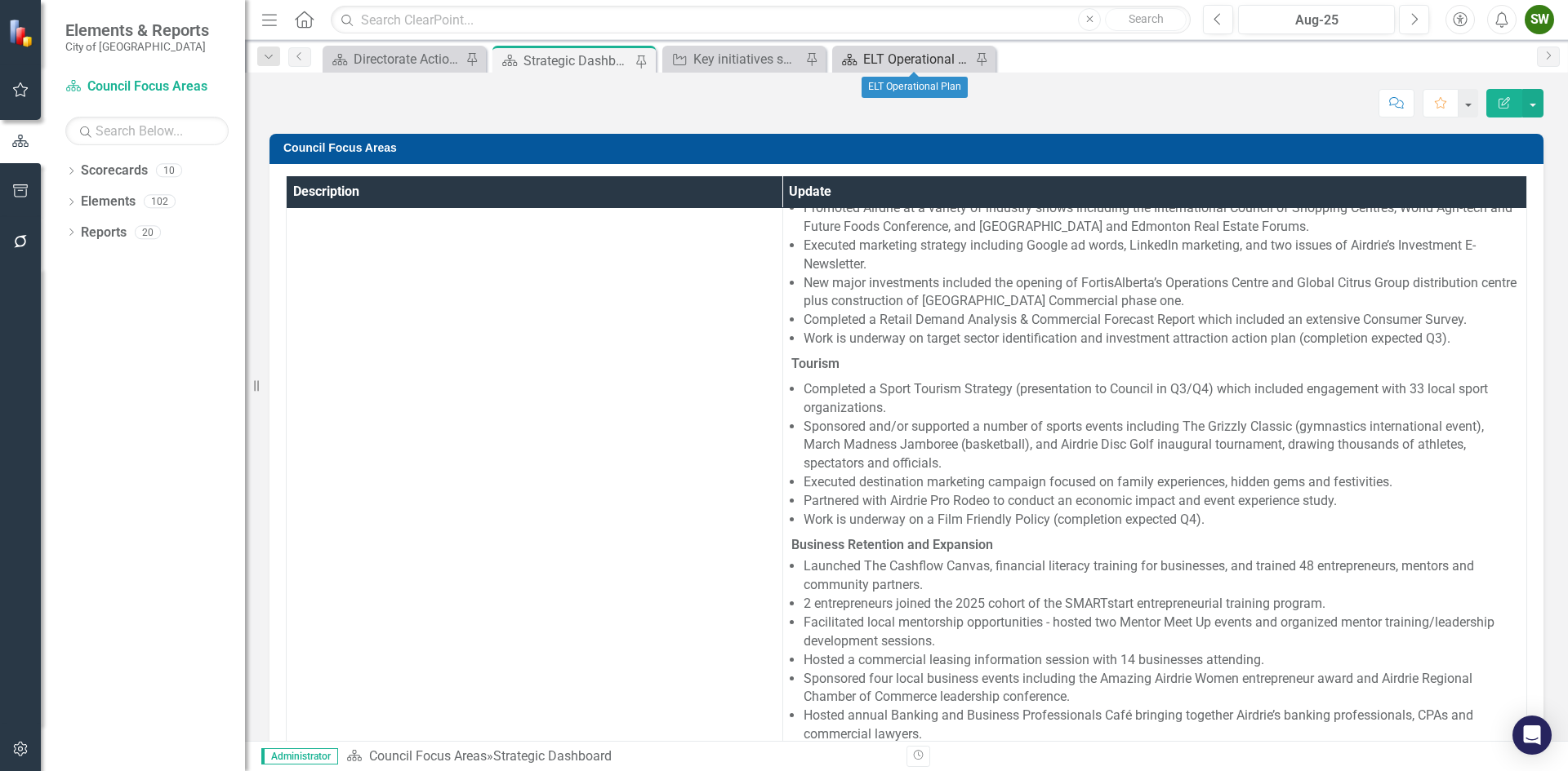
click at [899, 56] on div "ELT Operational Plan" at bounding box center [917, 59] width 108 height 20
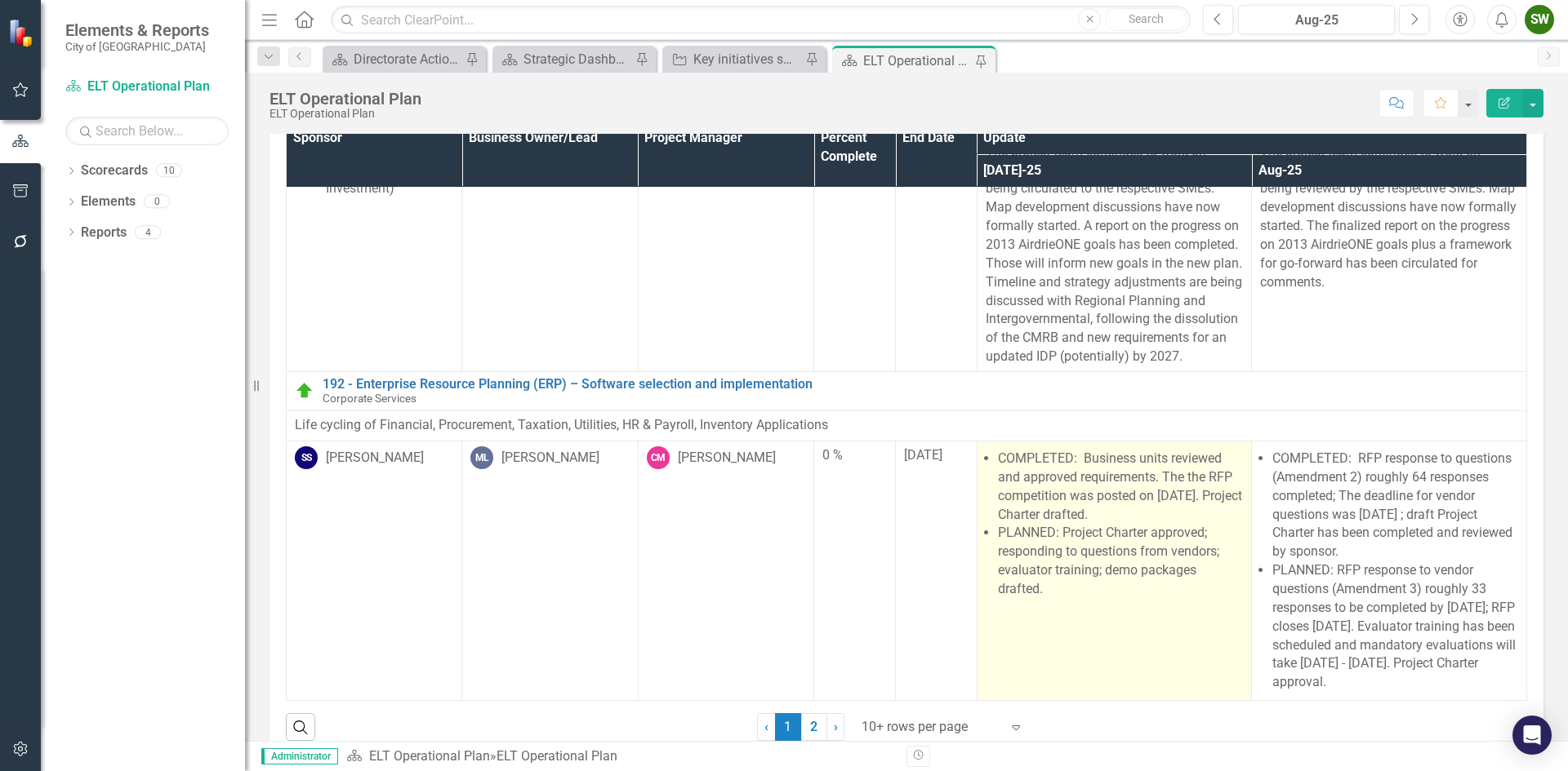
scroll to position [82, 0]
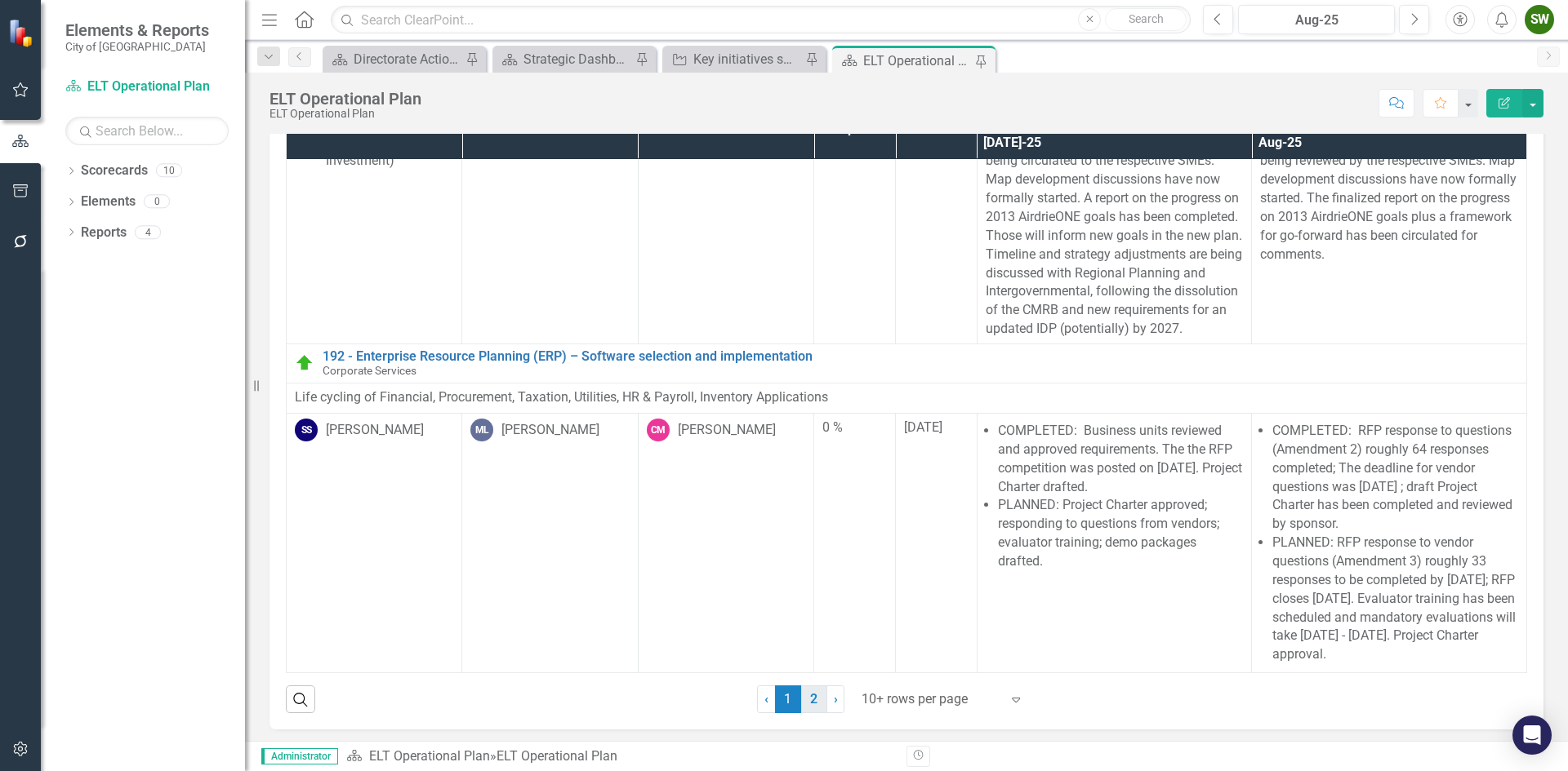
click at [810, 695] on link "2" at bounding box center [813, 699] width 26 height 28
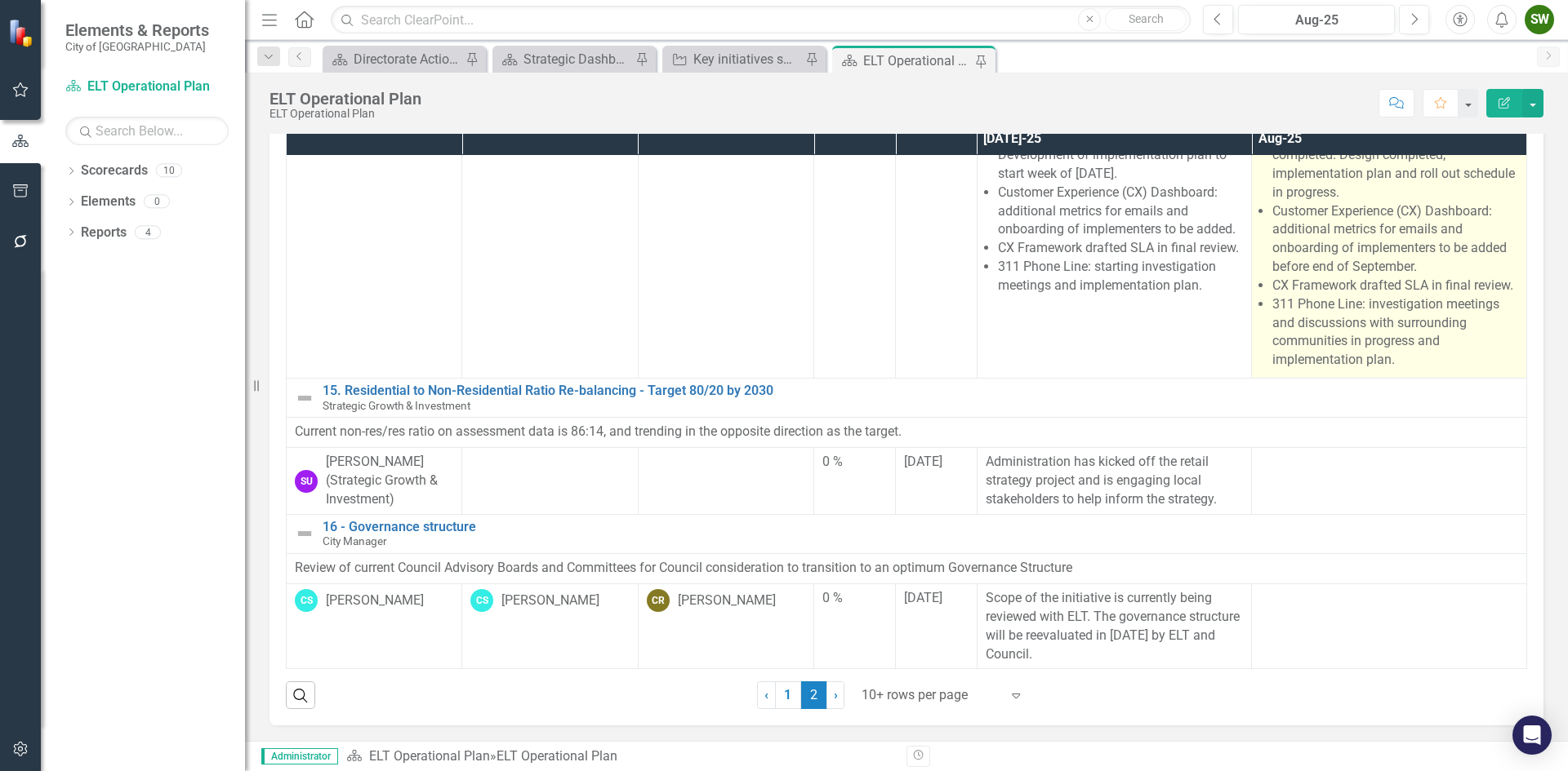
scroll to position [87, 0]
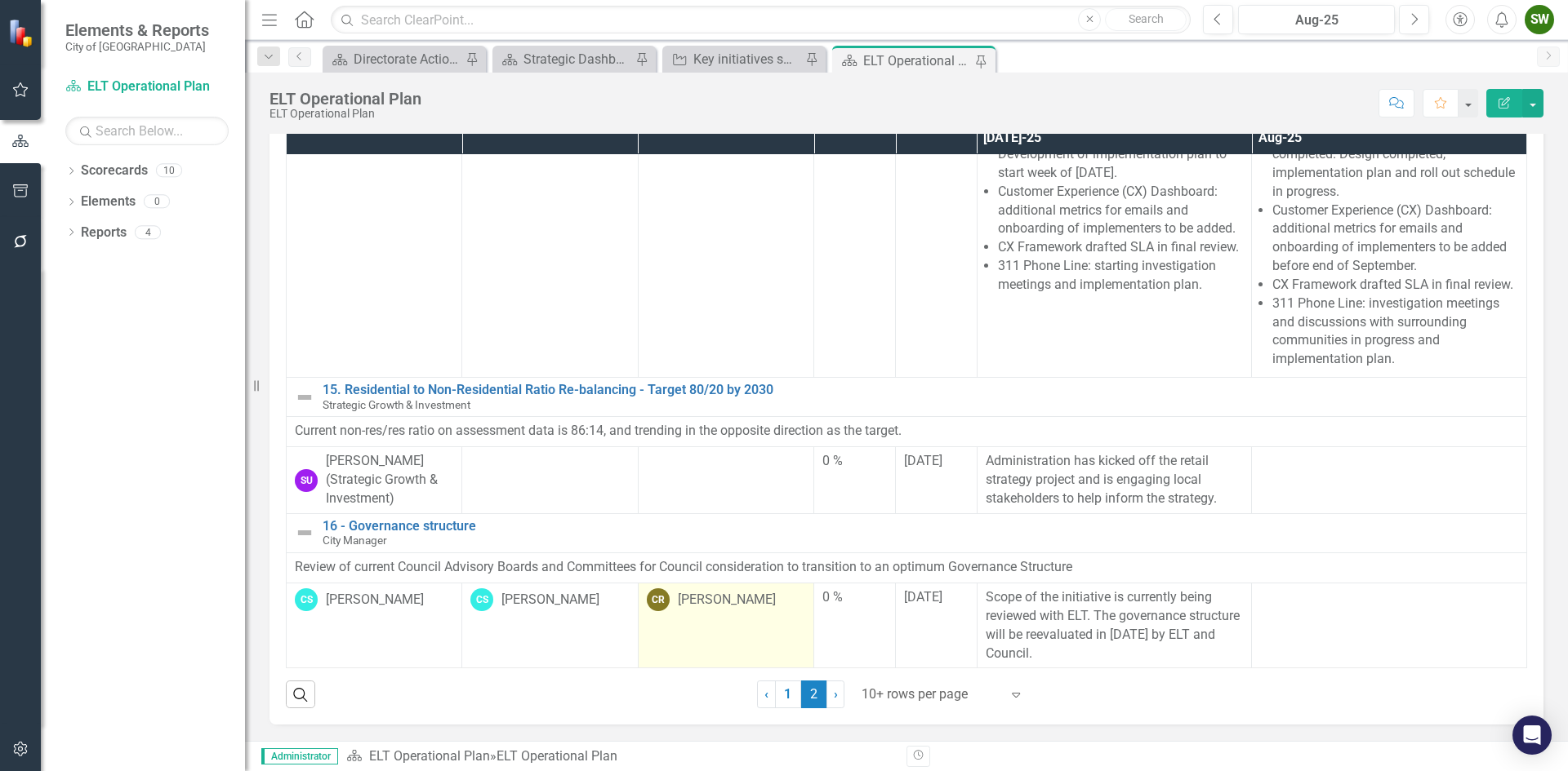
click at [720, 602] on div "[PERSON_NAME]" at bounding box center [727, 601] width 98 height 18
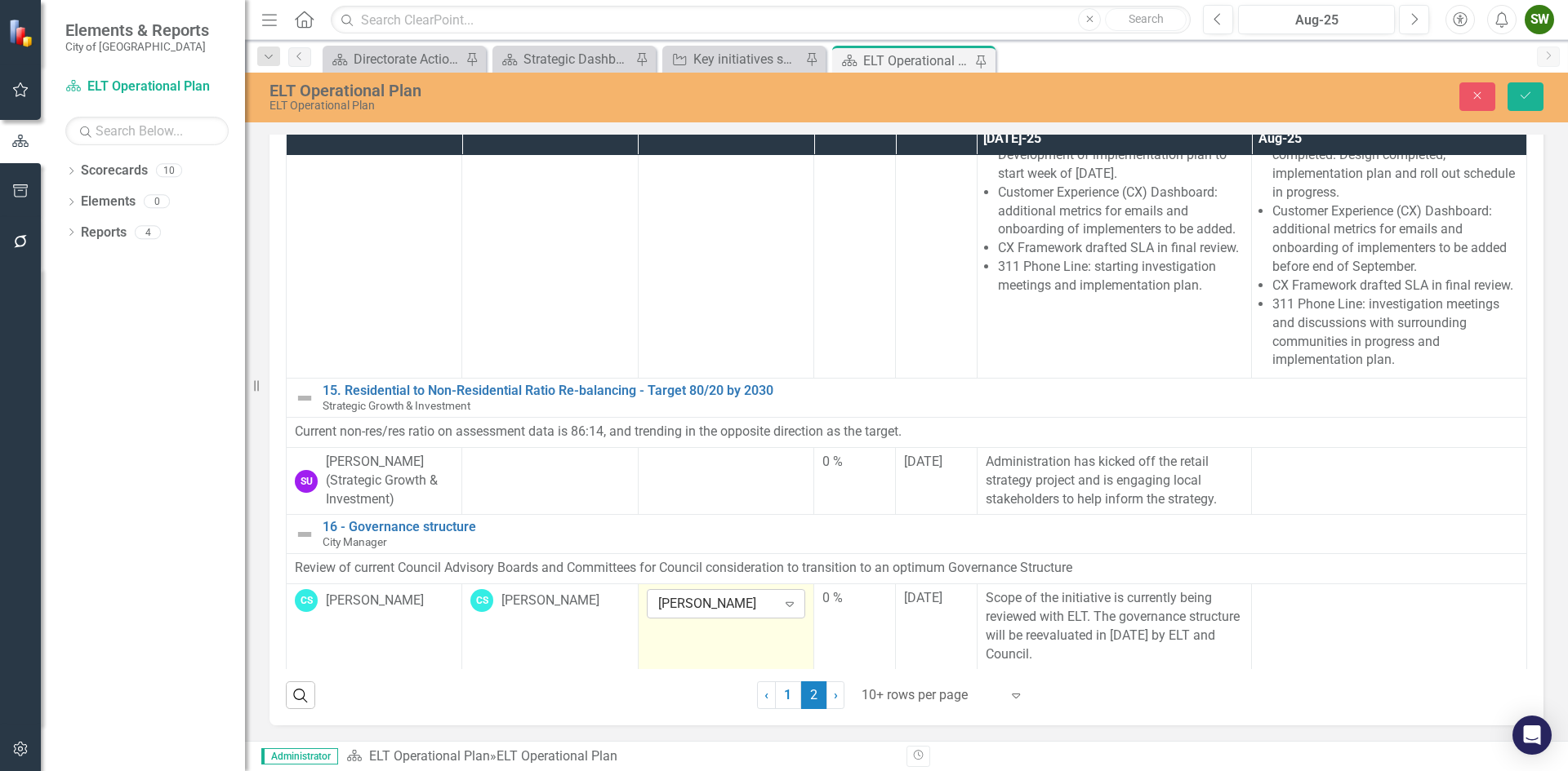
click at [781, 600] on icon "Expand" at bounding box center [790, 604] width 17 height 13
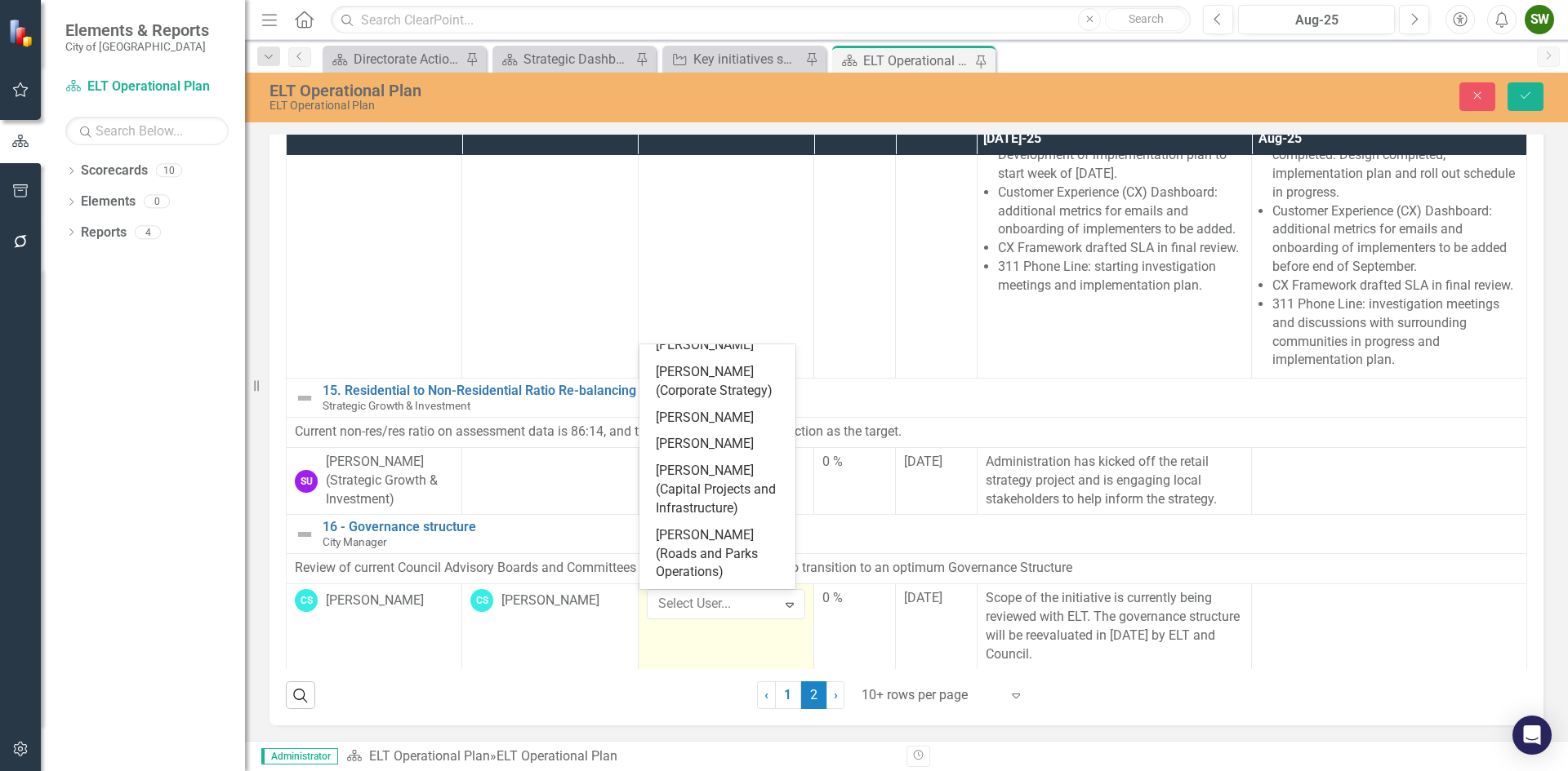
scroll to position [5443, 0]
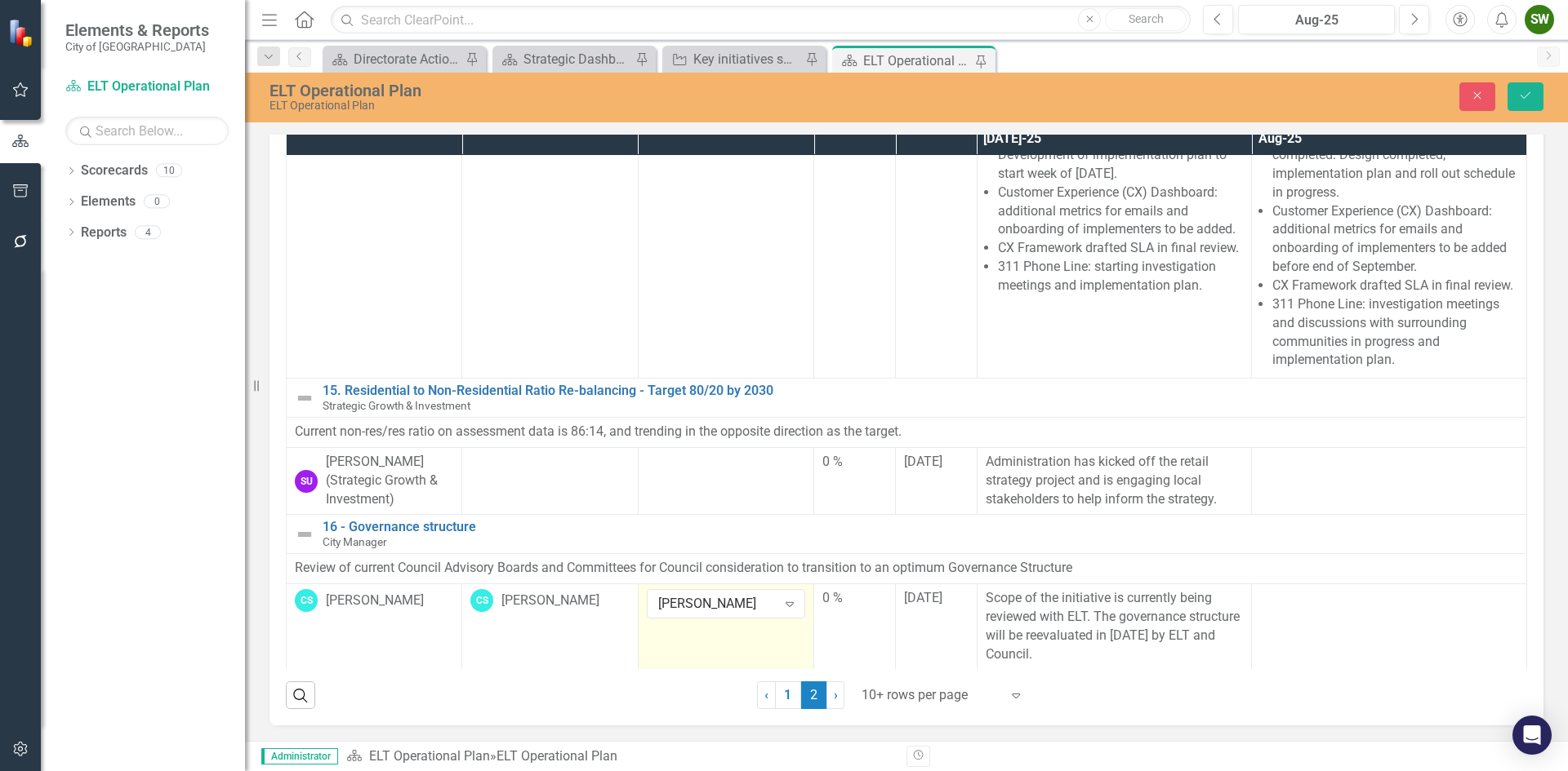
click at [681, 603] on div "[PERSON_NAME]" at bounding box center [717, 604] width 119 height 18
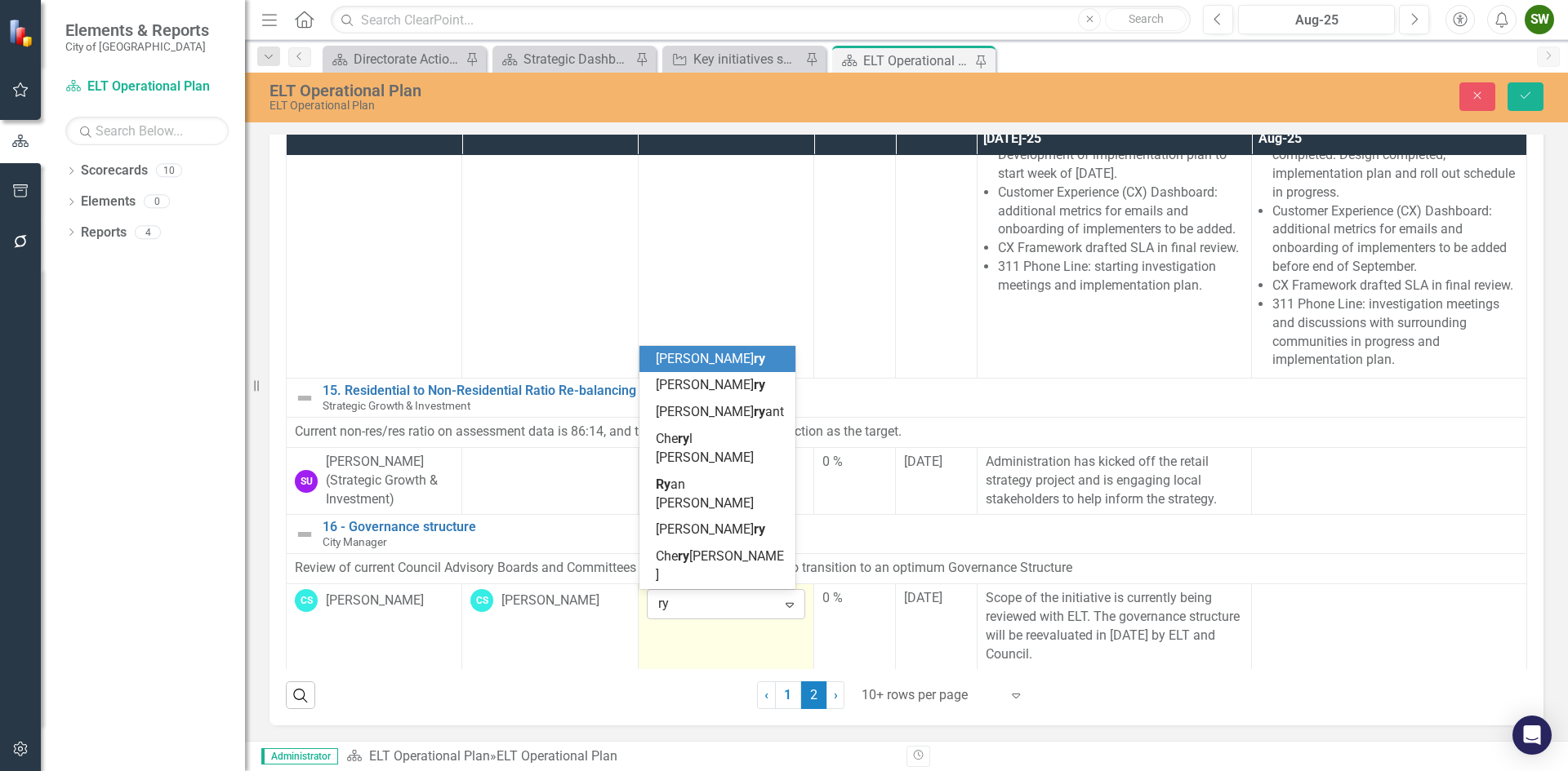
scroll to position [0, 0]
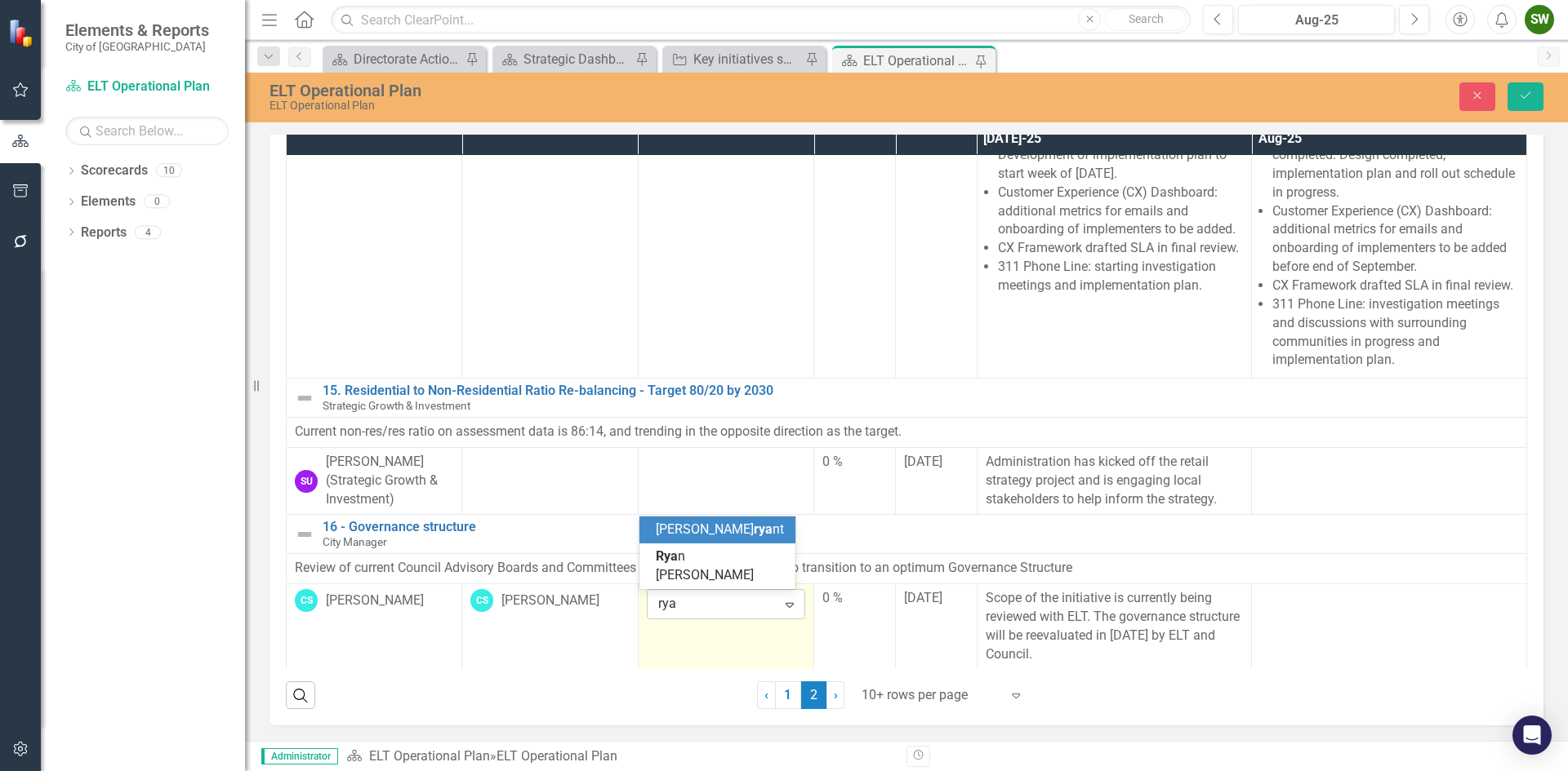
type input "[PERSON_NAME]"
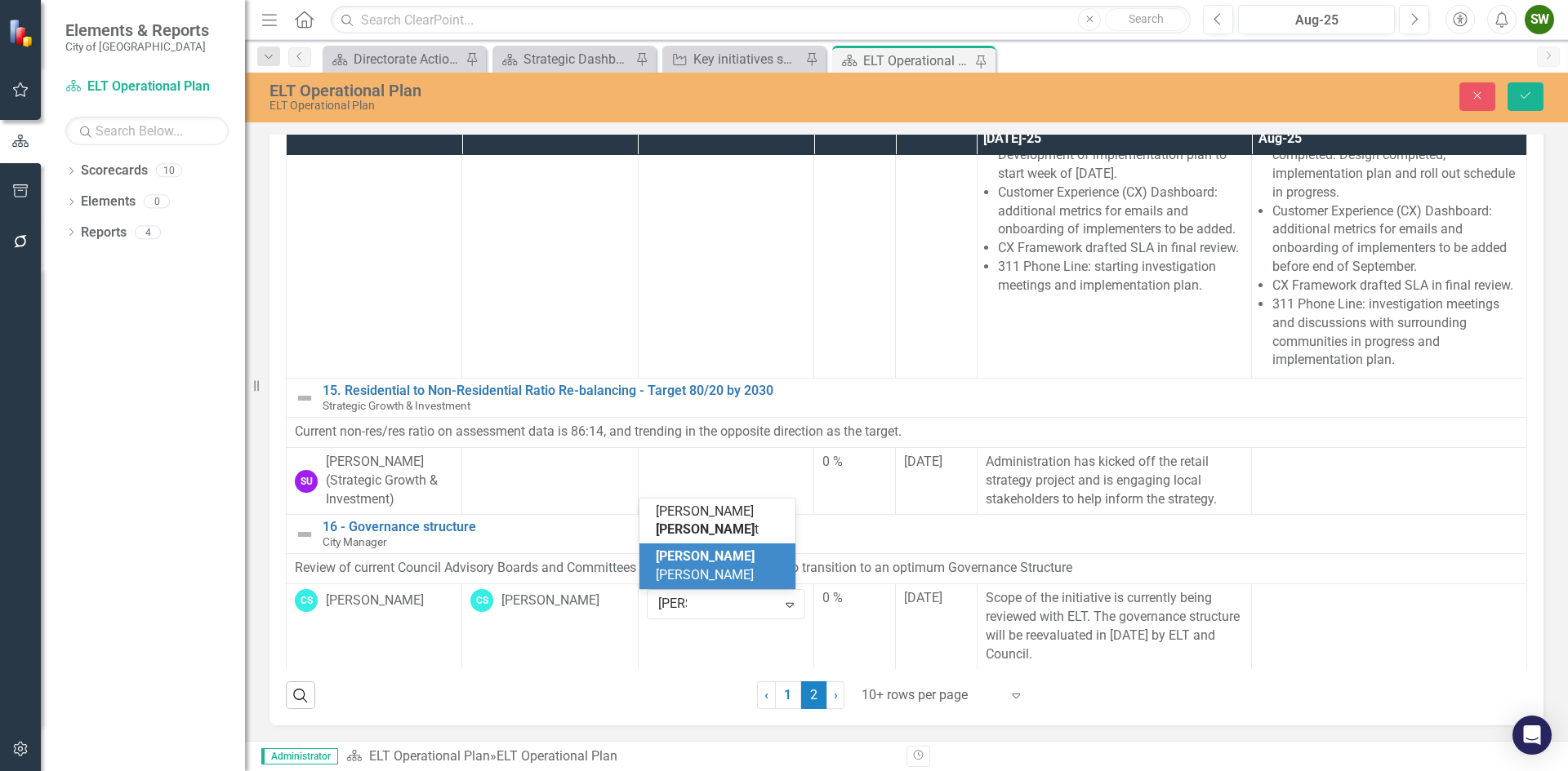
click at [705, 576] on span "[PERSON_NAME]" at bounding box center [705, 566] width 99 height 34
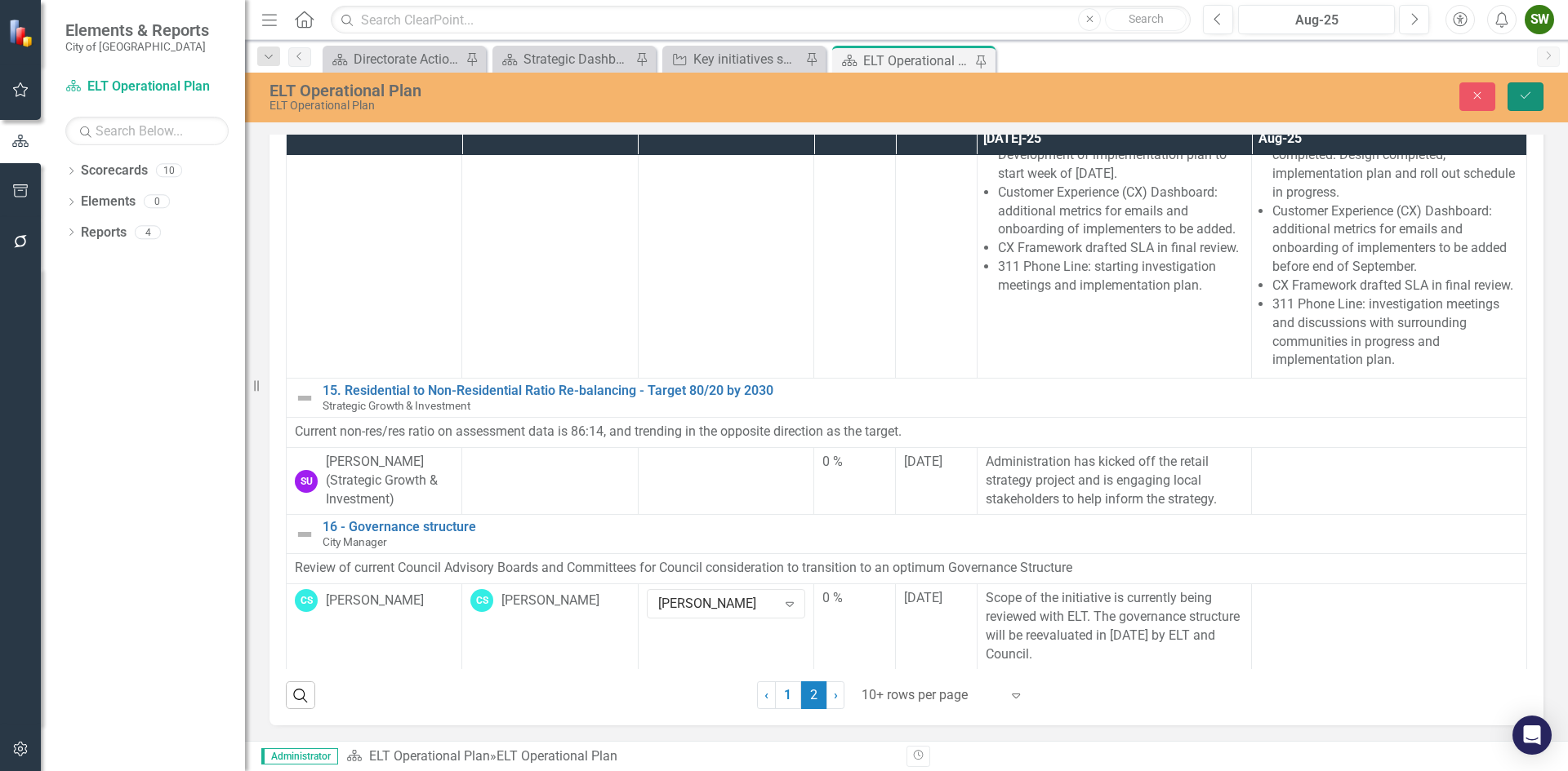
click at [1527, 96] on icon "submit" at bounding box center [1525, 95] width 10 height 6
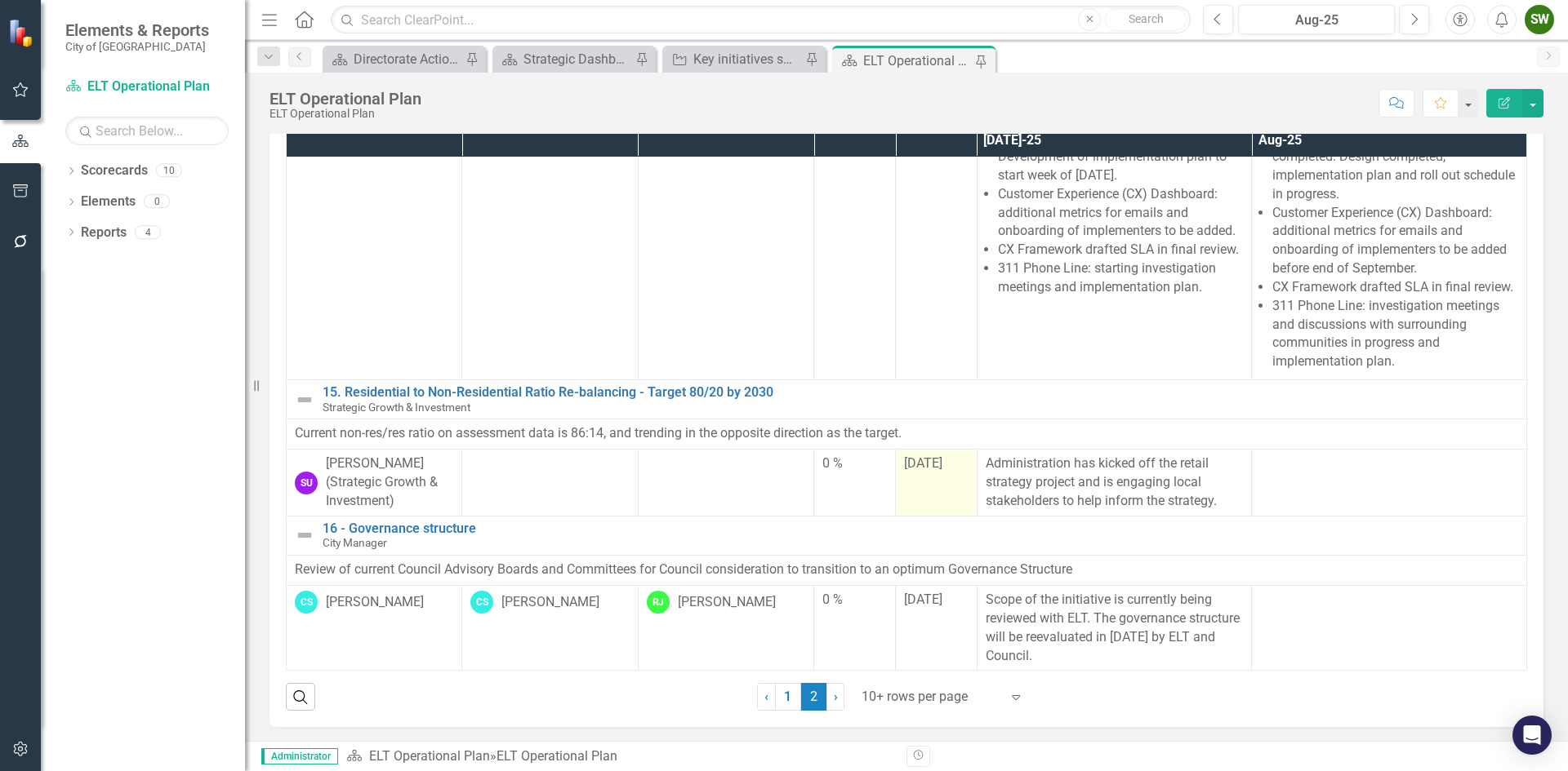
scroll to position [87, 0]
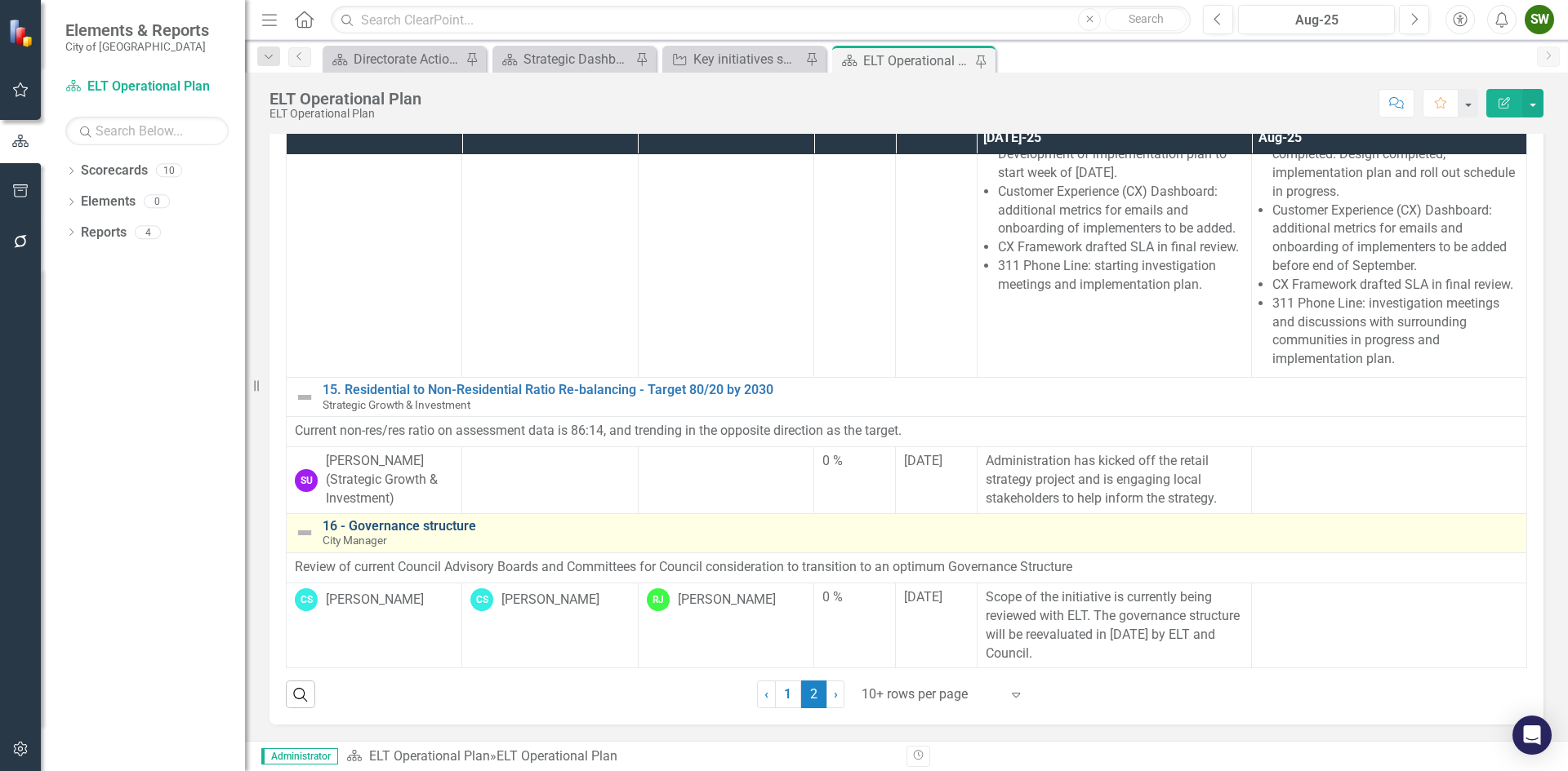
click at [415, 529] on link "16 - Governance structure" at bounding box center [919, 527] width 1195 height 15
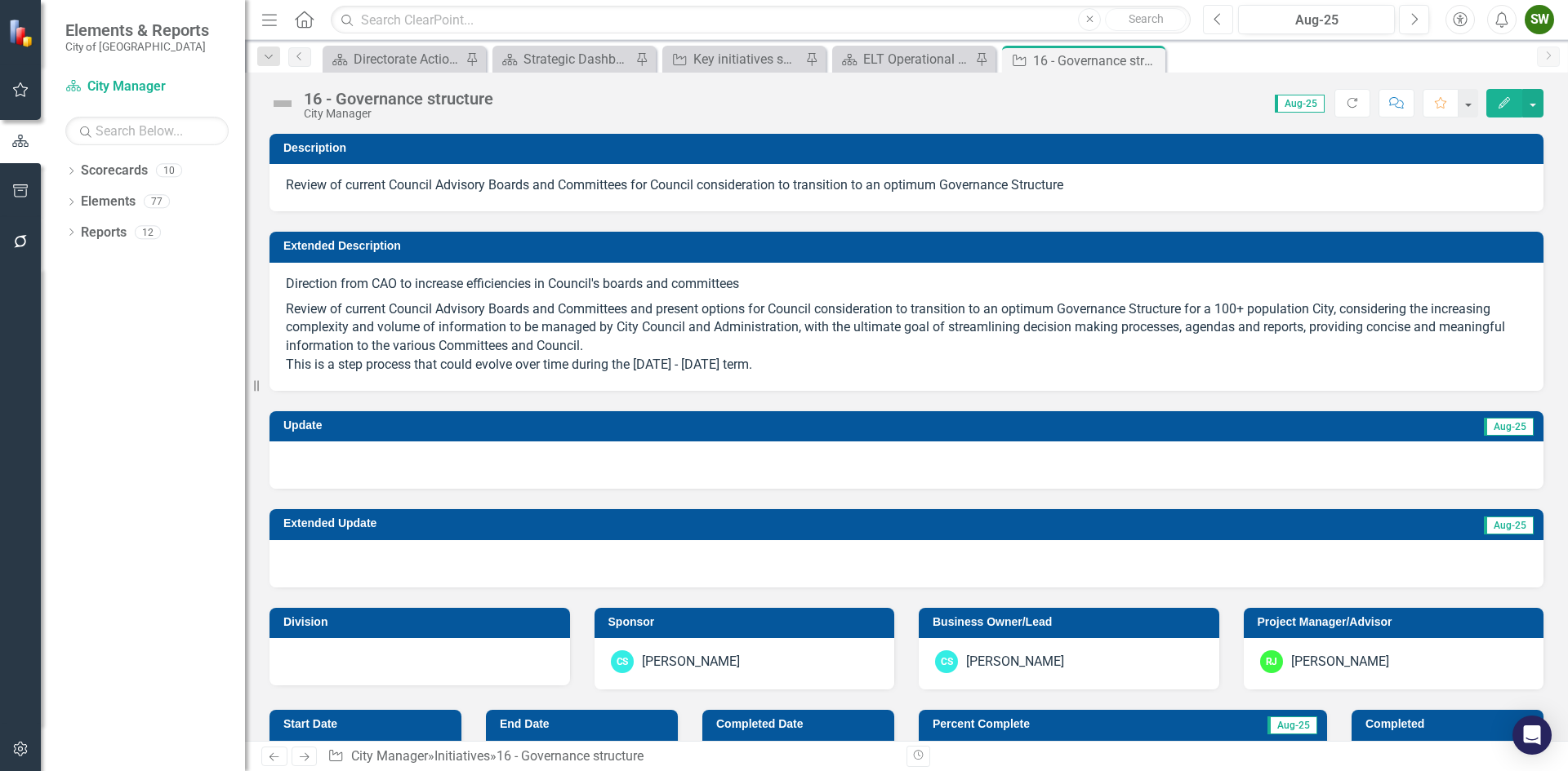
click at [1222, 18] on icon "Previous" at bounding box center [1218, 19] width 9 height 15
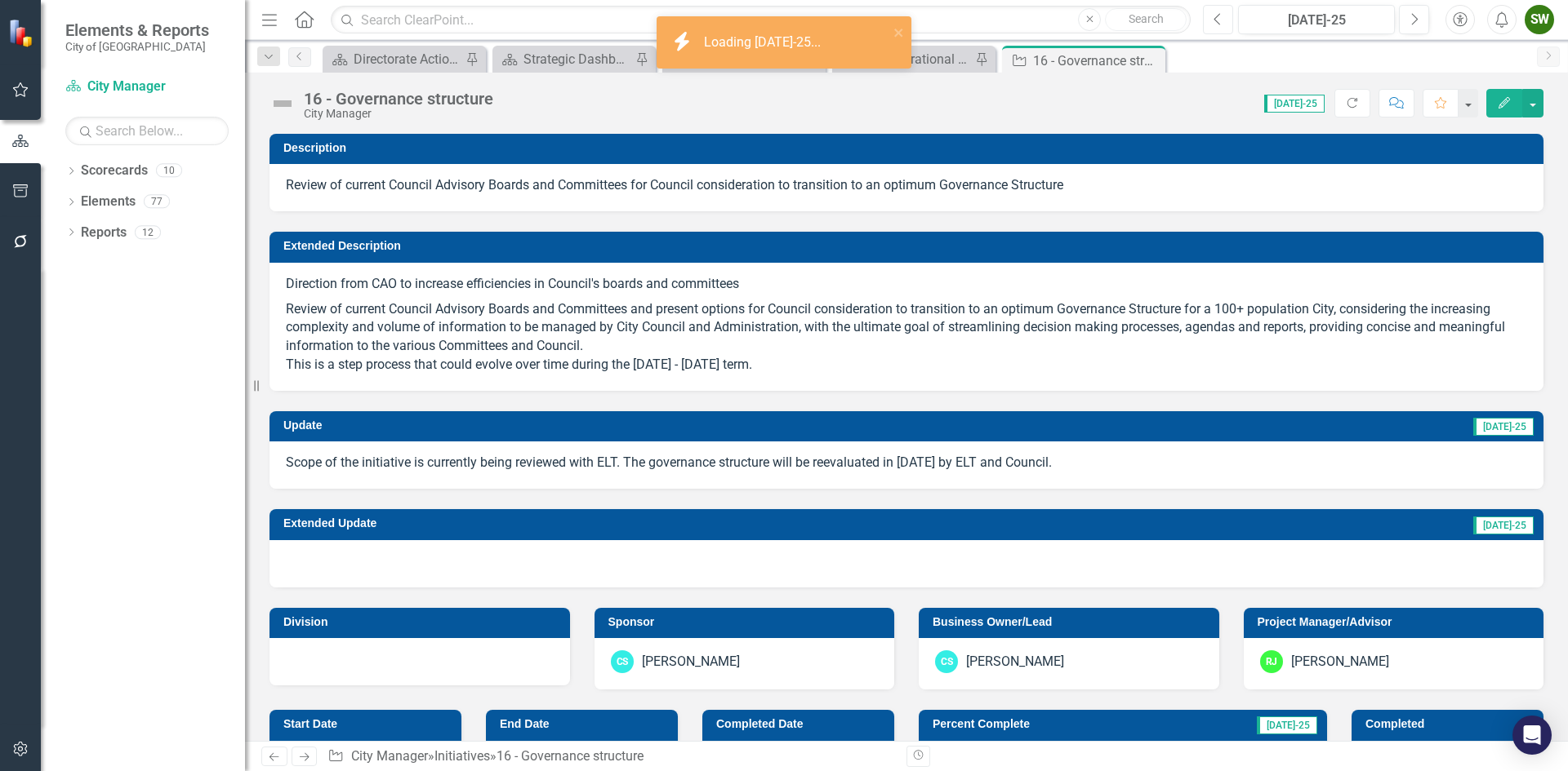
click at [1222, 18] on icon "Previous" at bounding box center [1218, 19] width 9 height 15
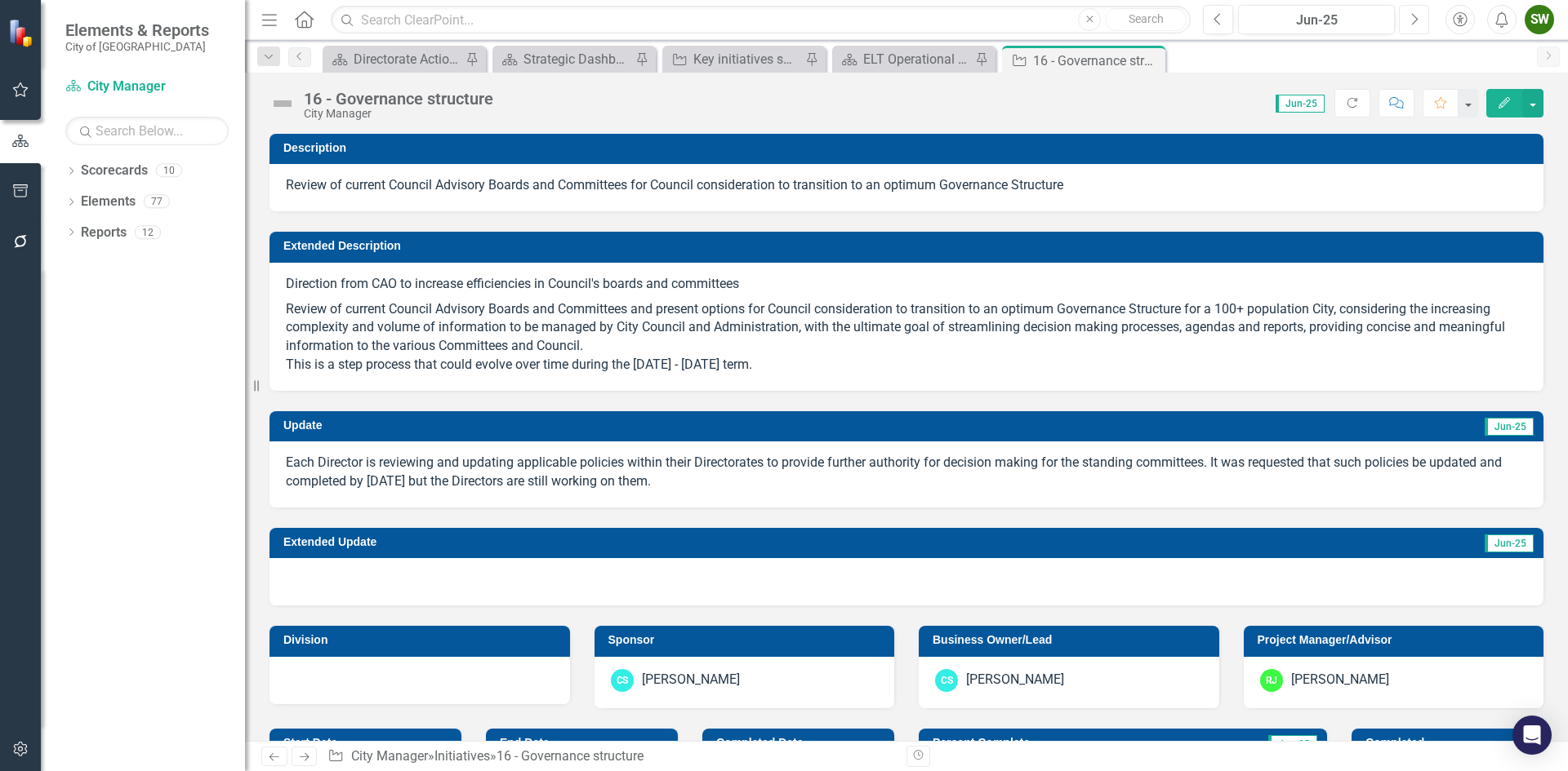
click at [1423, 21] on button "Next" at bounding box center [1413, 19] width 30 height 29
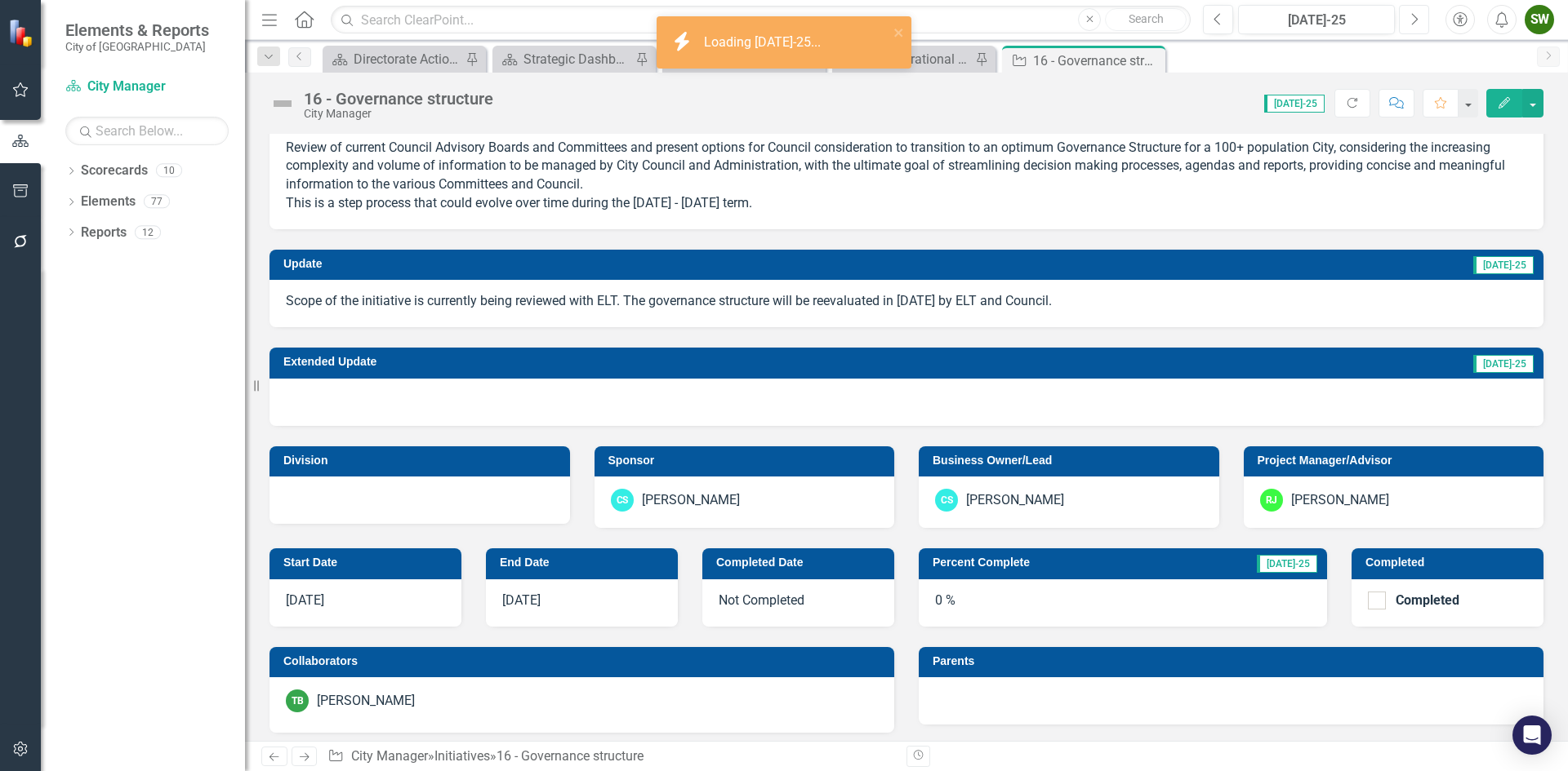
scroll to position [163, 0]
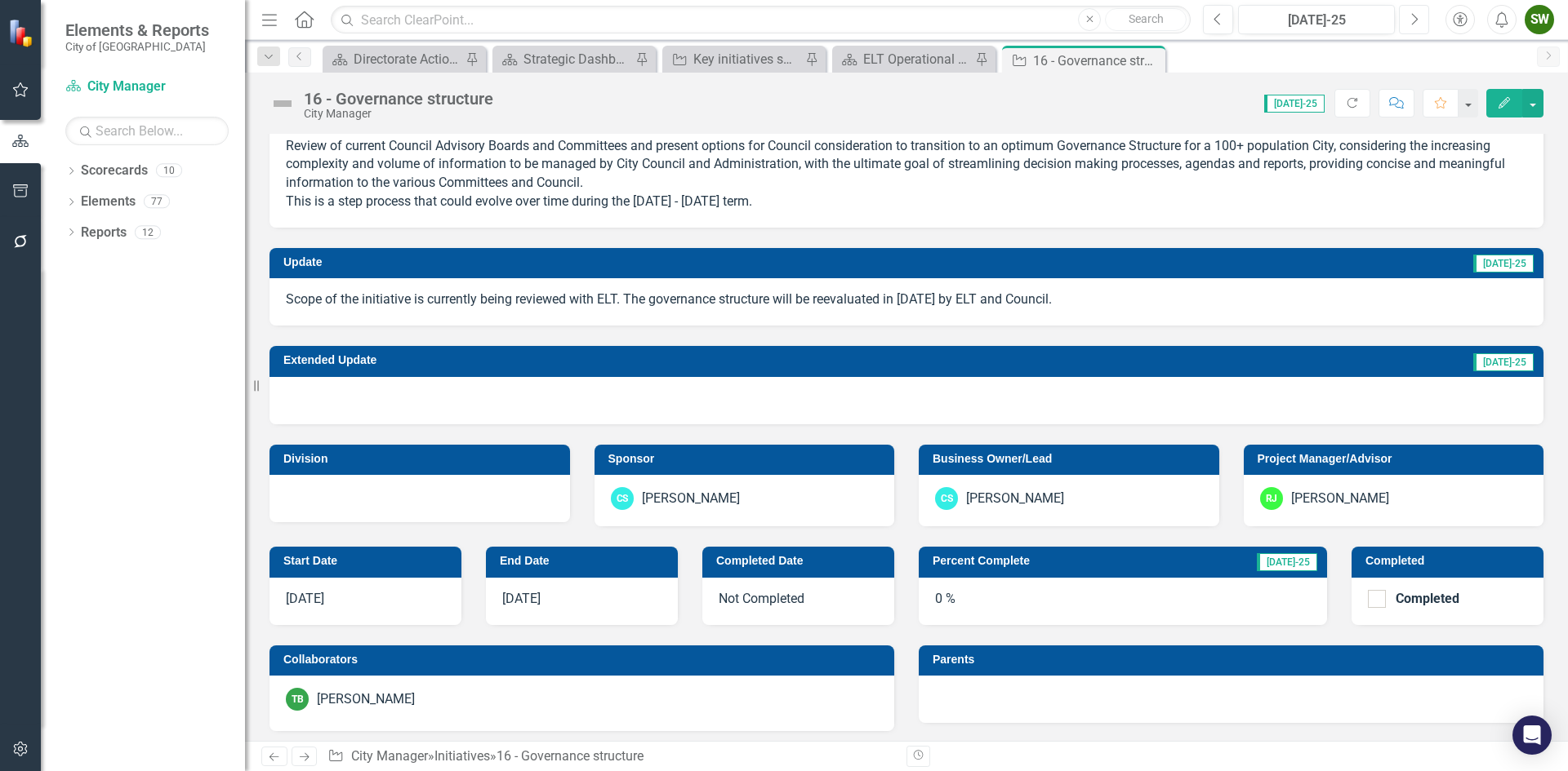
click at [1412, 18] on icon "Next" at bounding box center [1414, 19] width 9 height 15
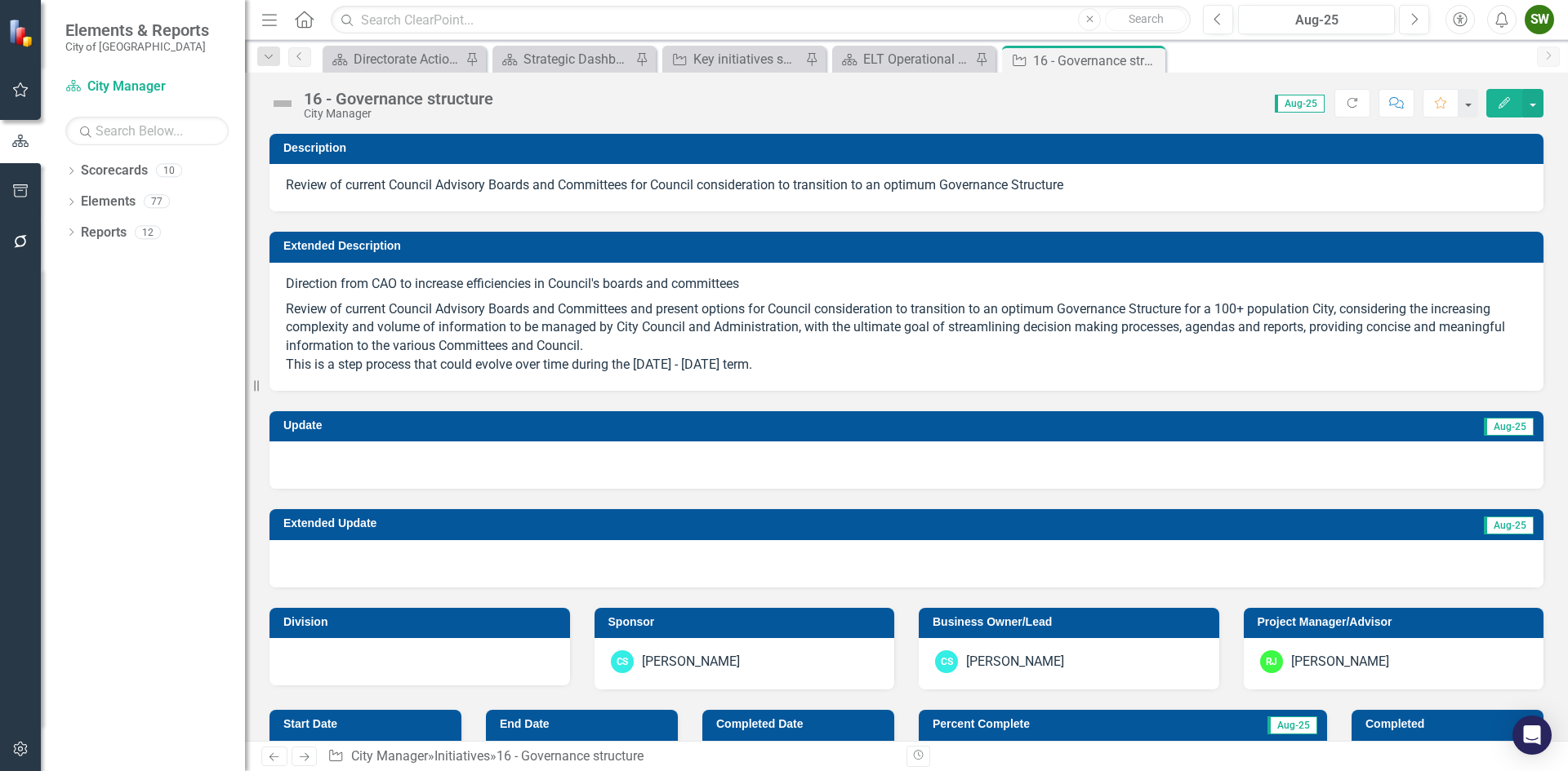
click at [920, 451] on div at bounding box center [906, 464] width 1274 height 47
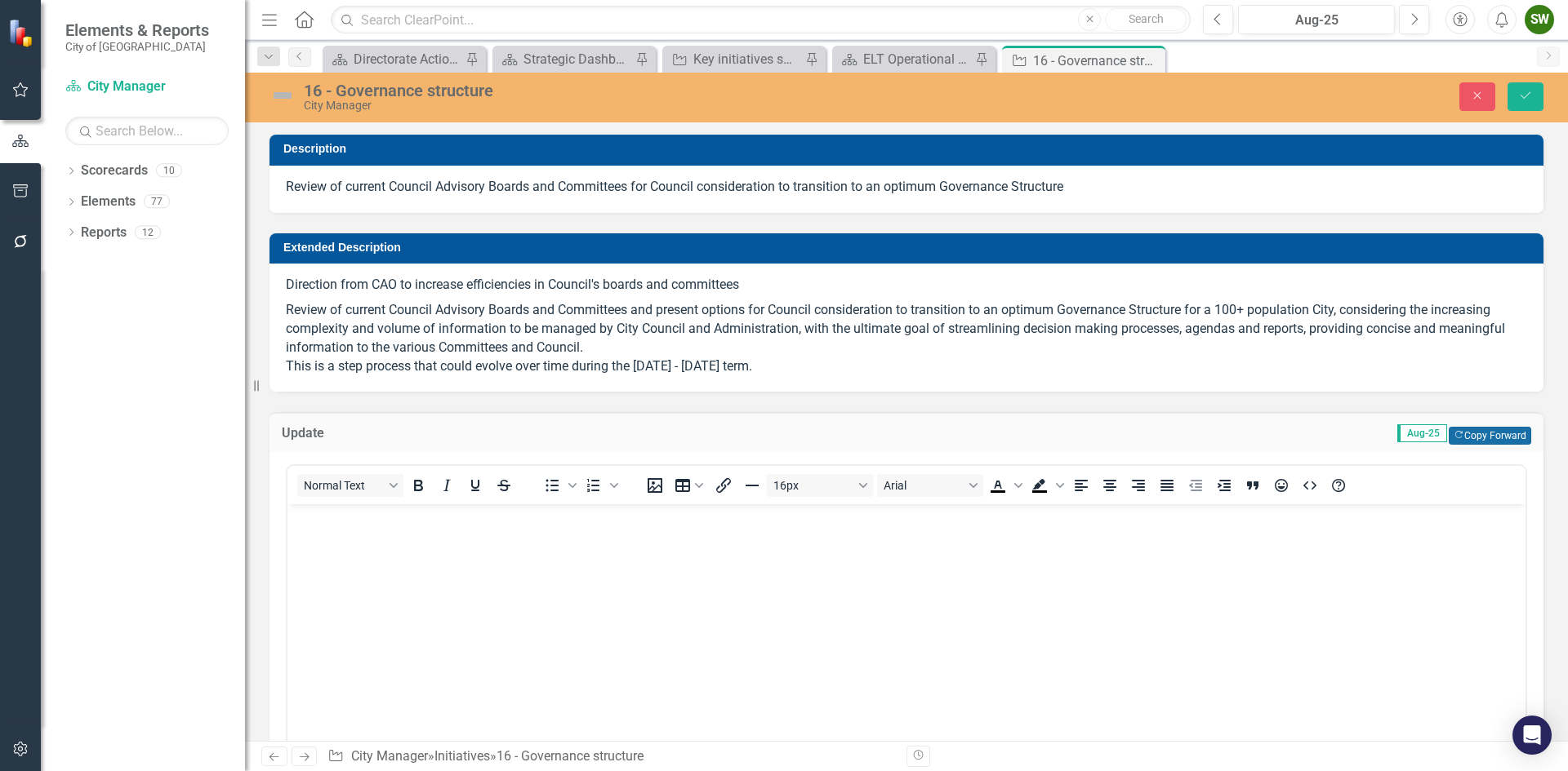
click at [1480, 434] on button "Copy Forward Copy Forward" at bounding box center [1490, 435] width 83 height 18
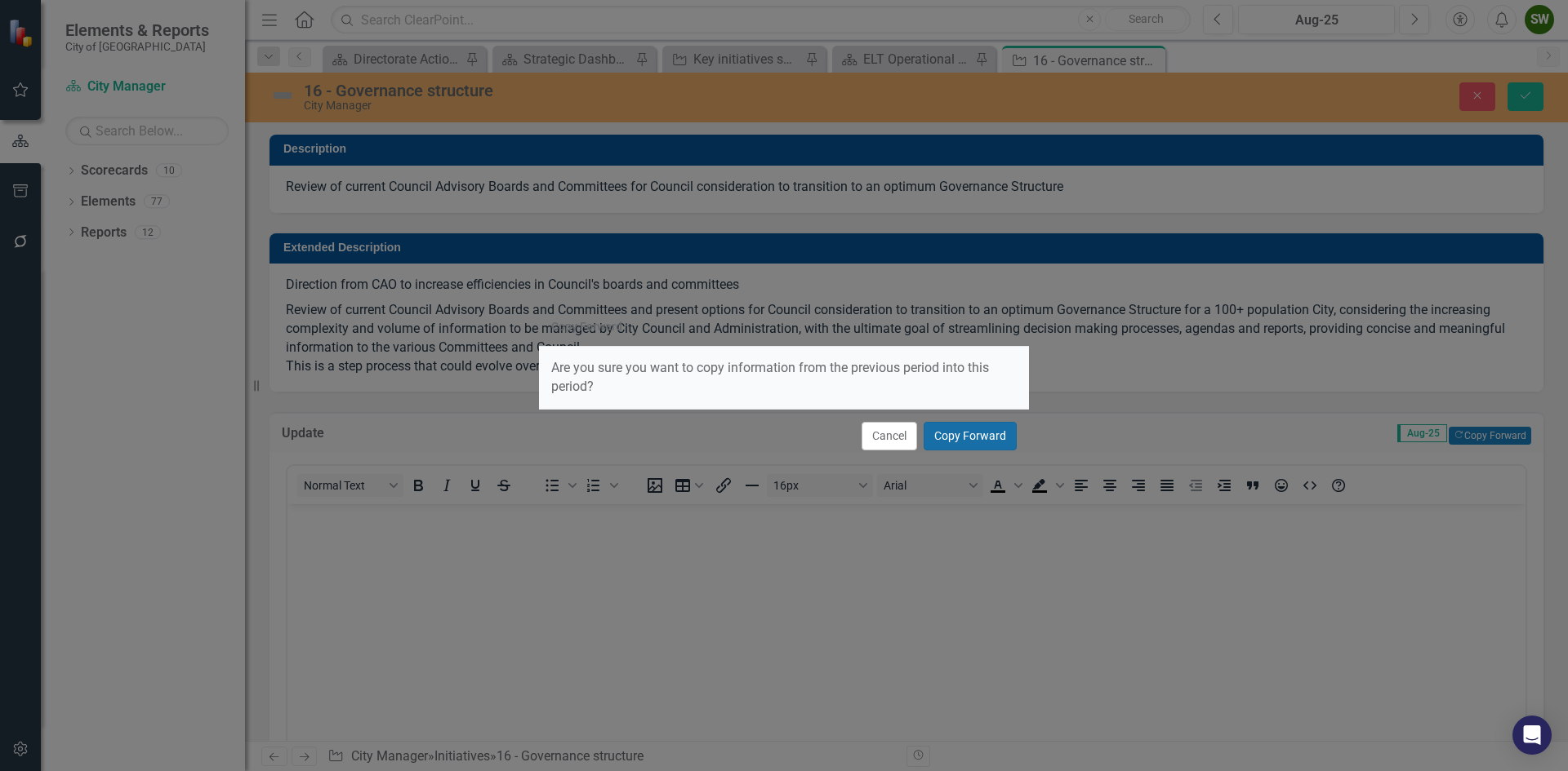
click at [972, 435] on button "Copy Forward" at bounding box center [969, 436] width 93 height 29
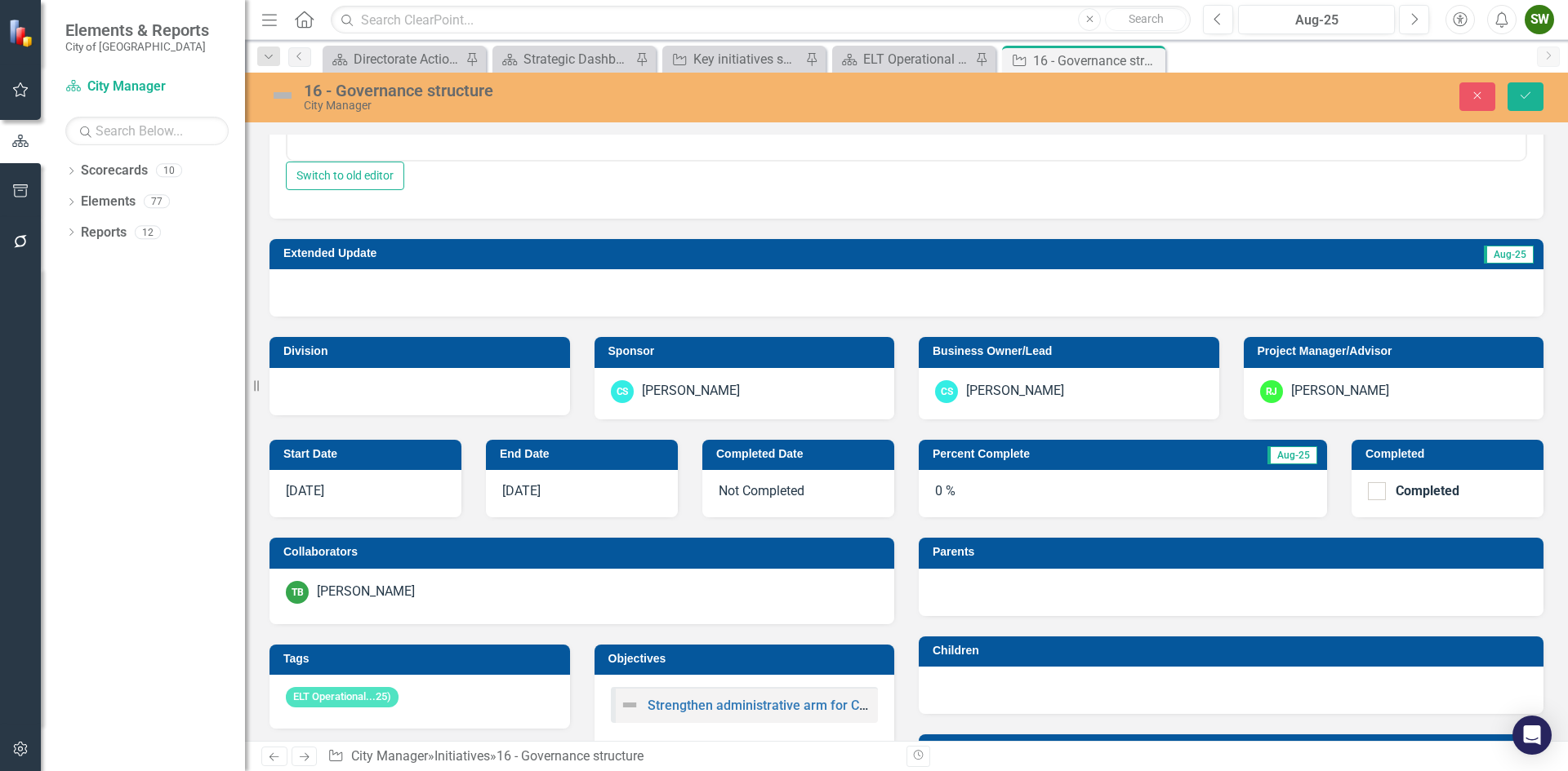
scroll to position [653, 0]
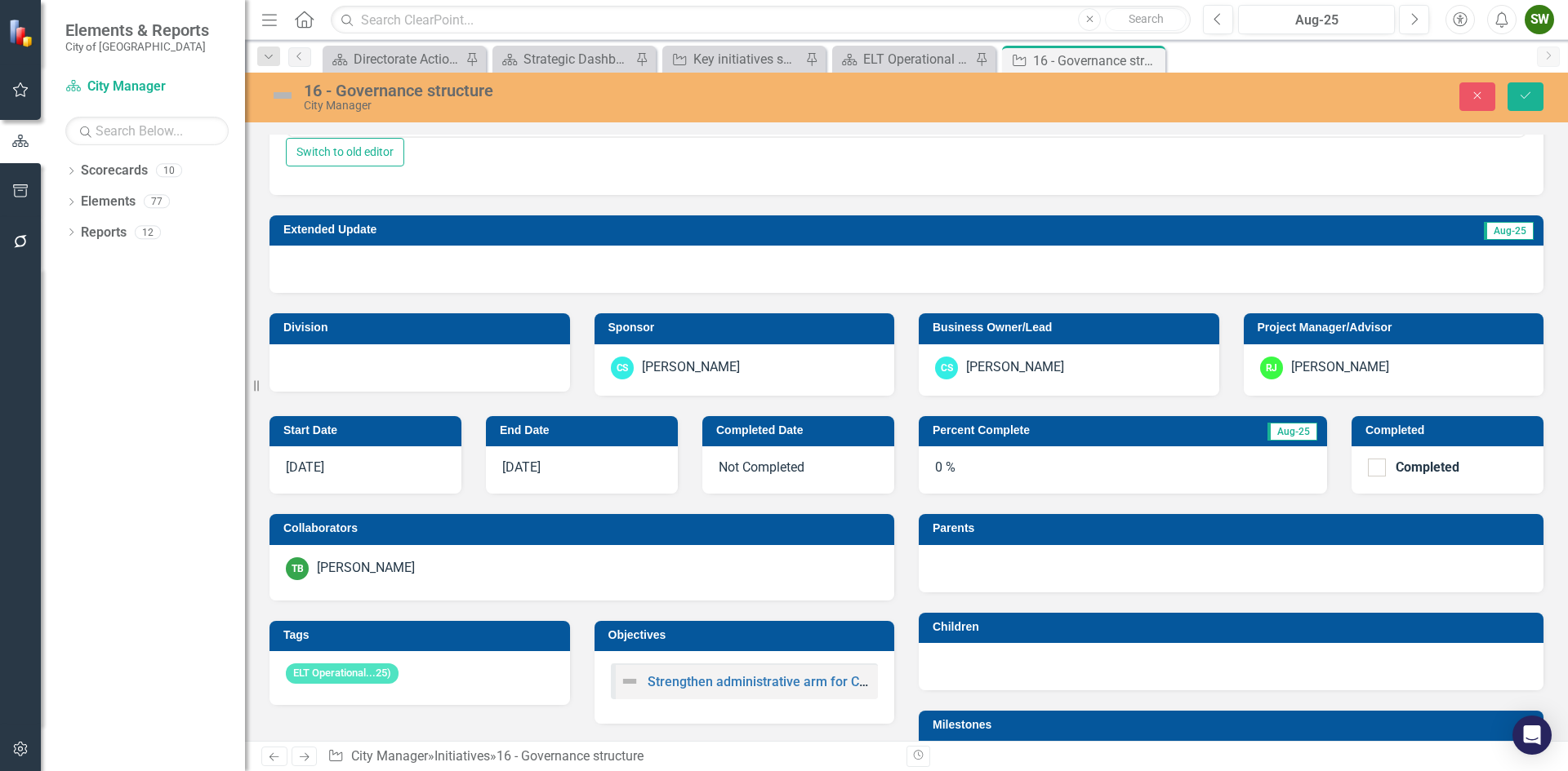
click at [937, 472] on div "0 %" at bounding box center [1122, 470] width 408 height 47
click at [933, 477] on div "0 %" at bounding box center [1122, 470] width 408 height 47
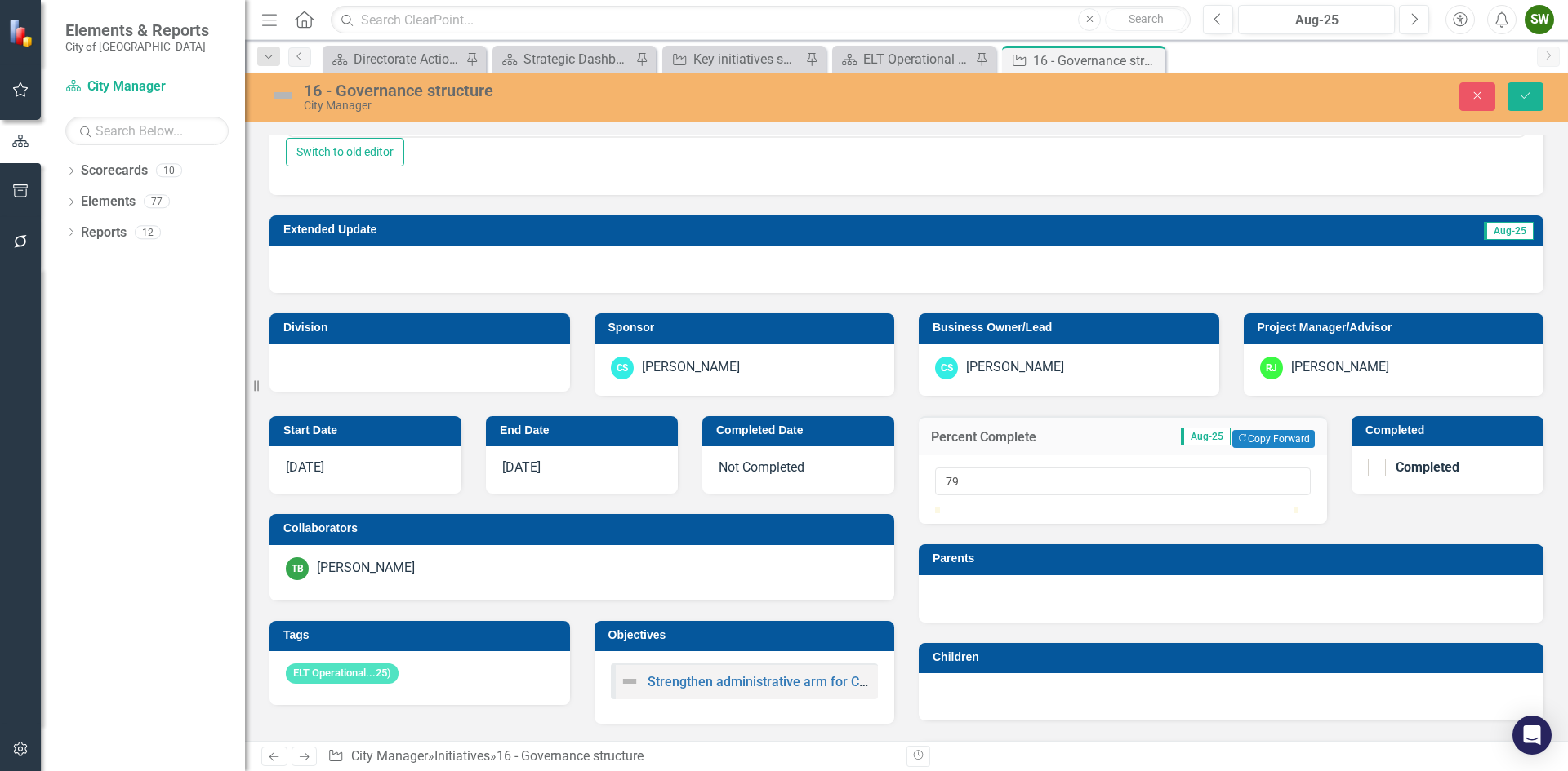
type input "80"
drag, startPoint x: 938, startPoint y: 537, endPoint x: 1225, endPoint y: 535, distance: 287.0
click at [1222, 508] on div at bounding box center [1222, 508] width 0 height 0
click at [286, 94] on img at bounding box center [282, 96] width 26 height 26
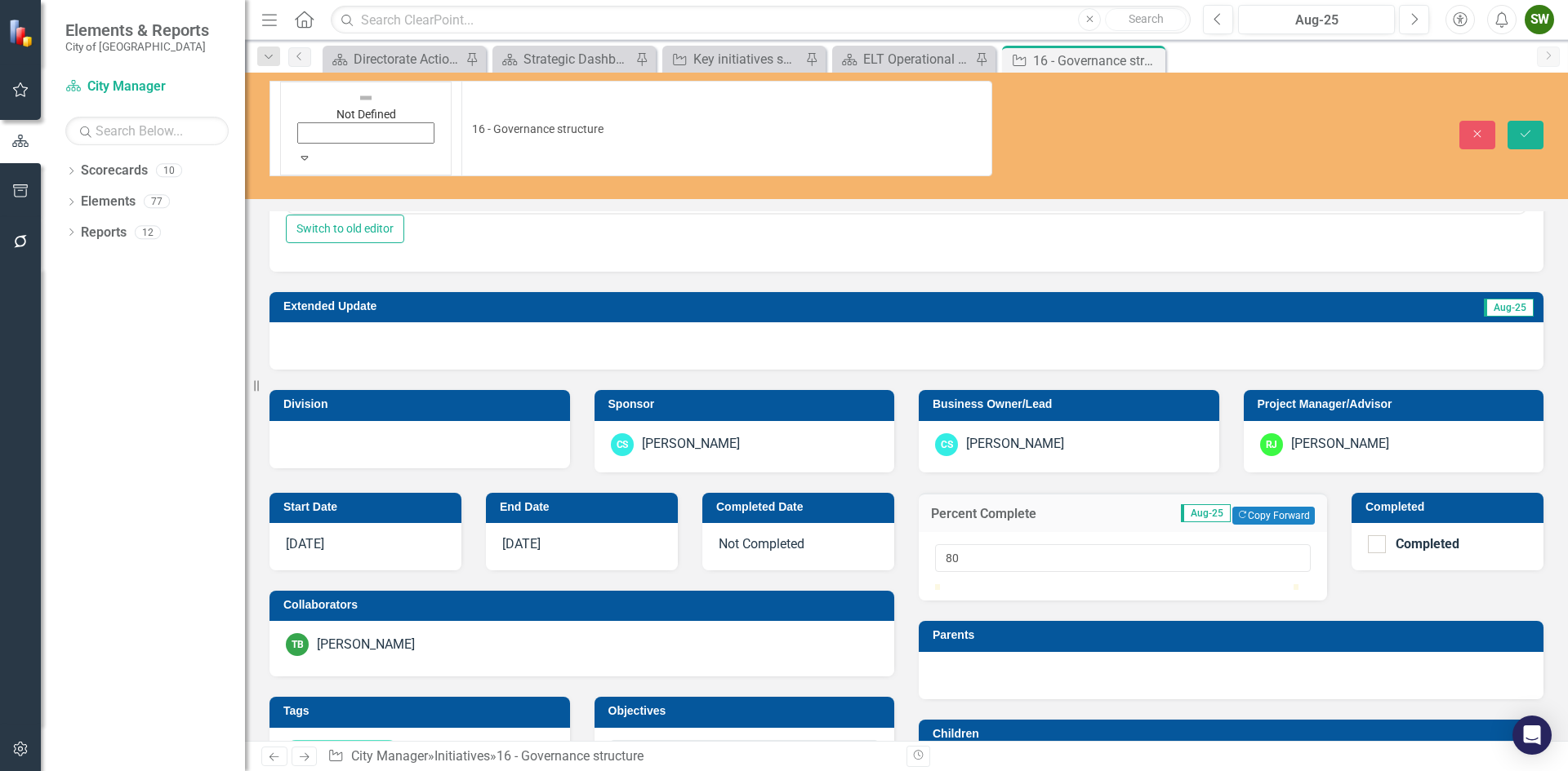
click at [305, 157] on icon at bounding box center [305, 158] width 7 height 4
click at [1517, 121] on button "Save" at bounding box center [1525, 134] width 36 height 29
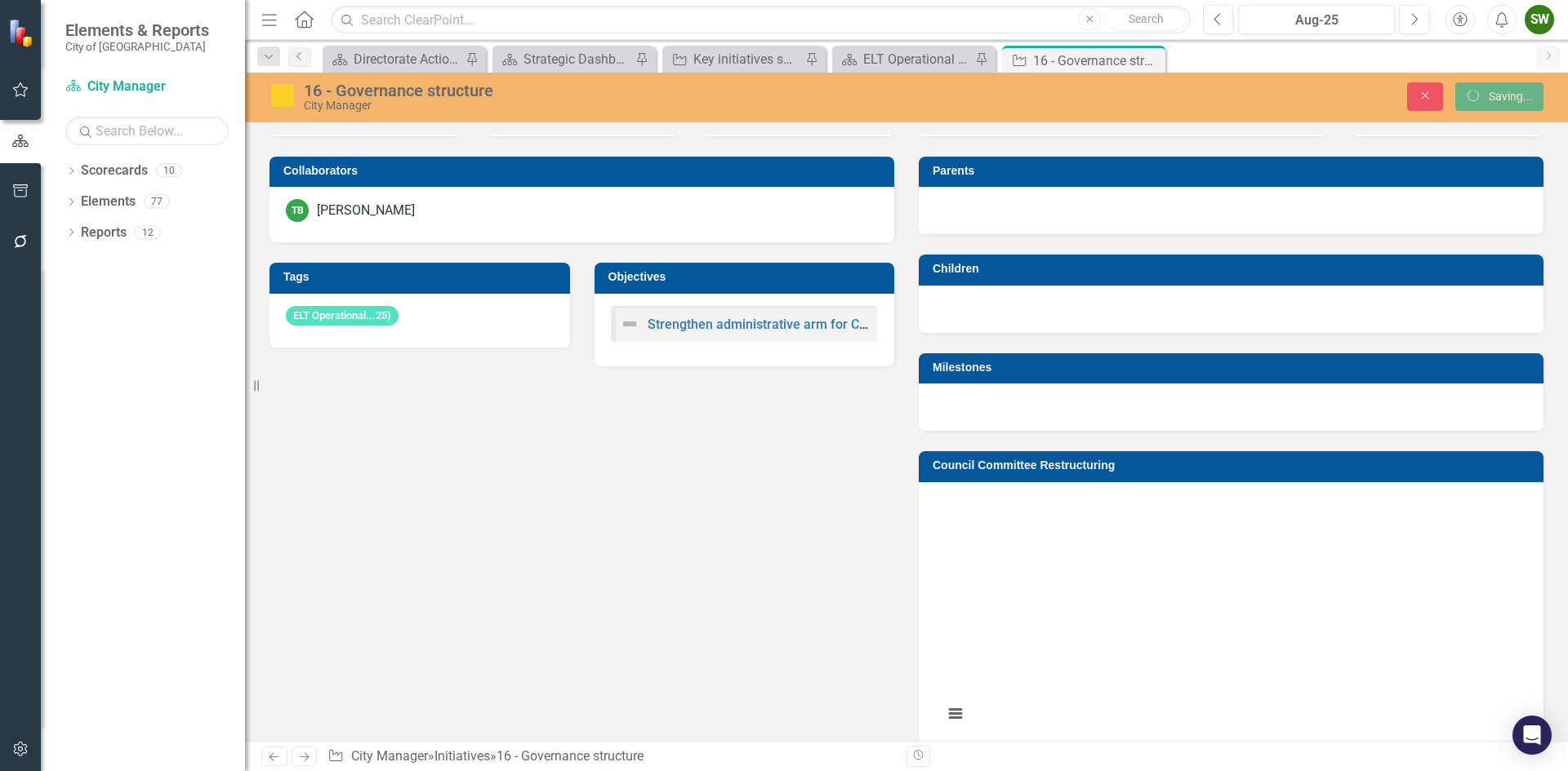
scroll to position [643, 0]
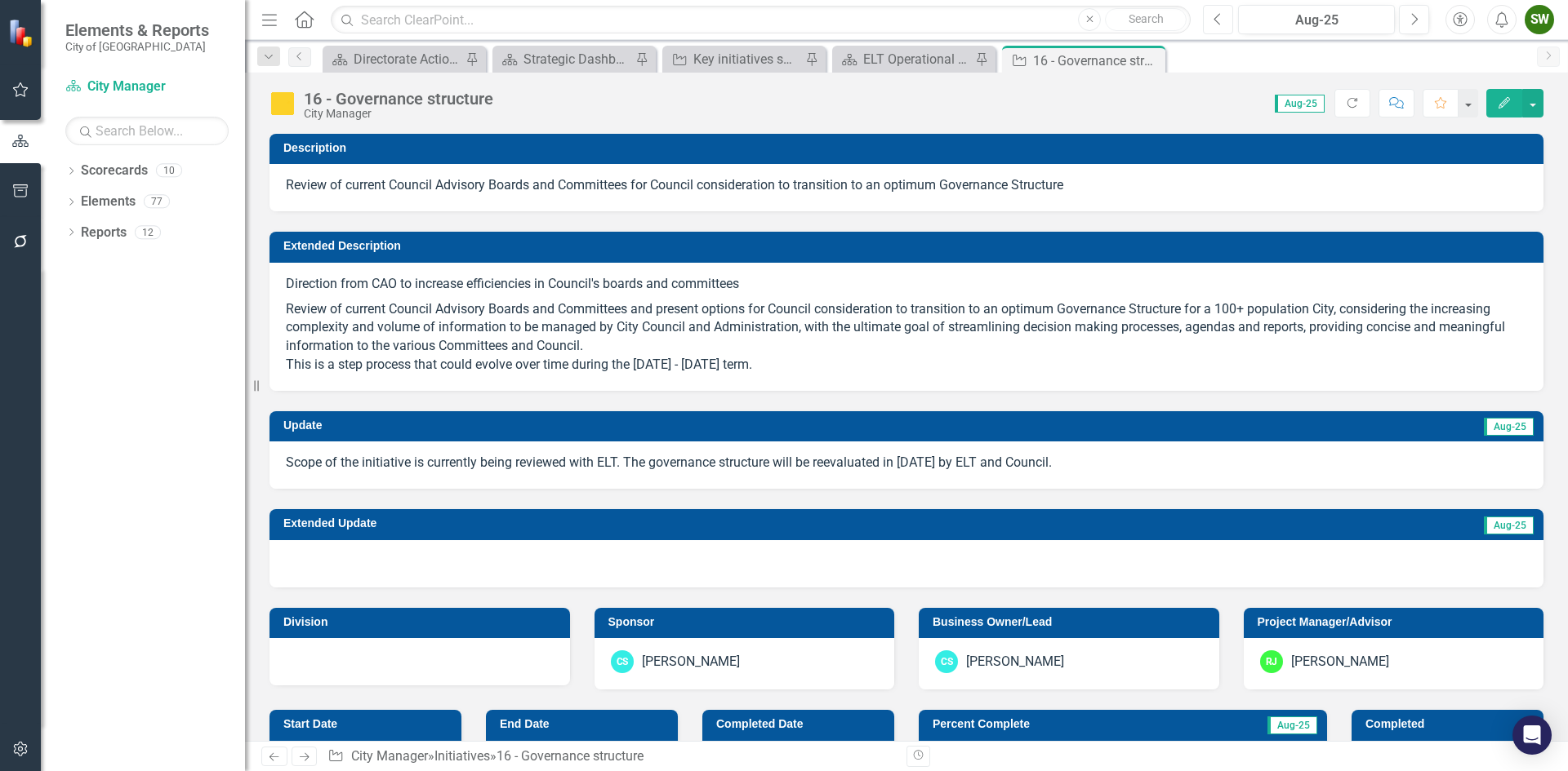
click at [1213, 19] on icon "Previous" at bounding box center [1218, 19] width 9 height 15
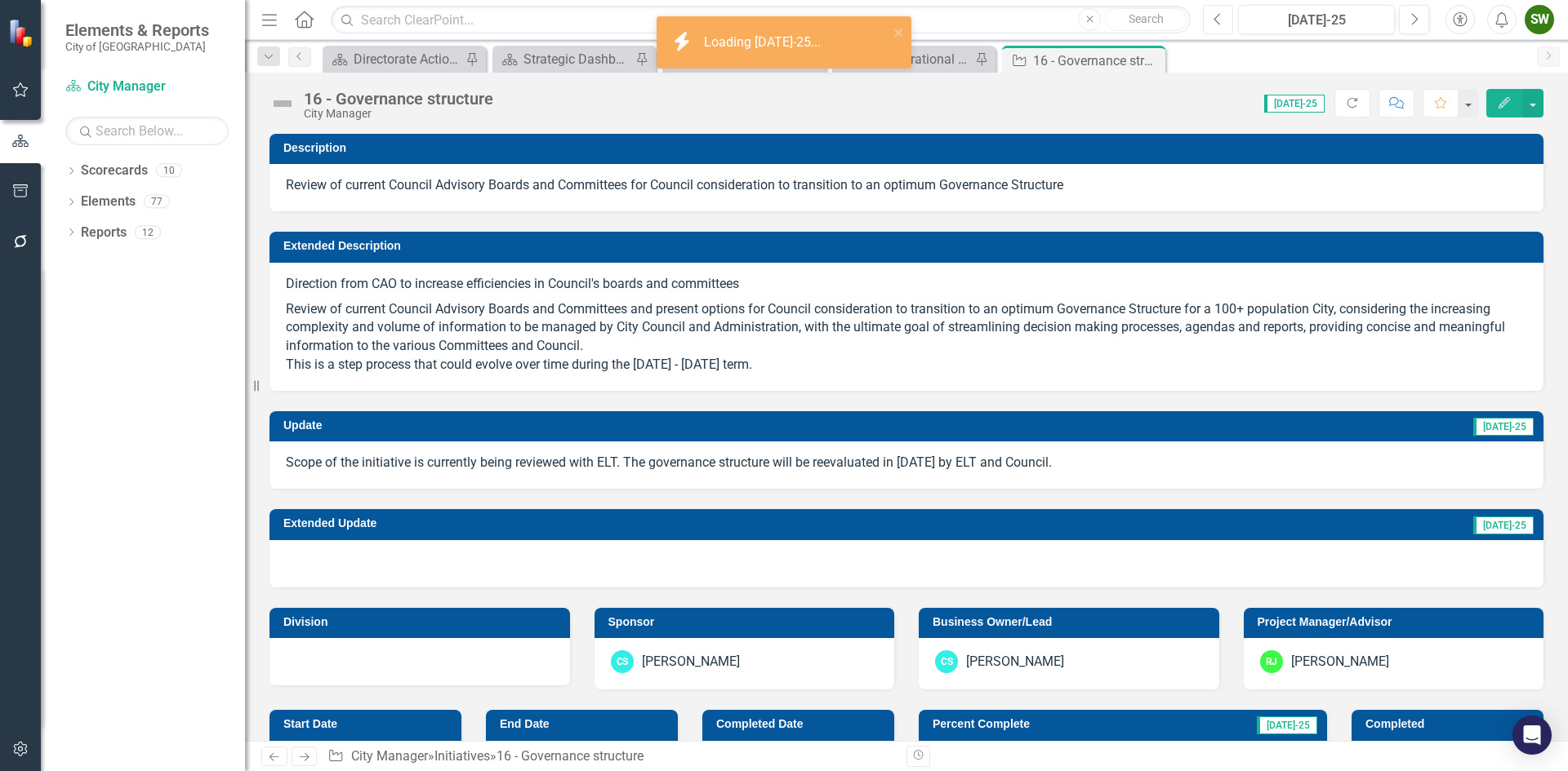
click at [1213, 19] on icon "Previous" at bounding box center [1218, 19] width 9 height 15
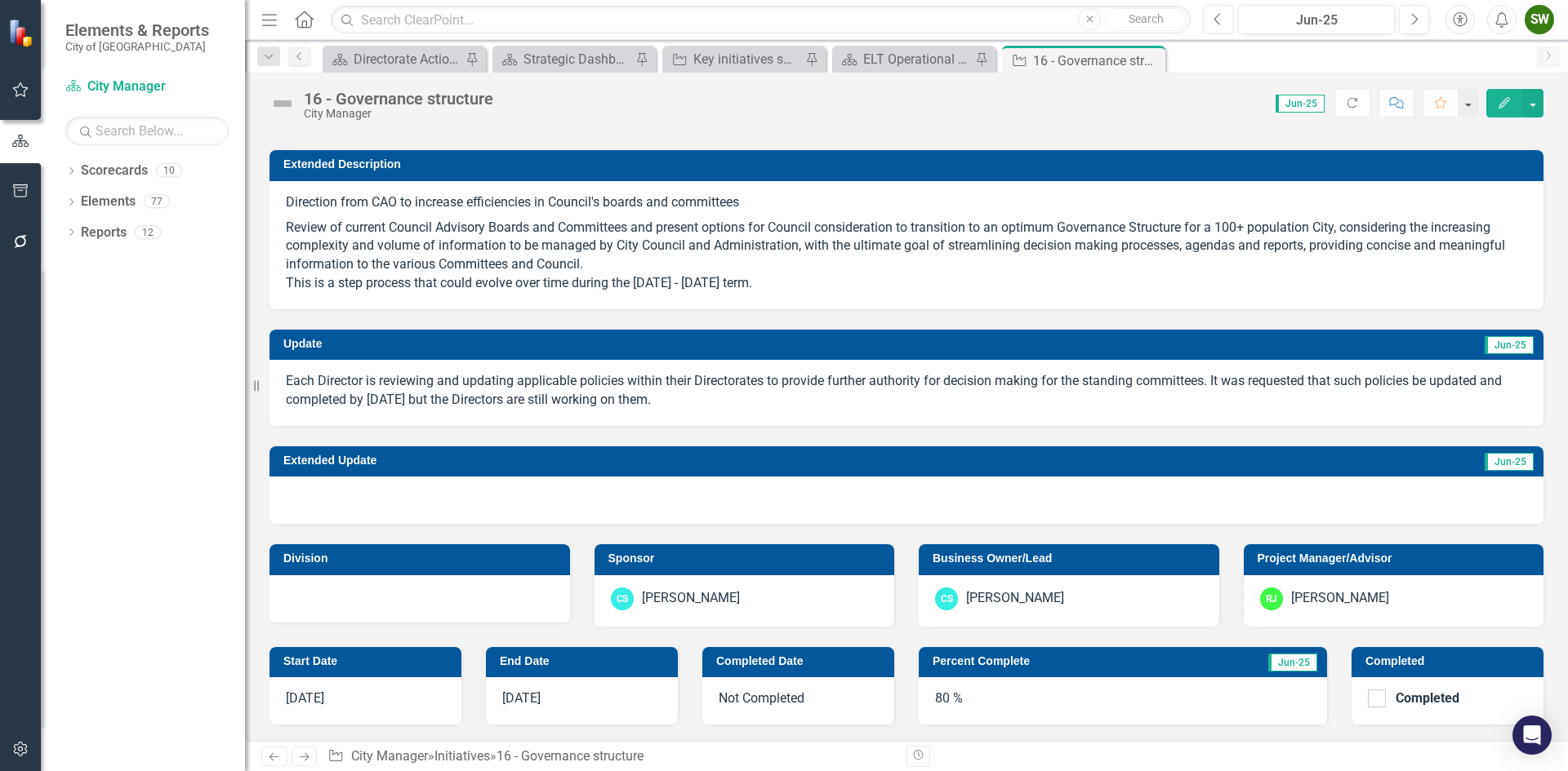
scroll to position [163, 0]
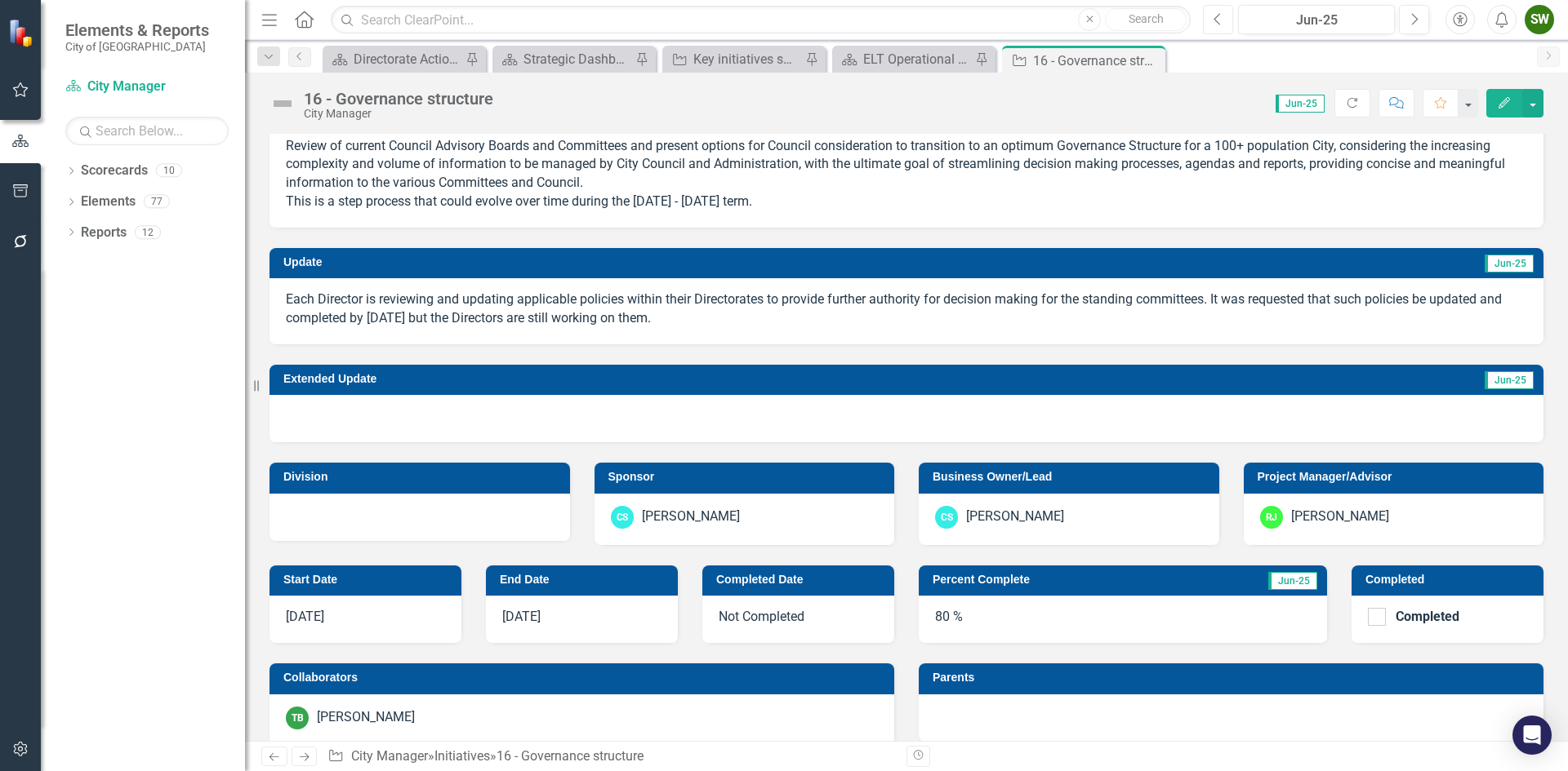
click at [1216, 19] on icon "Previous" at bounding box center [1218, 19] width 9 height 15
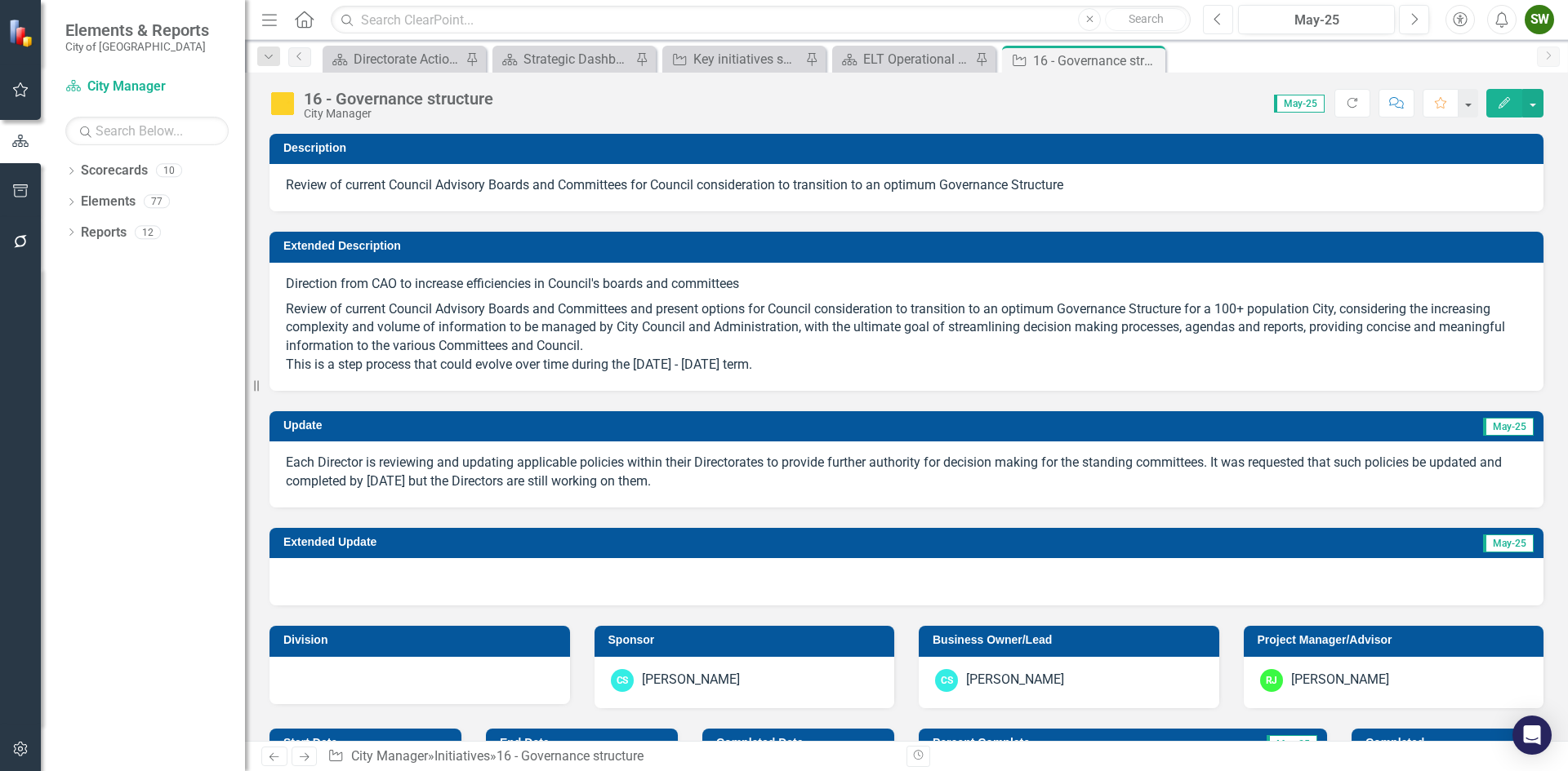
click at [1221, 21] on icon "Previous" at bounding box center [1218, 19] width 9 height 15
click at [1421, 18] on button "Next" at bounding box center [1413, 19] width 30 height 29
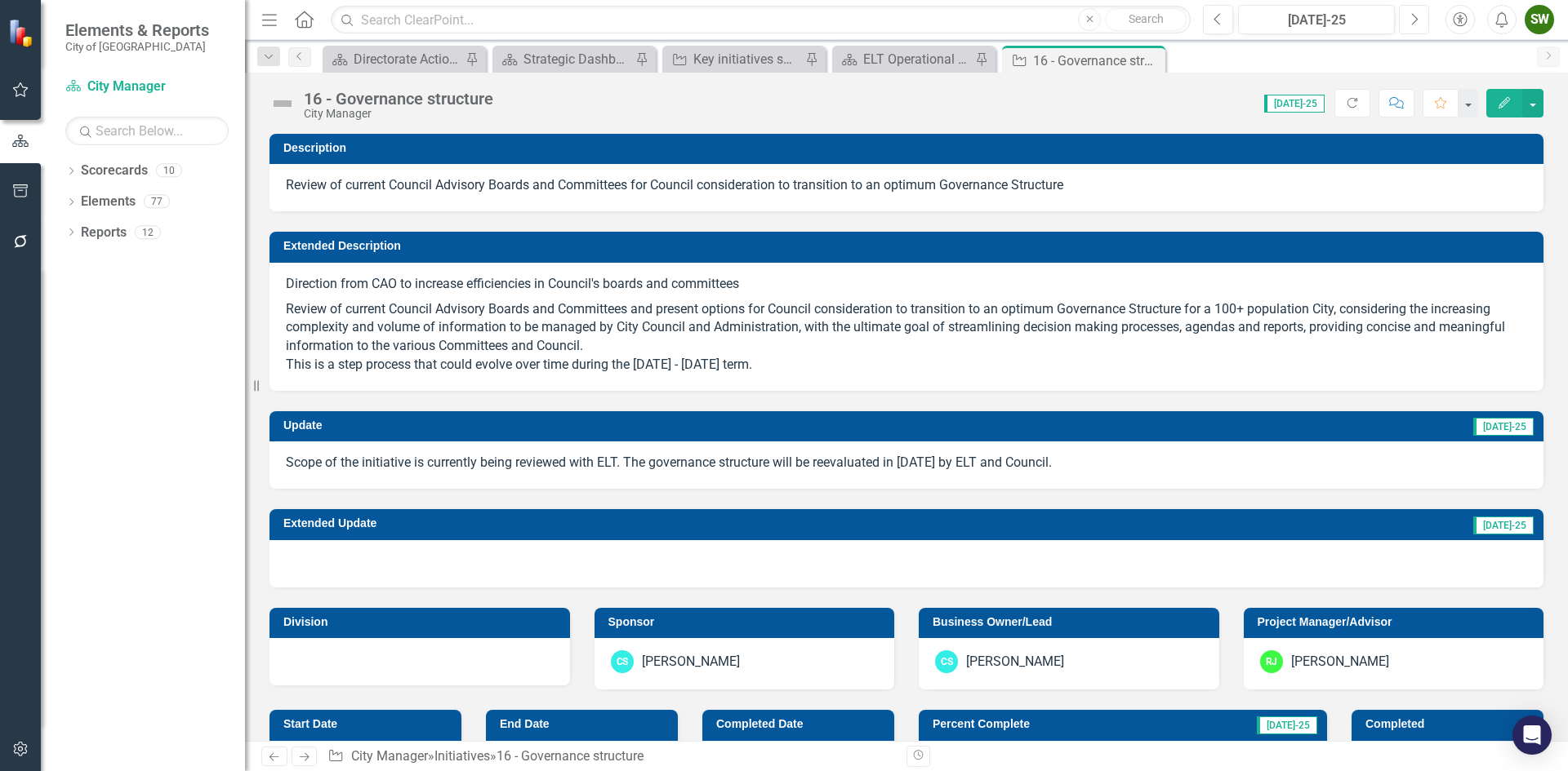
click at [1413, 20] on icon "Next" at bounding box center [1414, 19] width 9 height 15
click at [915, 62] on div "ELT Operational Plan" at bounding box center [917, 59] width 108 height 20
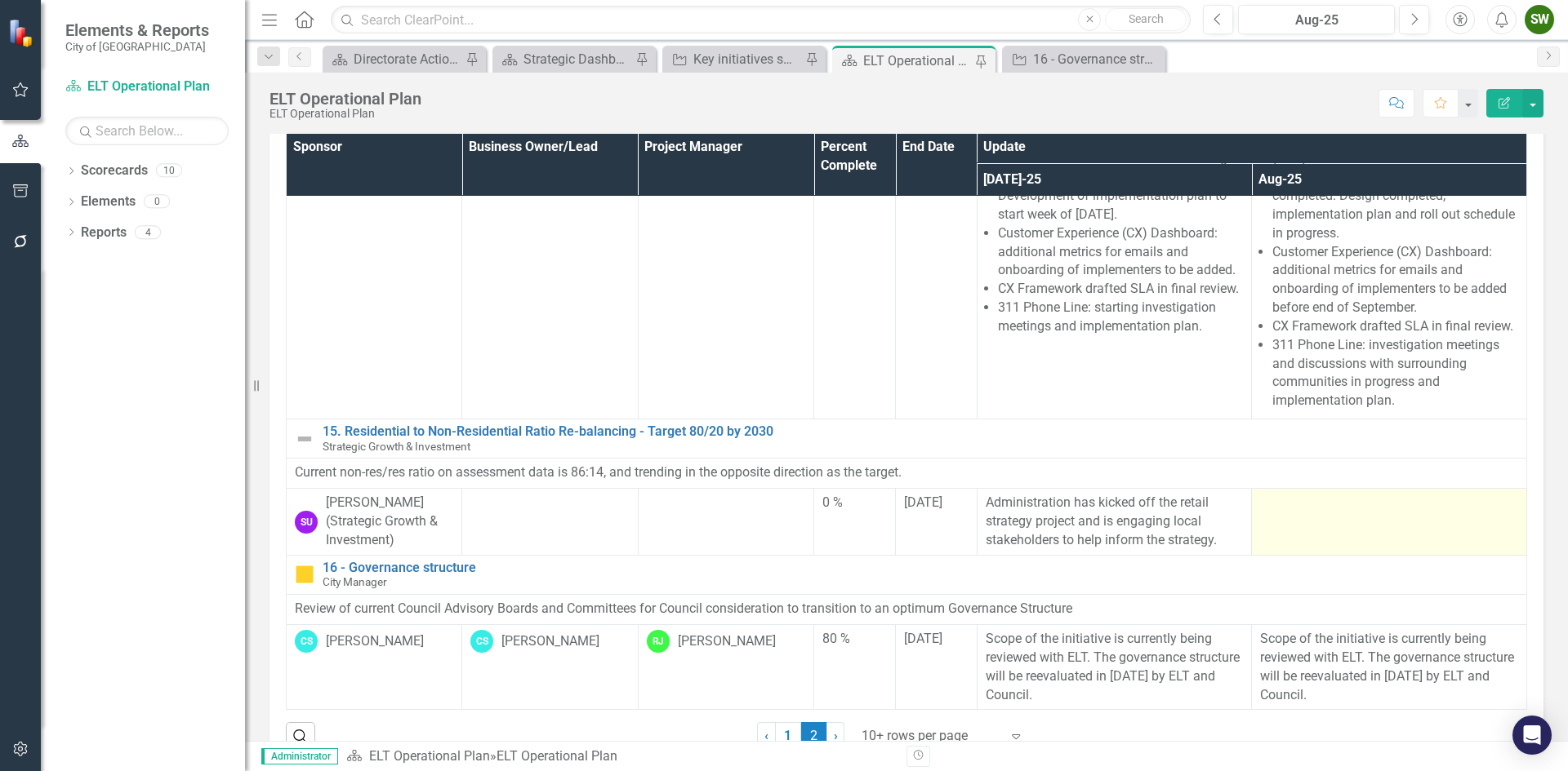
scroll to position [87, 0]
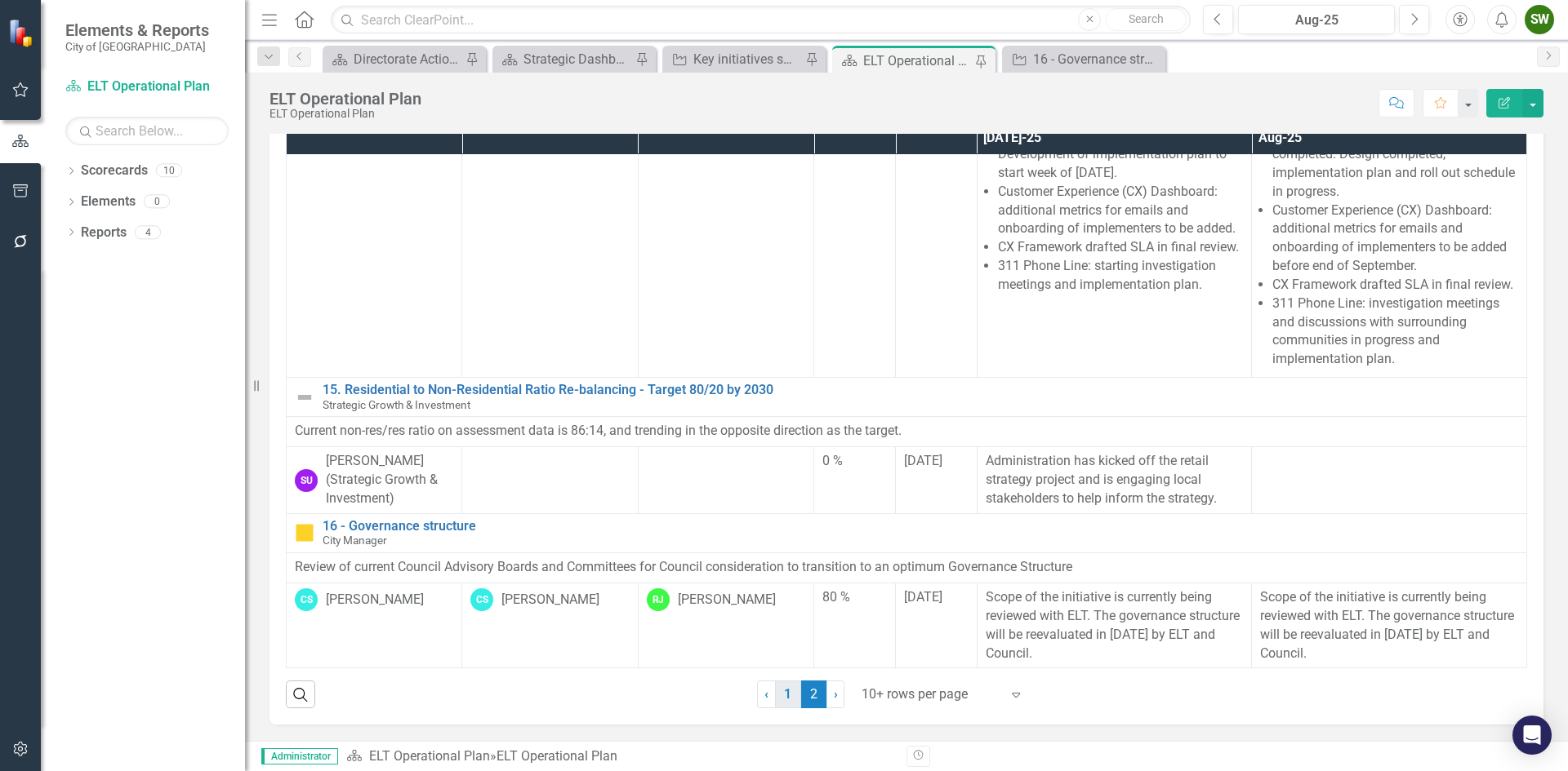
click at [783, 695] on link "1" at bounding box center [788, 695] width 26 height 28
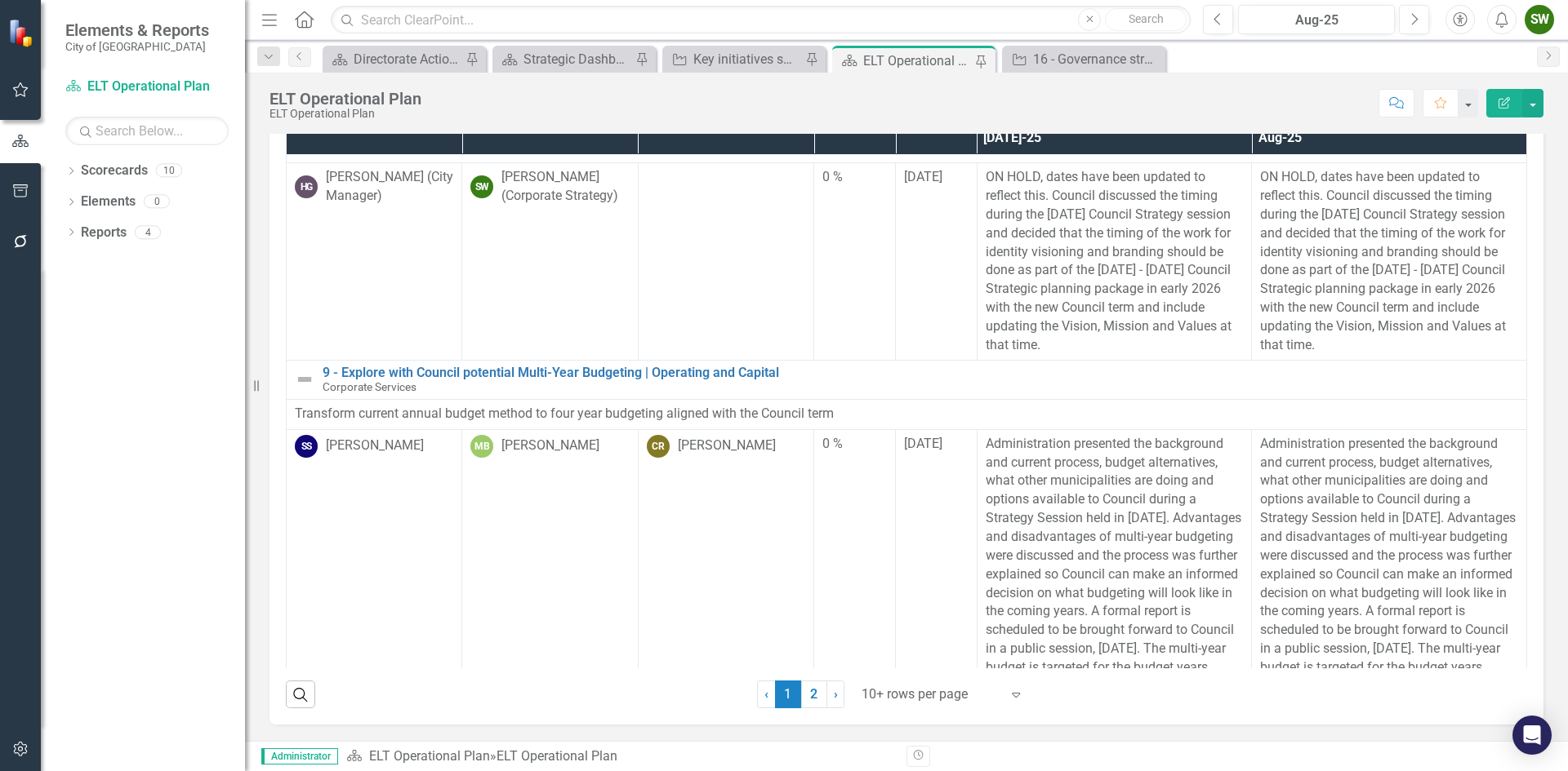
scroll to position [1304, 0]
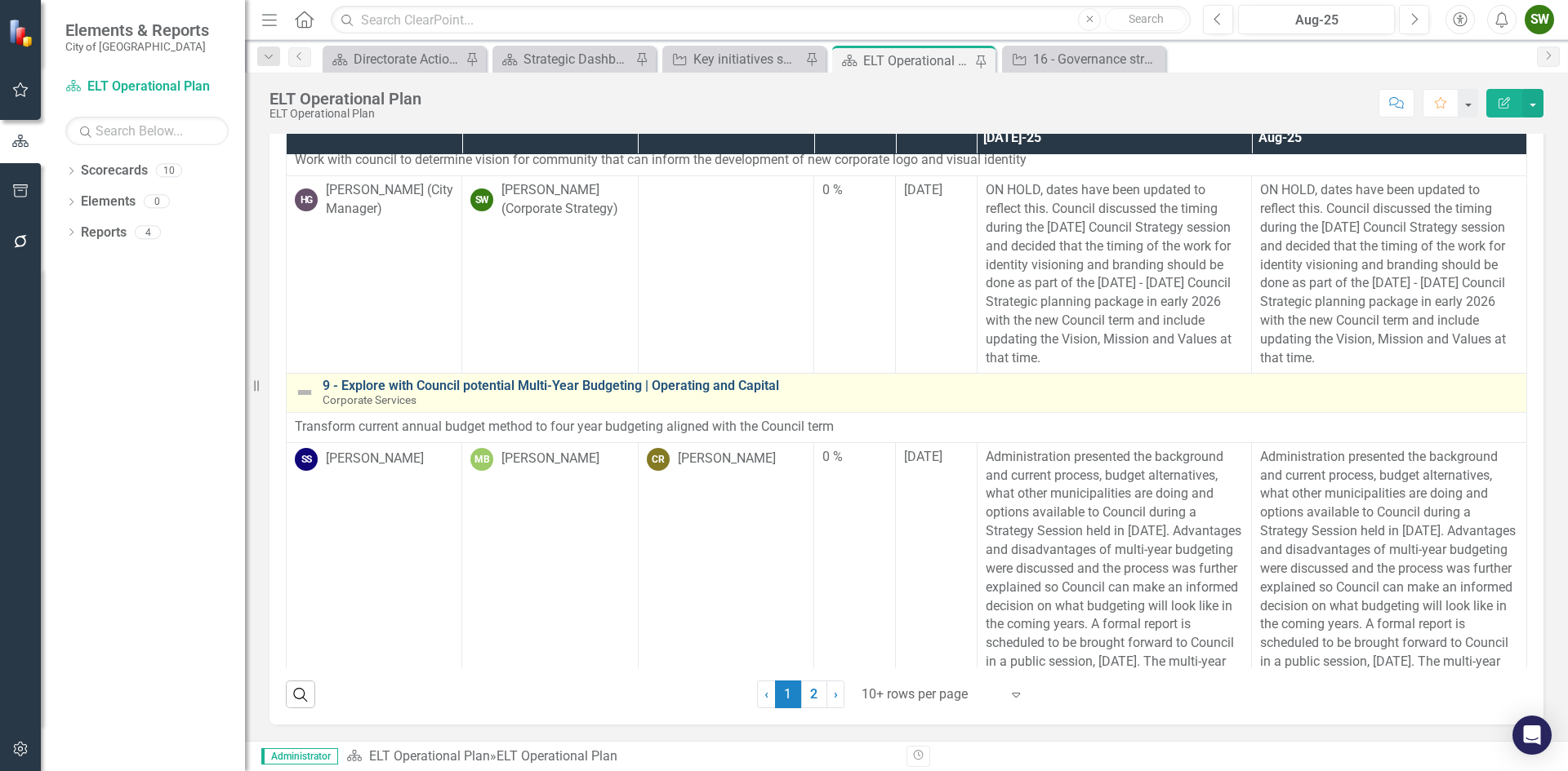
click at [497, 393] on link "9 - Explore with Council potential Multi-Year Budgeting | Operating and Capital" at bounding box center [919, 386] width 1195 height 15
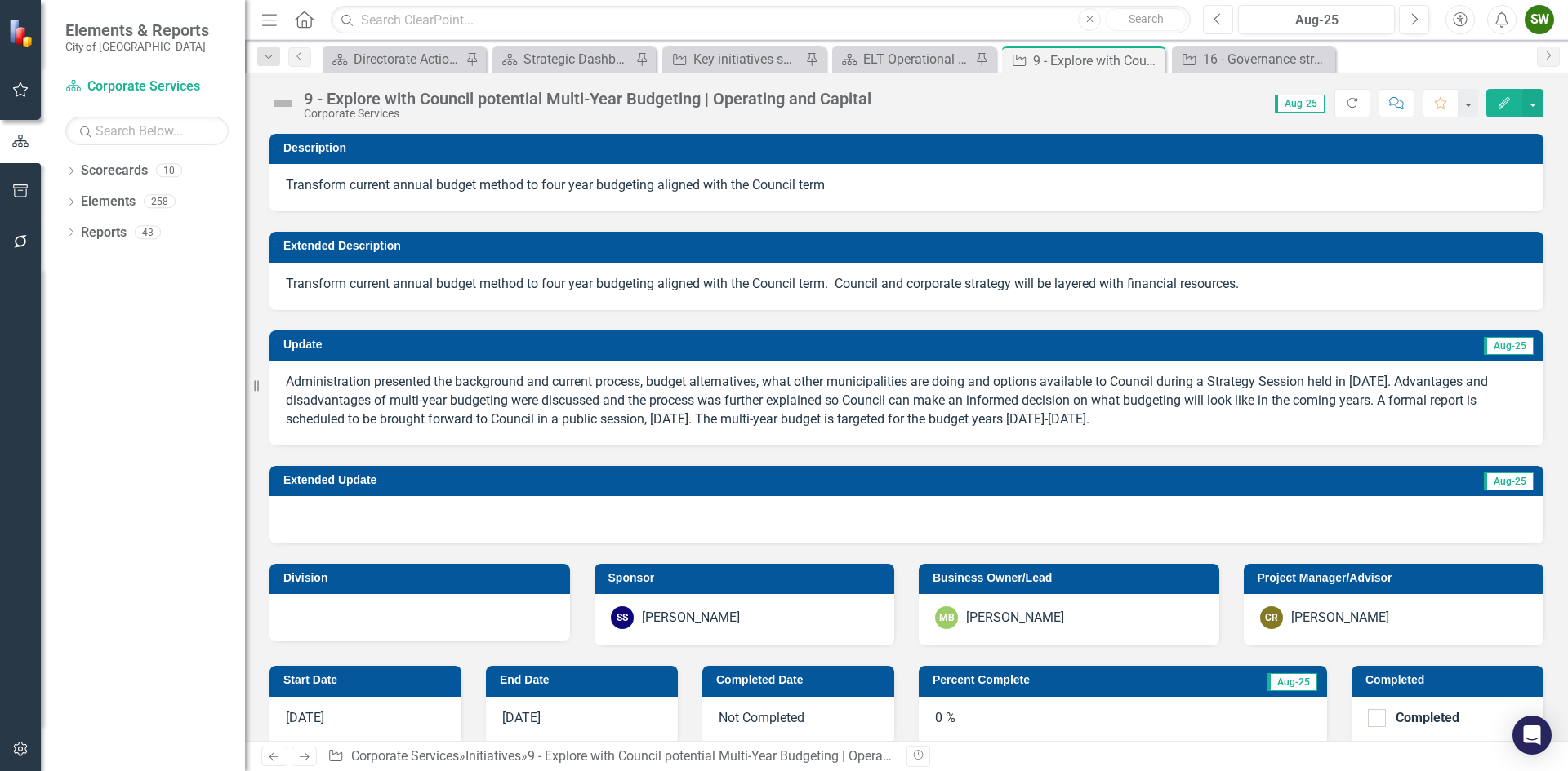
click at [1211, 20] on button "Previous" at bounding box center [1217, 19] width 30 height 29
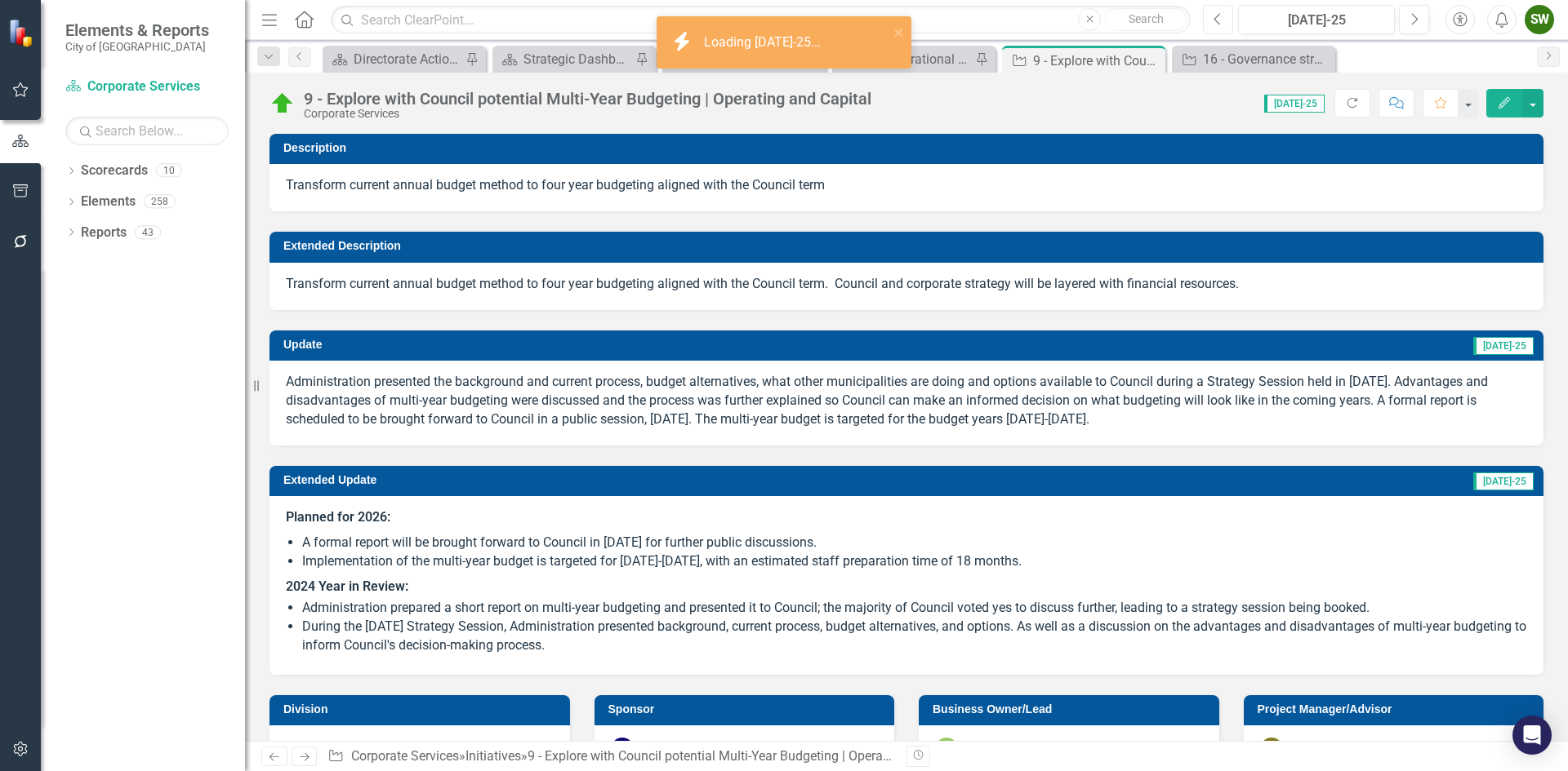
scroll to position [163, 0]
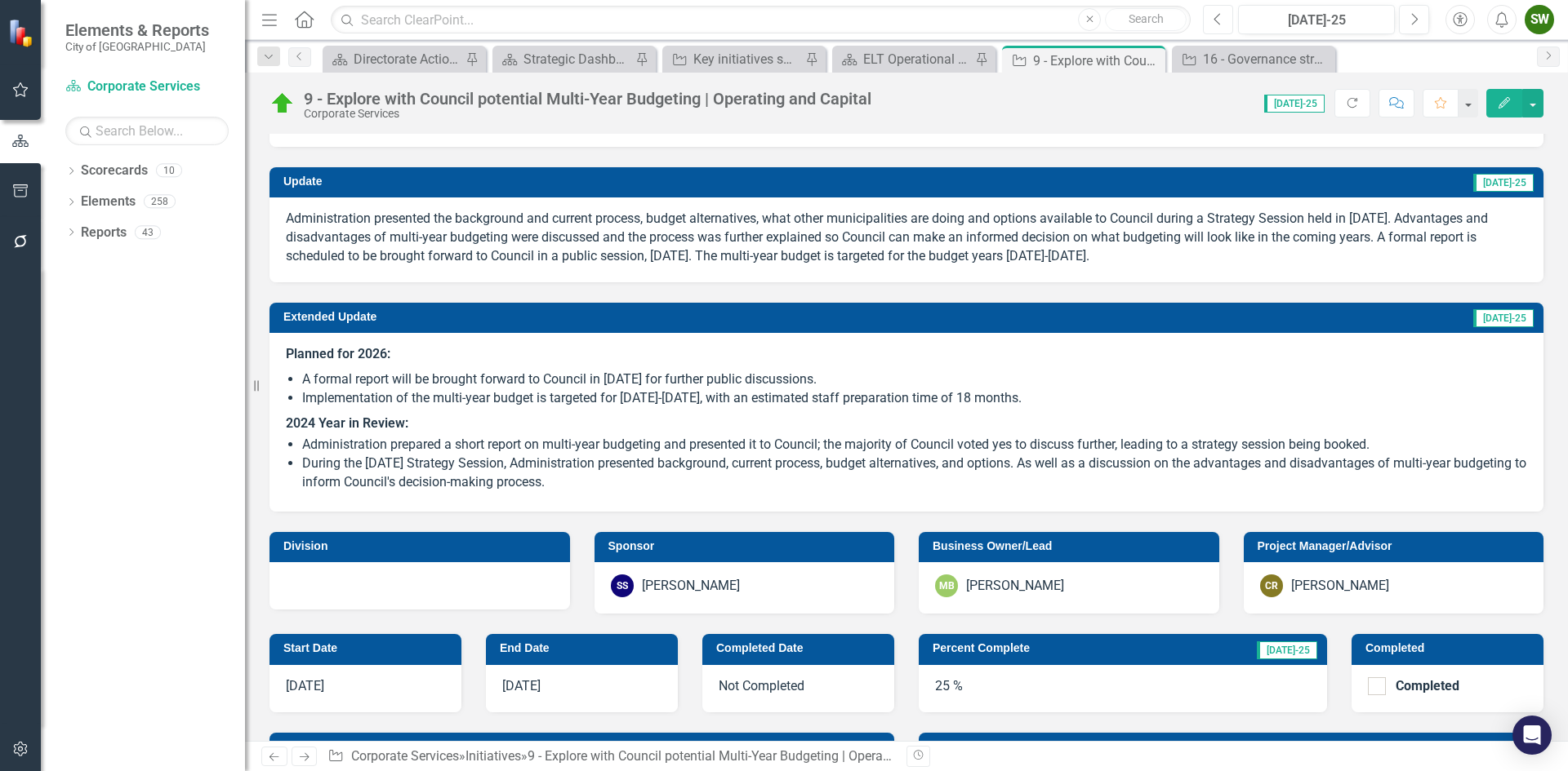
click at [1223, 20] on button "Previous" at bounding box center [1217, 19] width 30 height 29
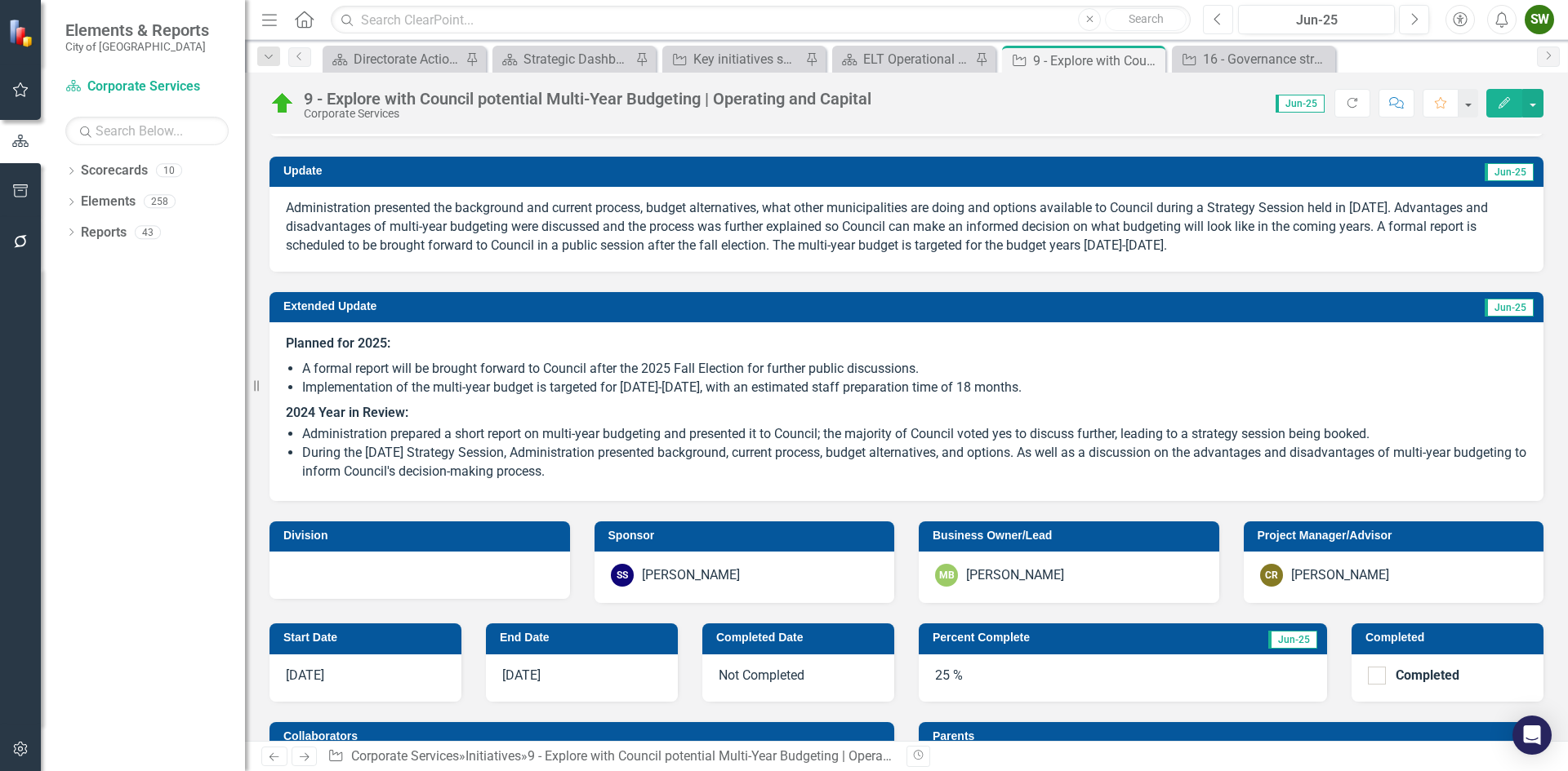
scroll to position [245, 0]
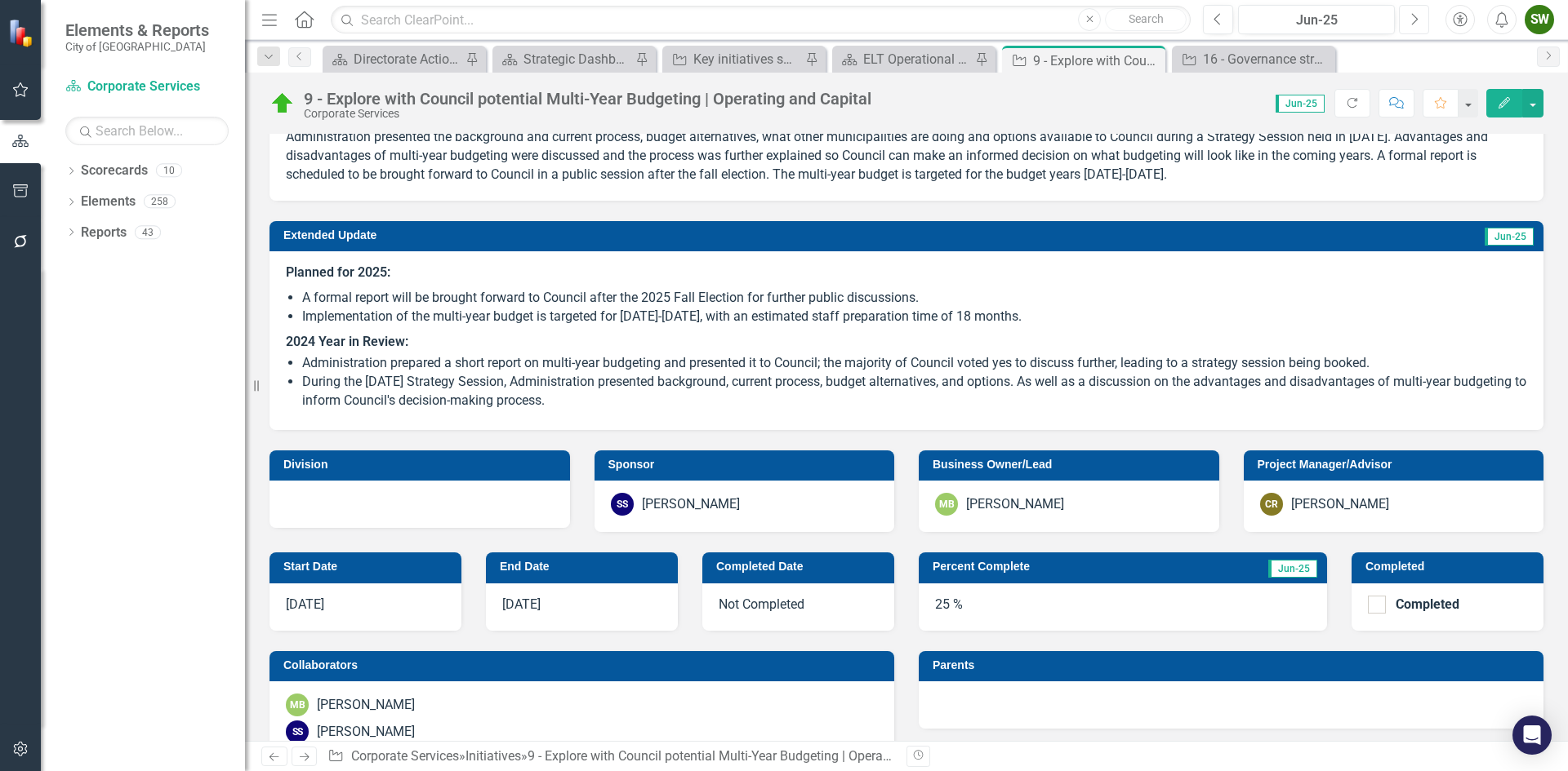
click at [1415, 18] on icon "button" at bounding box center [1414, 18] width 6 height 11
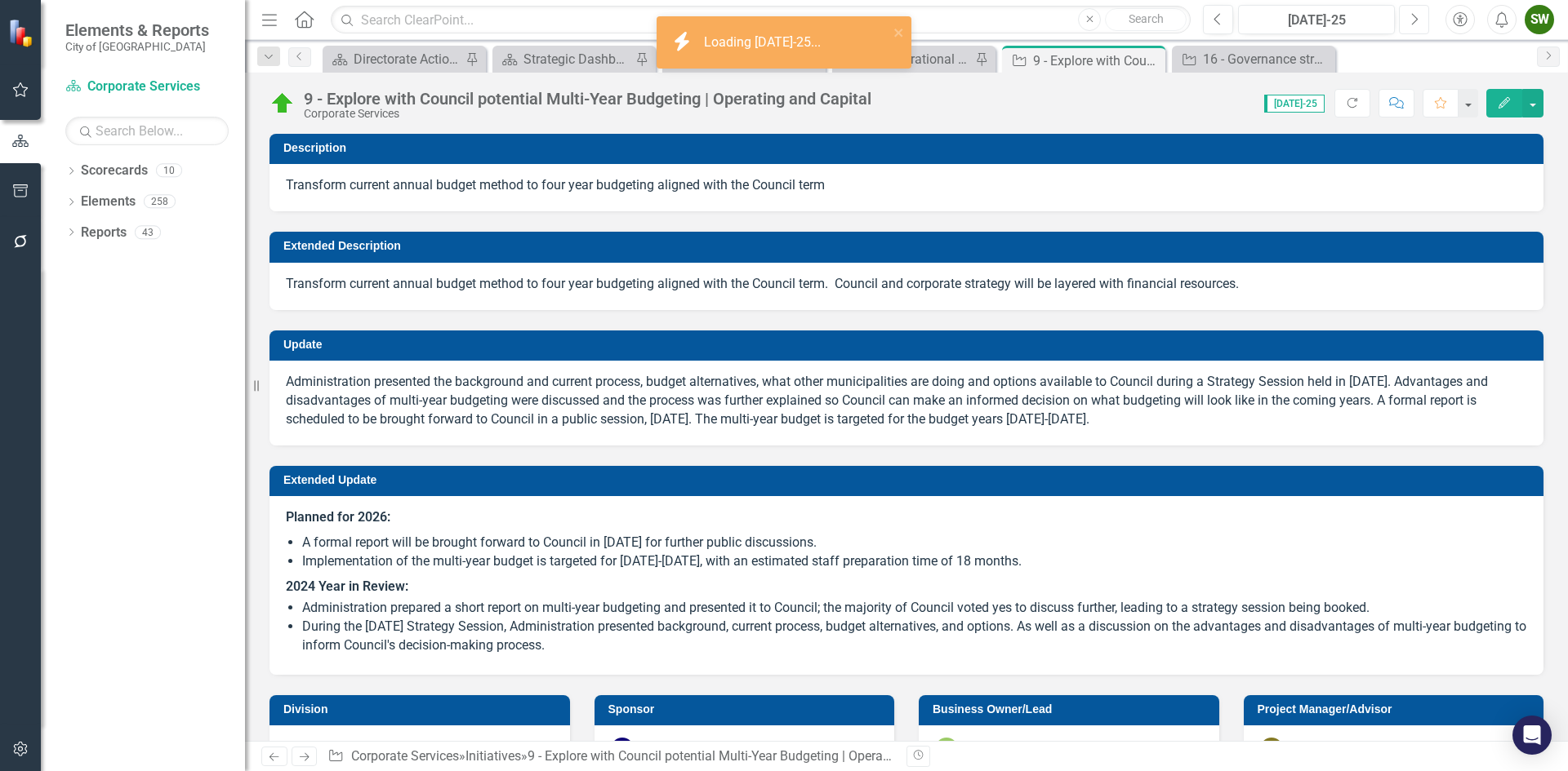
checkbox input "true"
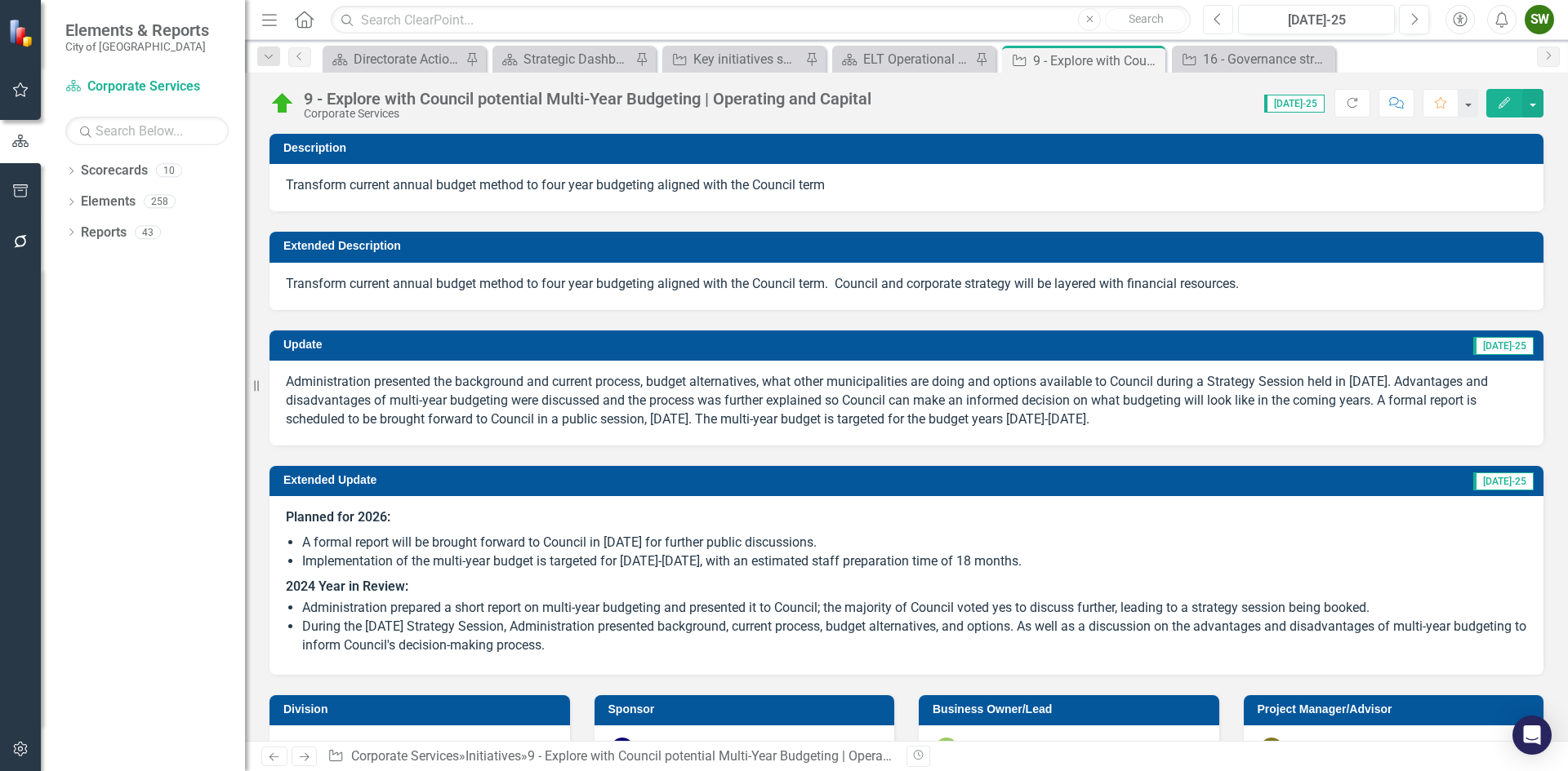
click at [1216, 19] on icon "Previous" at bounding box center [1218, 19] width 9 height 15
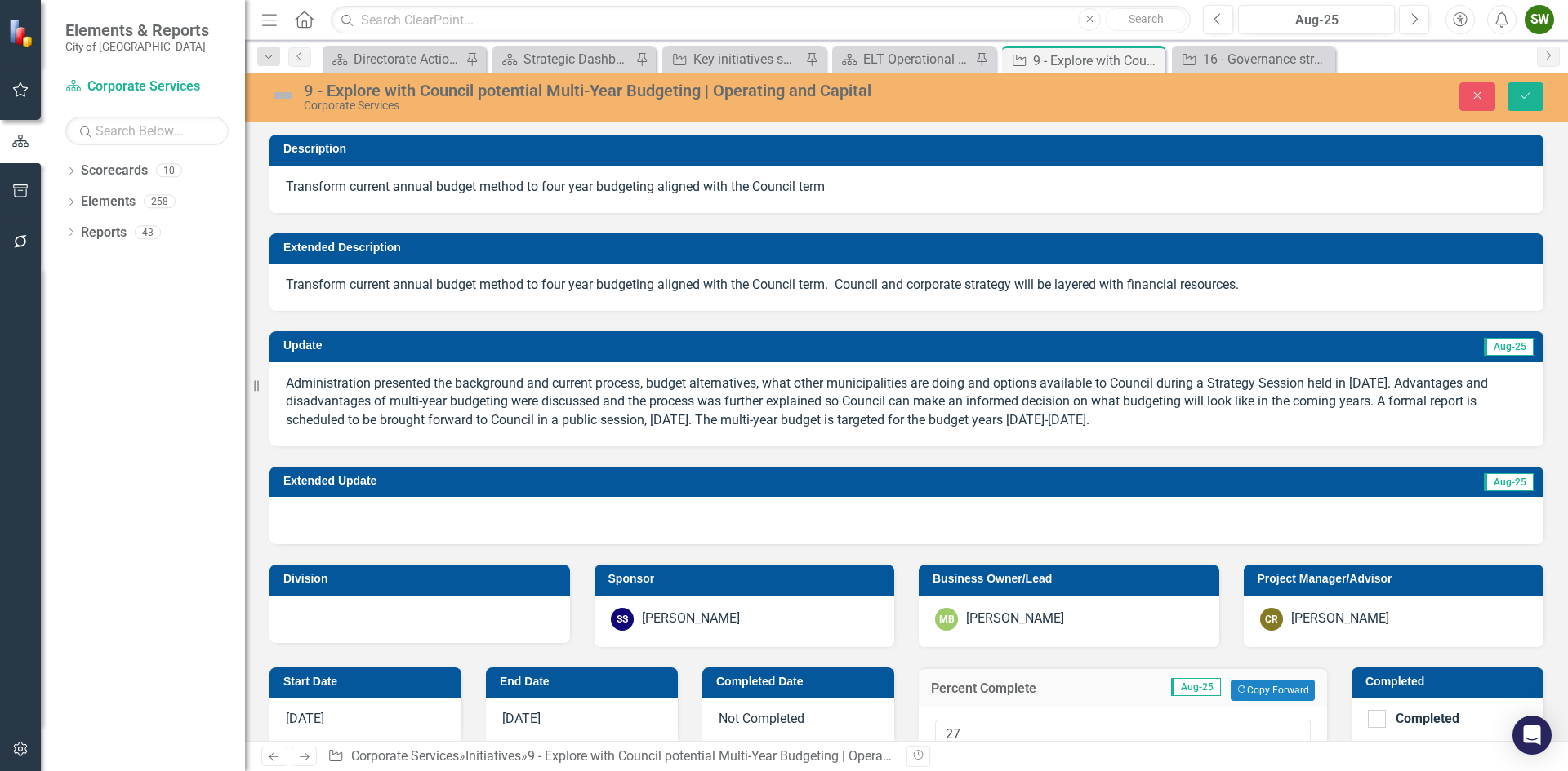
scroll to position [163, 0]
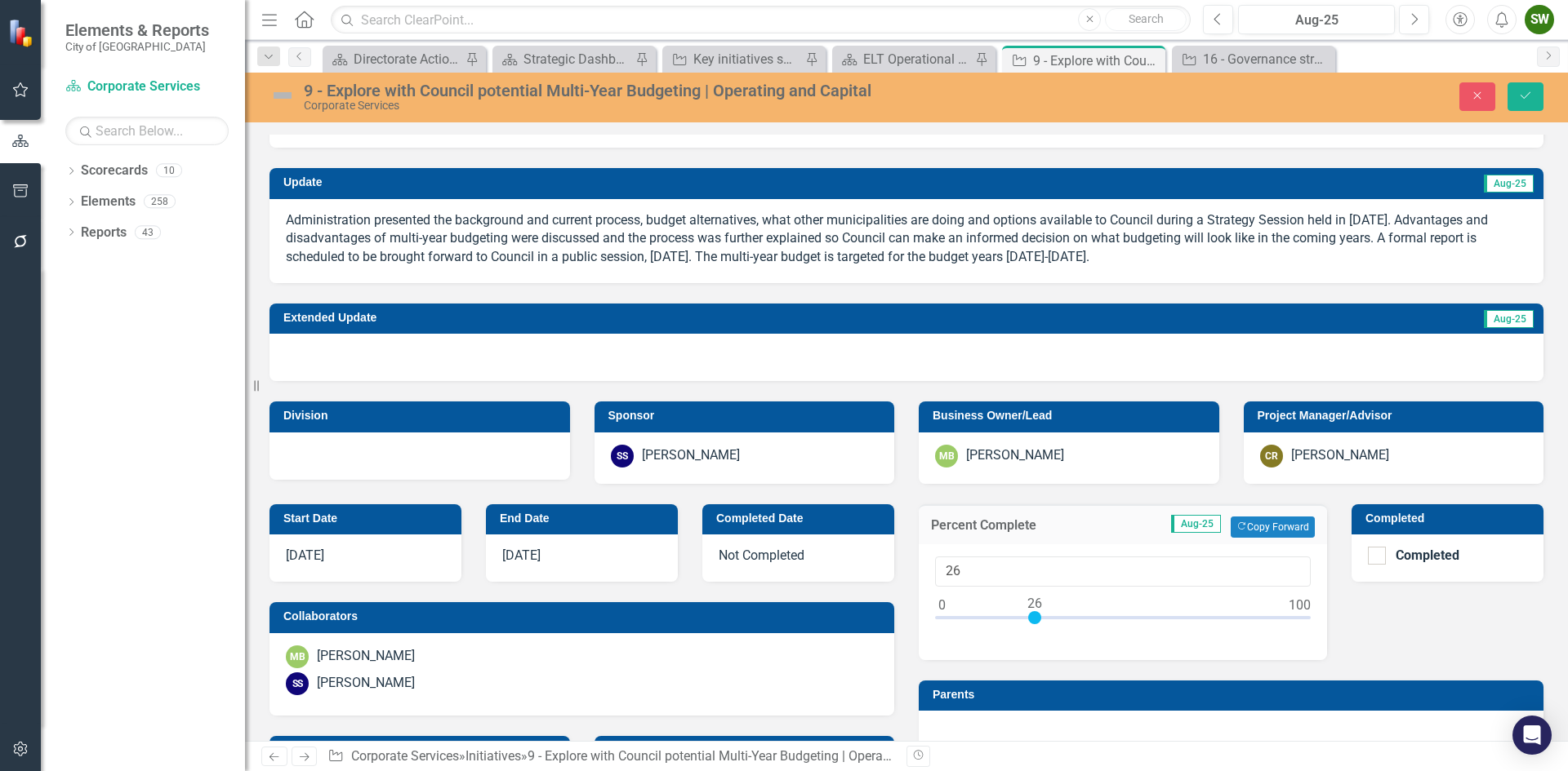
type input "25"
click at [1026, 618] on div at bounding box center [1031, 618] width 13 height 13
click at [909, 391] on div "Business Owner/Lead MB Meghan Bigney" at bounding box center [1069, 432] width 325 height 102
click at [283, 99] on img at bounding box center [282, 96] width 26 height 26
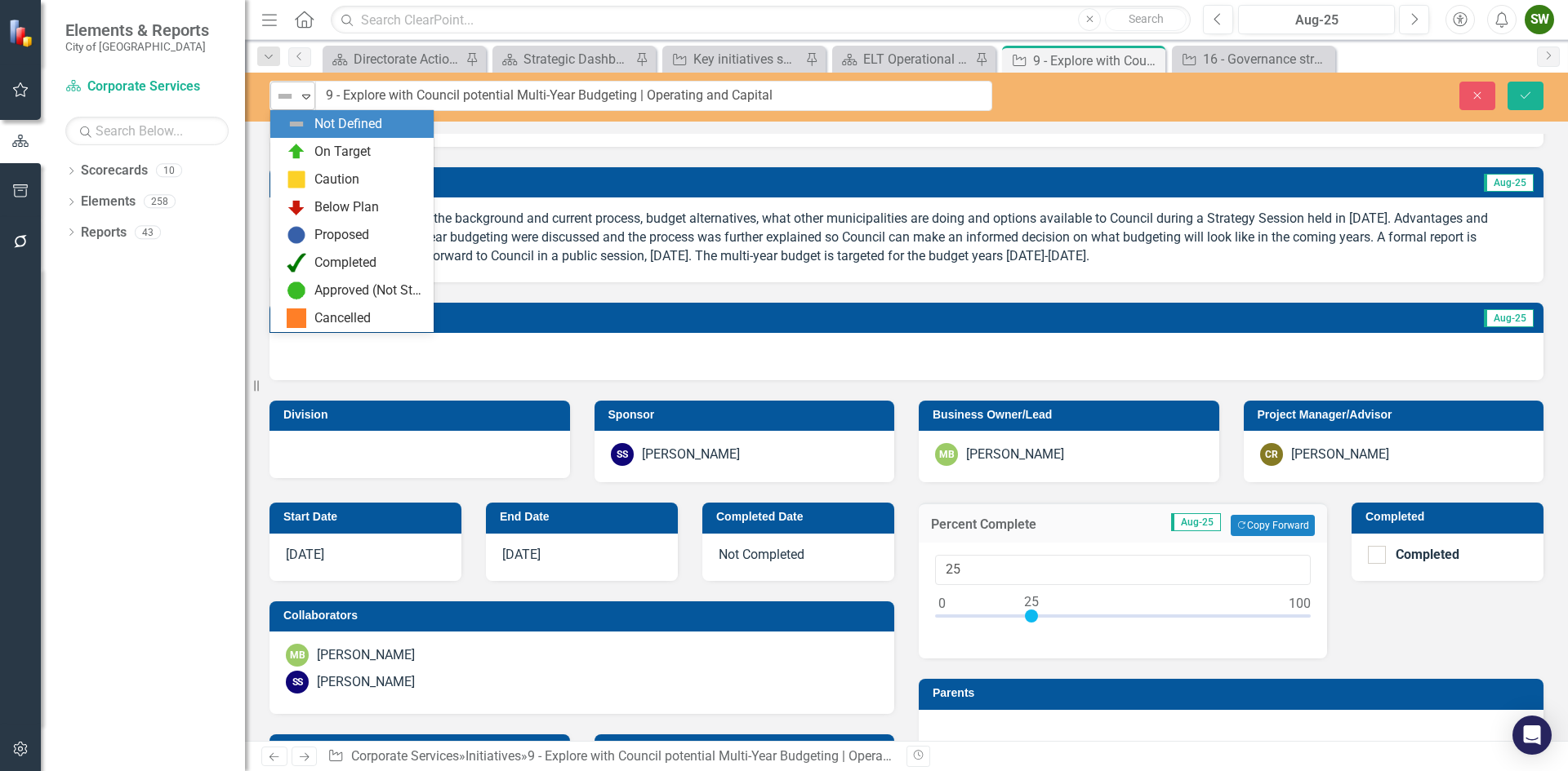
click at [303, 99] on icon "Expand" at bounding box center [306, 96] width 17 height 13
click at [317, 148] on div "On Target" at bounding box center [342, 152] width 56 height 18
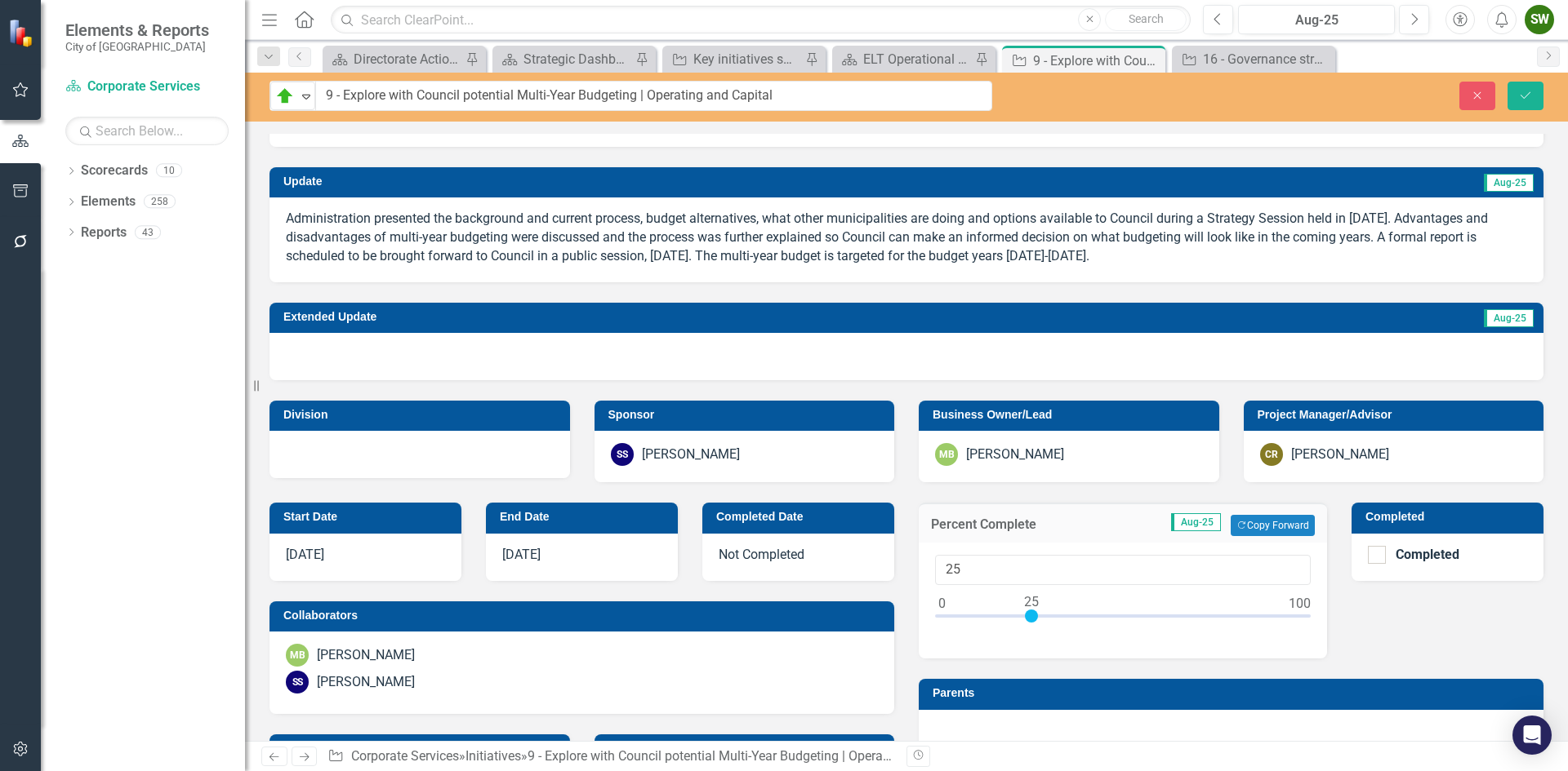
click at [898, 496] on div "Completed Date Not Completed" at bounding box center [798, 532] width 216 height 98
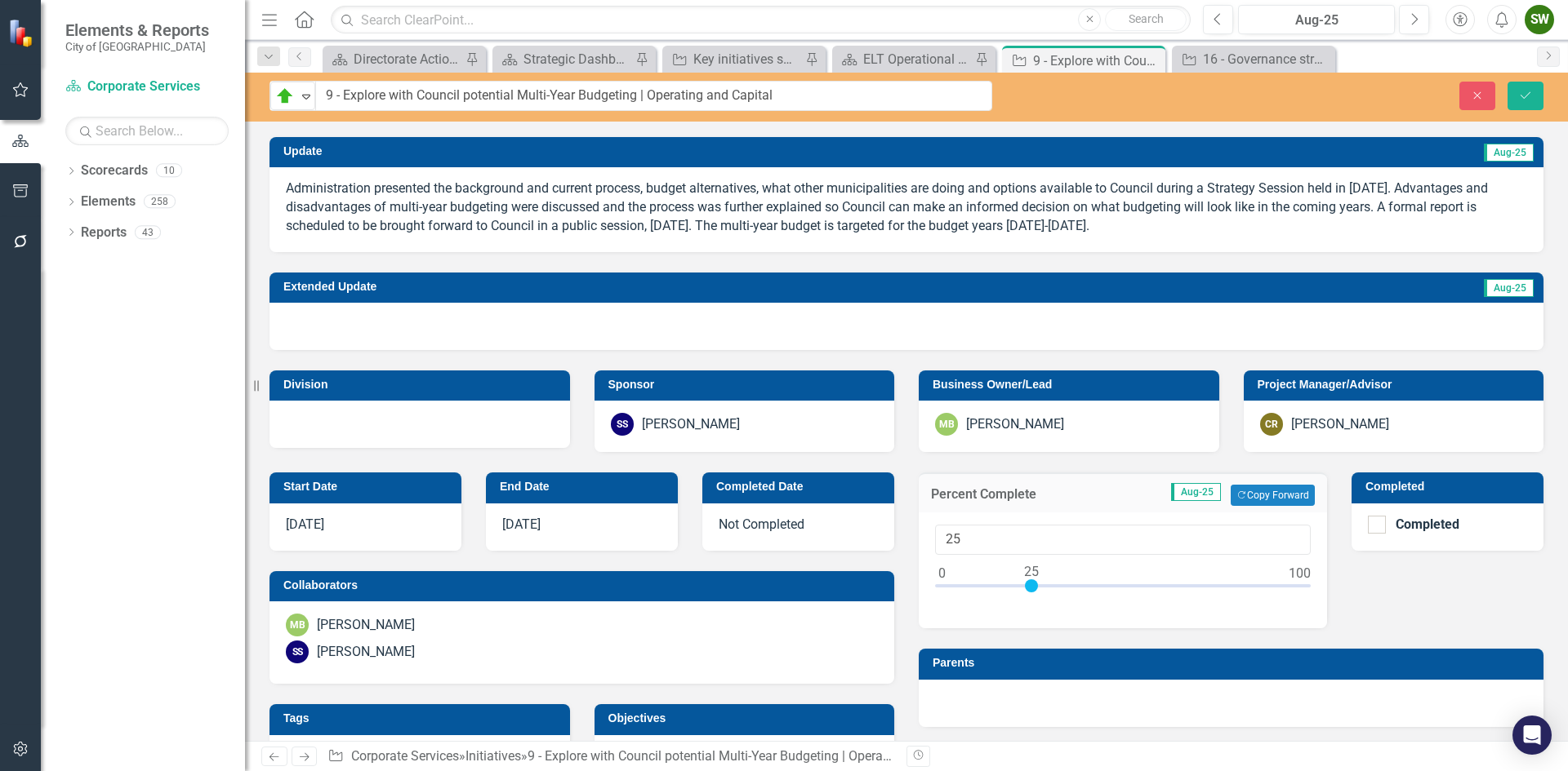
scroll to position [245, 0]
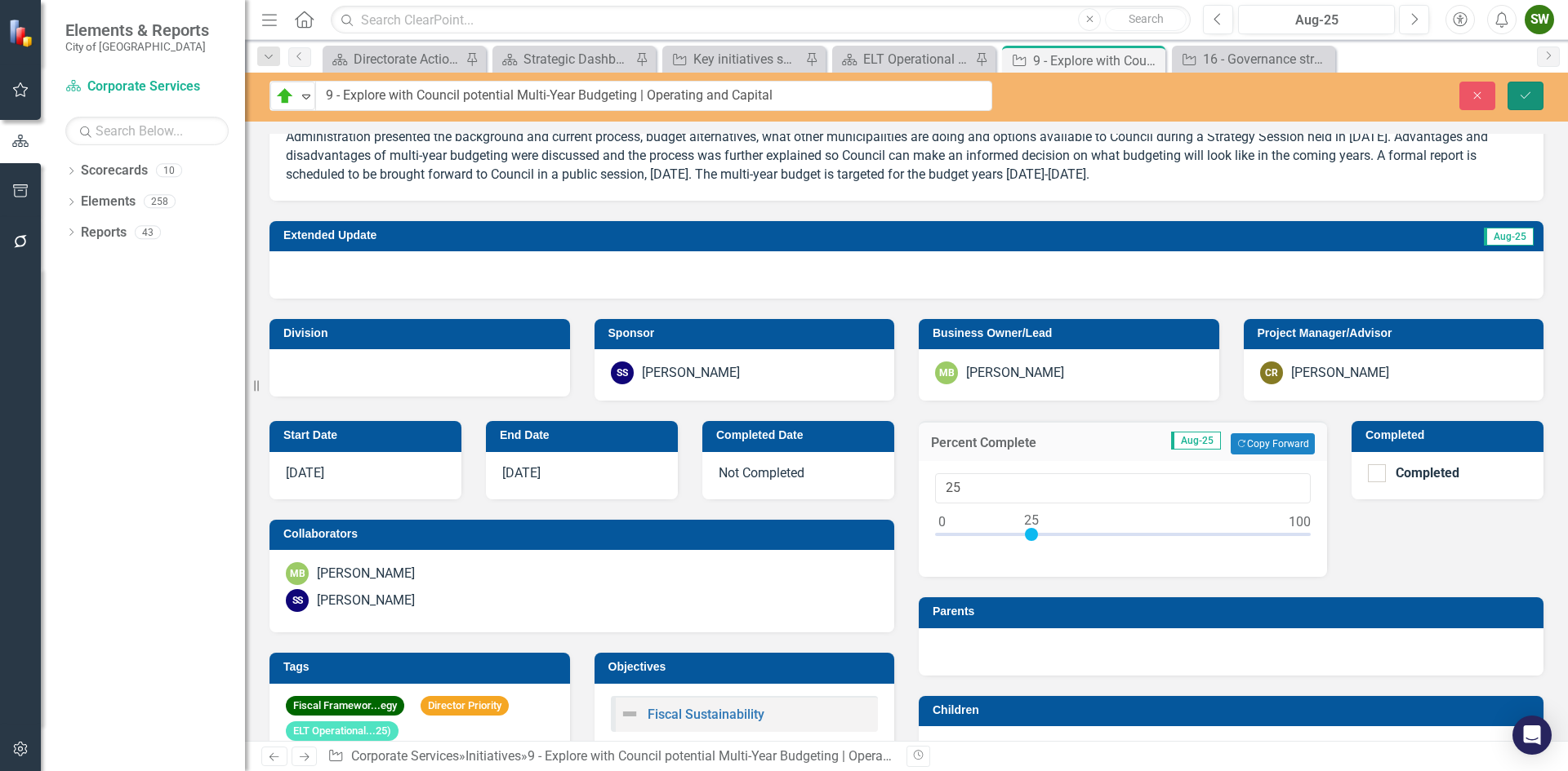
click at [1532, 94] on icon "Save" at bounding box center [1525, 95] width 15 height 11
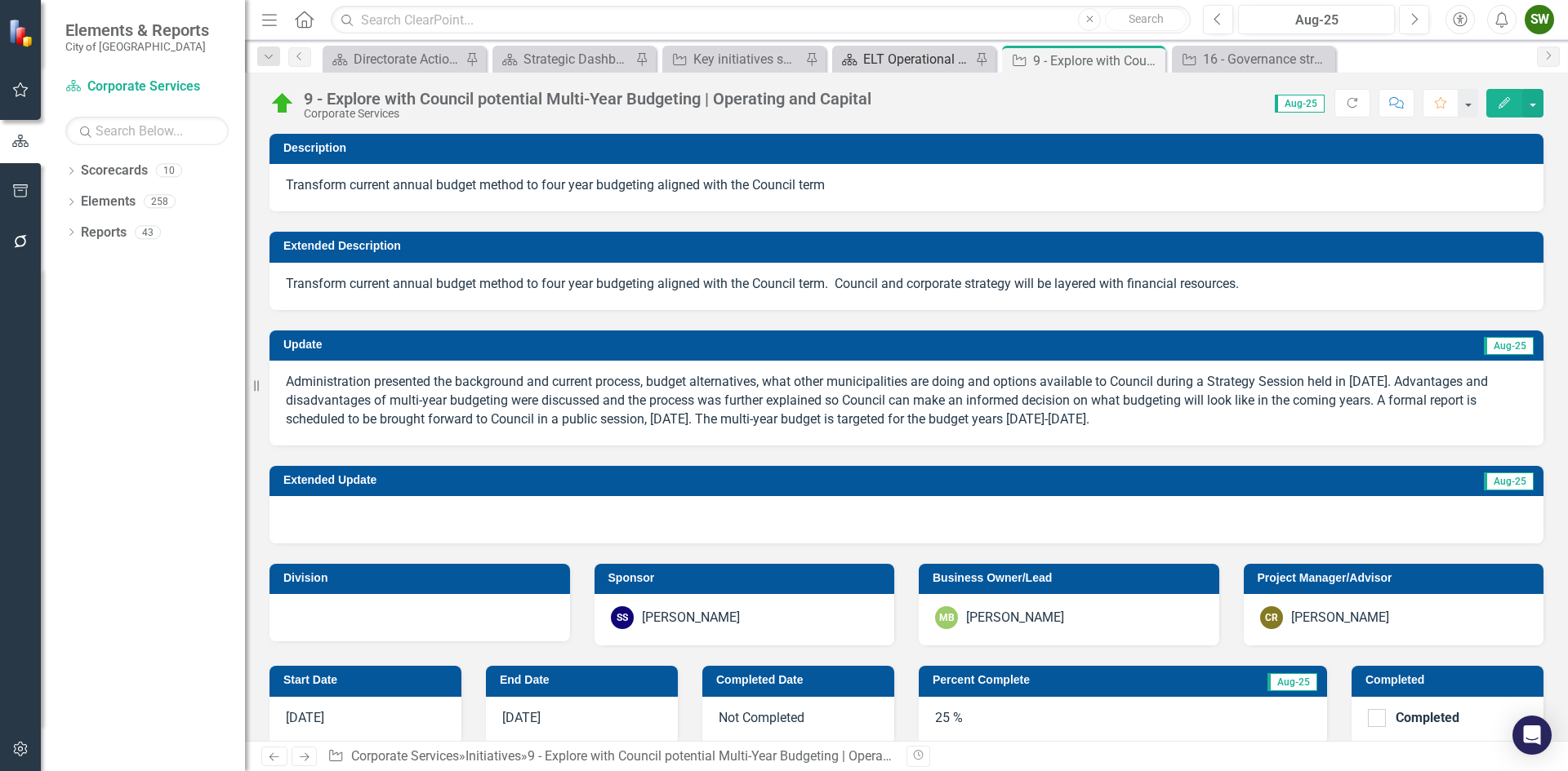
click at [907, 64] on div "ELT Operational Plan" at bounding box center [917, 59] width 108 height 20
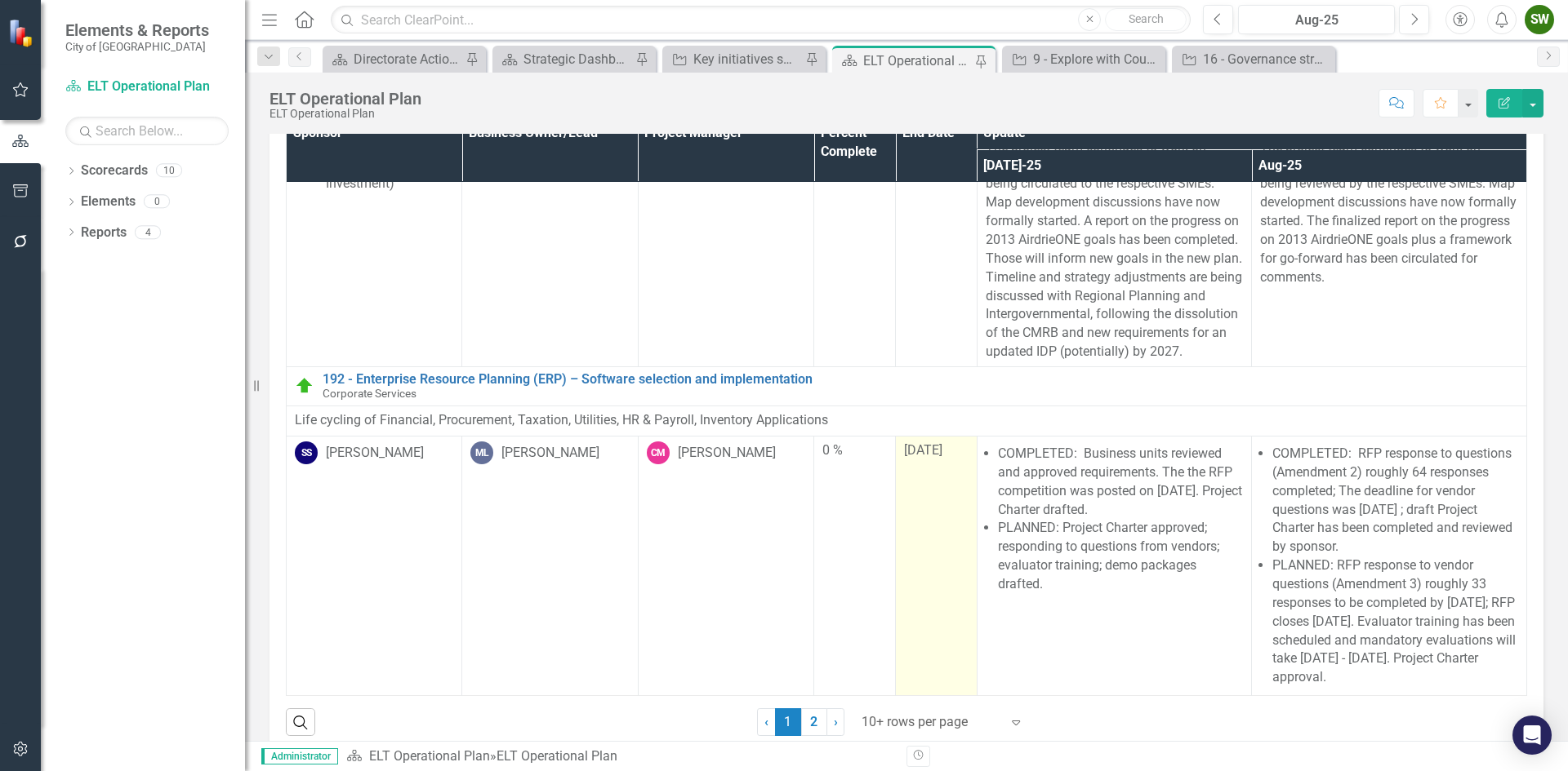
scroll to position [87, 0]
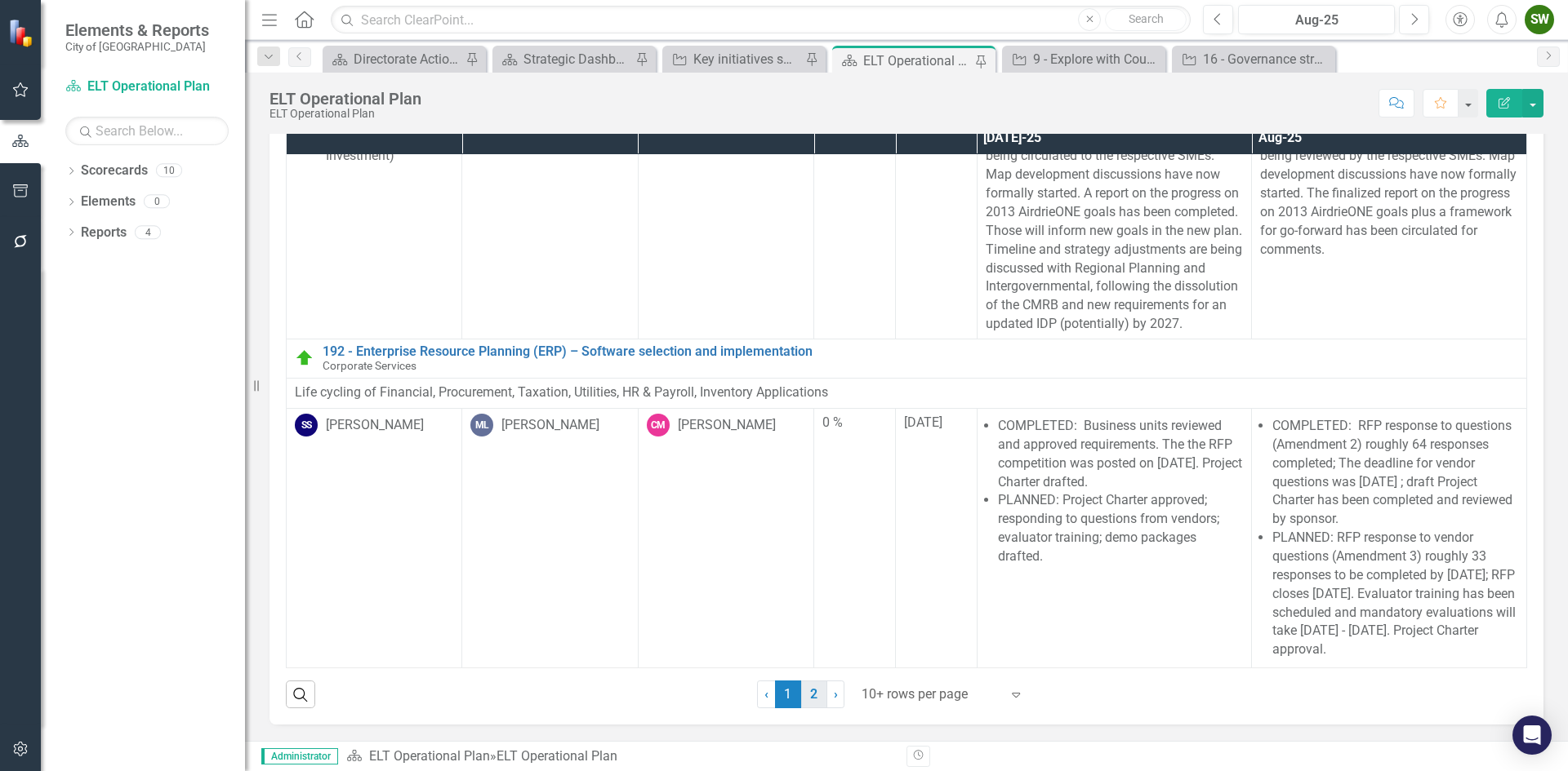
click at [807, 693] on link "2" at bounding box center [813, 695] width 26 height 28
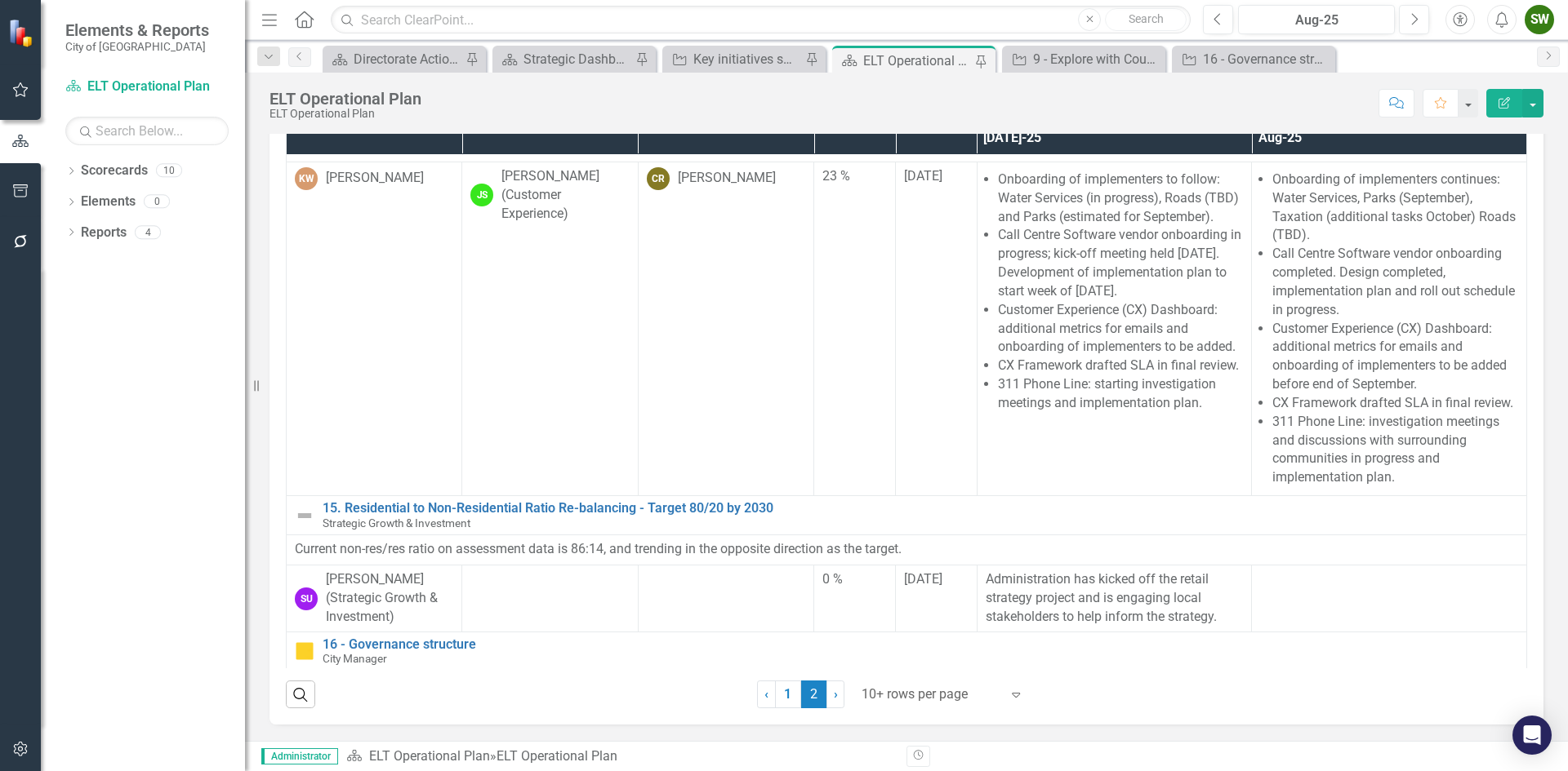
scroll to position [715, 0]
